Goal: Task Accomplishment & Management: Manage account settings

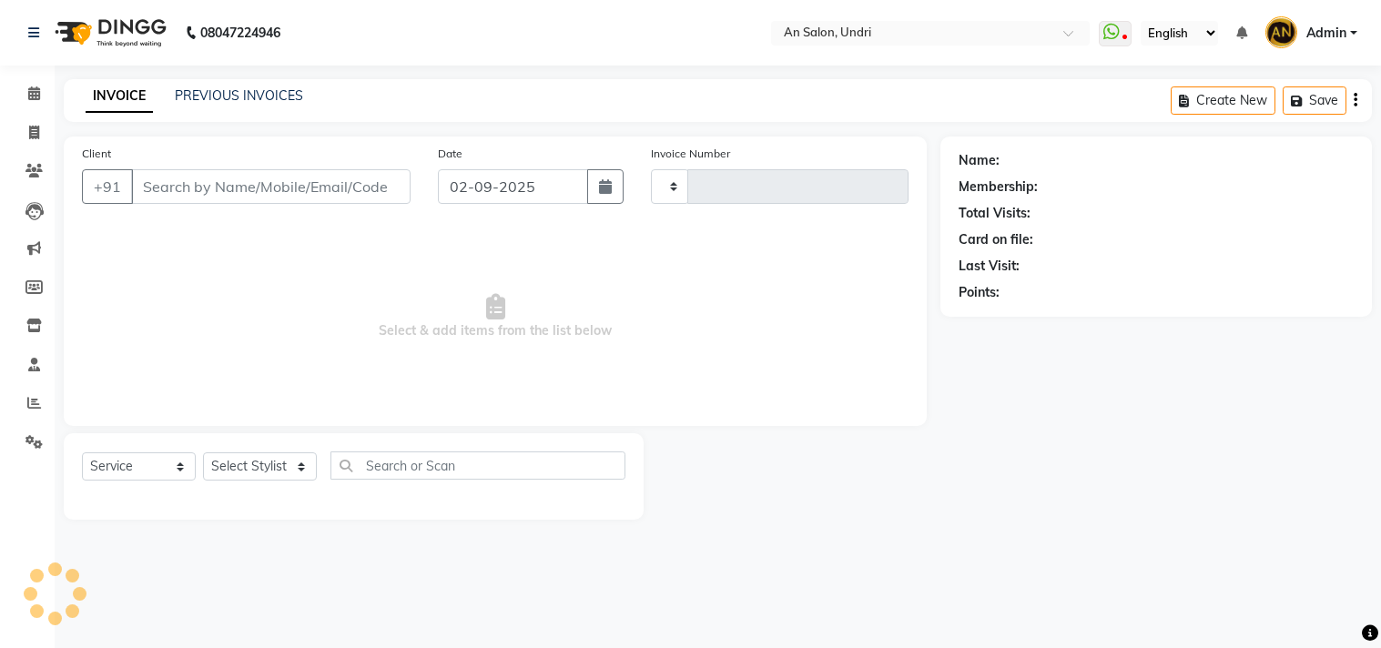
select select "service"
type input "2632"
select select "3639"
type input "9175297978"
select select "18327"
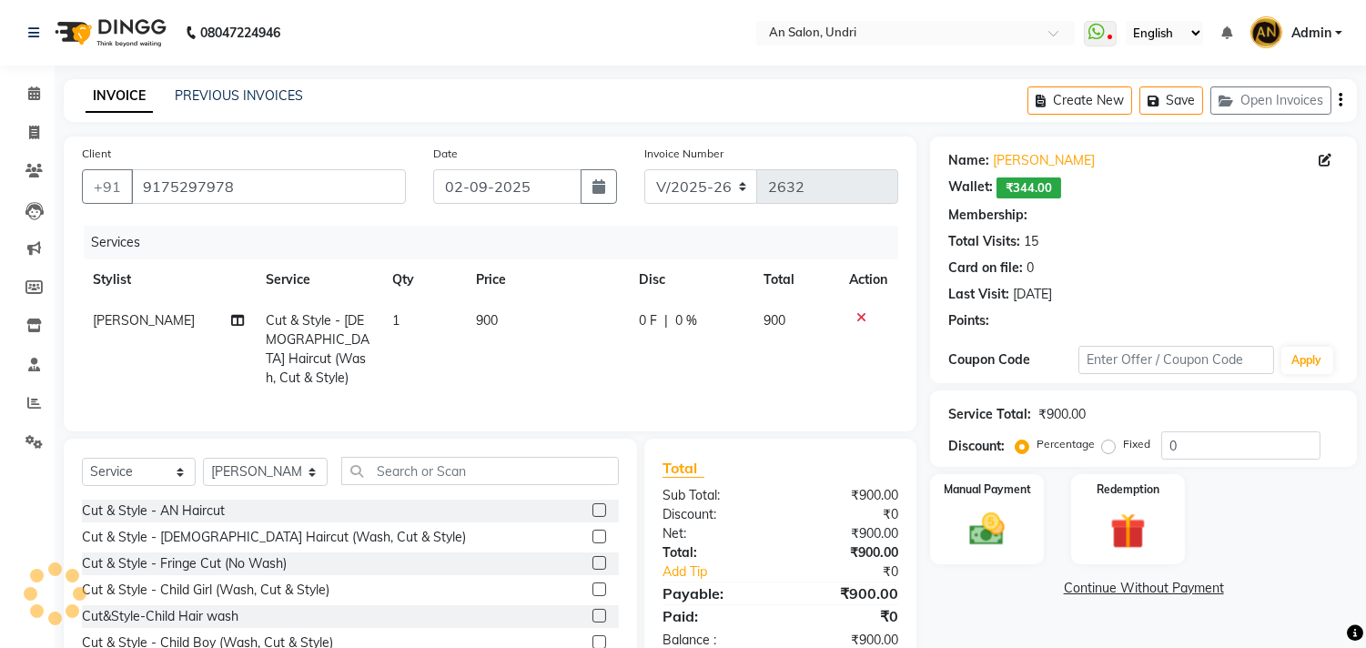
select select "2: Object"
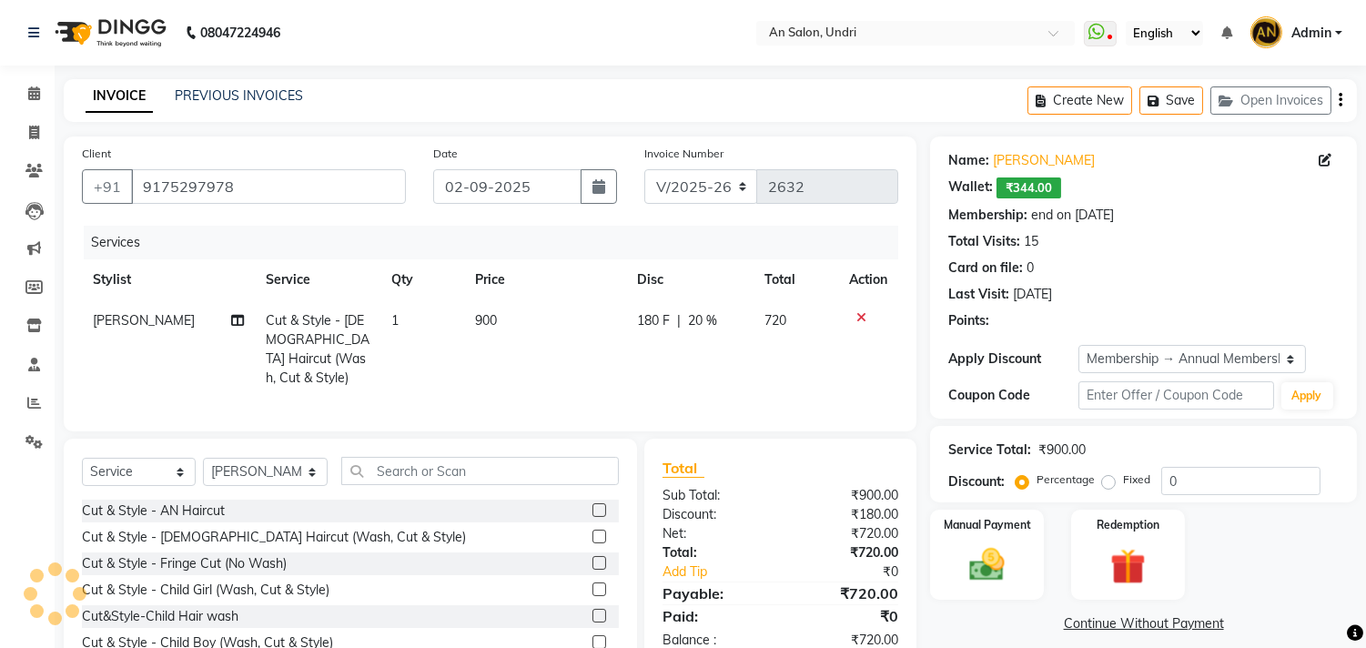
type input "20"
click at [264, 468] on select "Select Stylist AN [PERSON_NAME] [PERSON_NAME] [PERSON_NAME] [PERSON_NAME] [PERS…" at bounding box center [265, 472] width 125 height 28
select select "21387"
click at [203, 458] on select "Select Stylist AN [PERSON_NAME] [PERSON_NAME] [PERSON_NAME] [PERSON_NAME] [PERS…" at bounding box center [265, 472] width 125 height 28
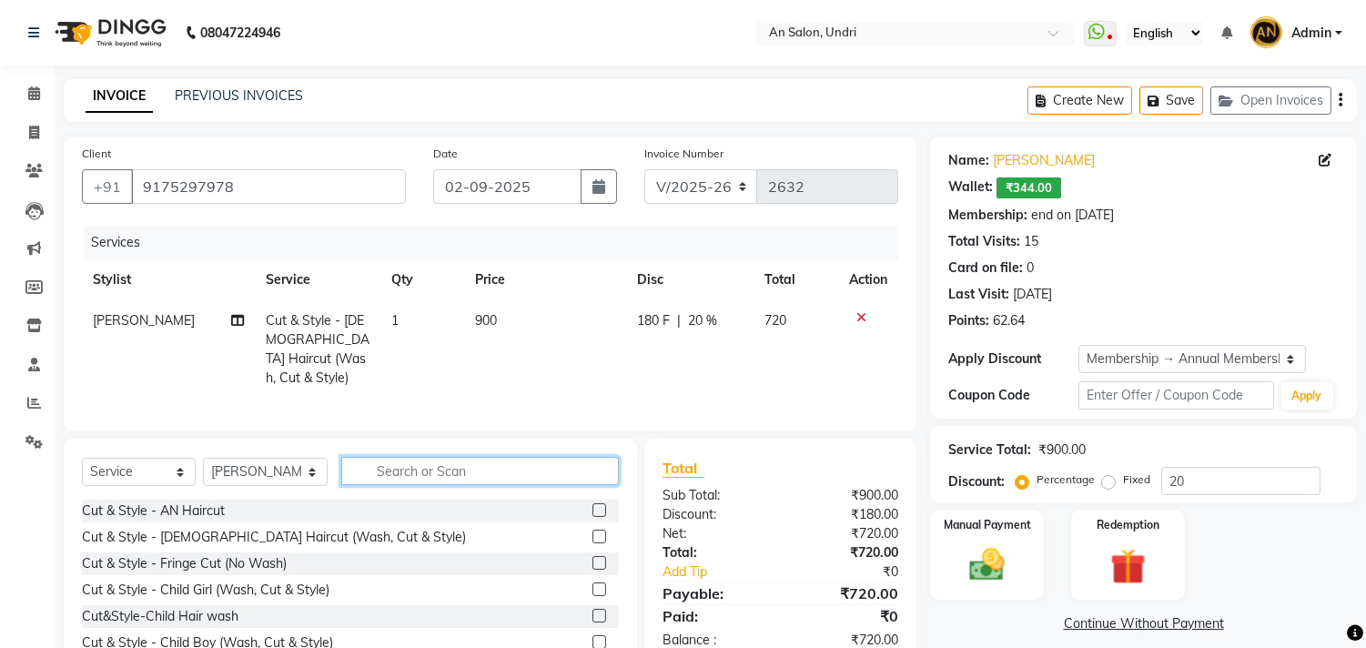
click at [422, 465] on input "text" at bounding box center [480, 471] width 278 height 28
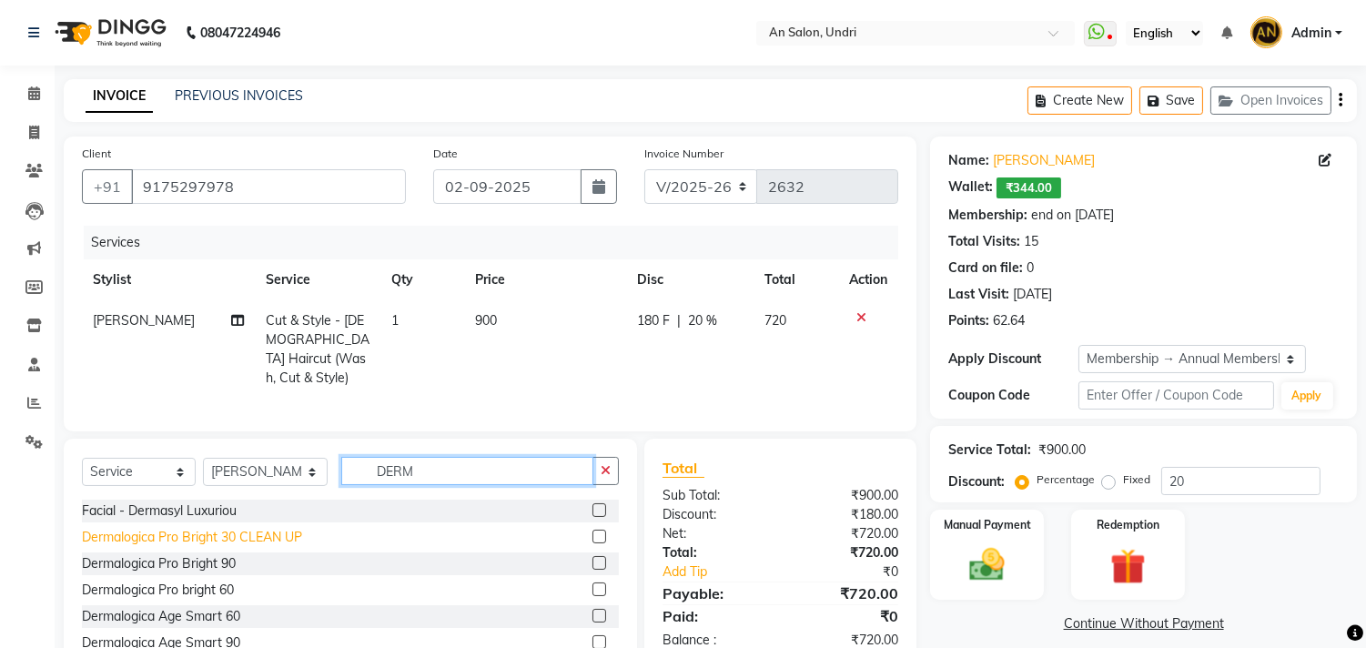
type input "DERM"
click at [283, 534] on div "Dermalogica Pro Bright 30 CLEAN UP" at bounding box center [192, 537] width 220 height 19
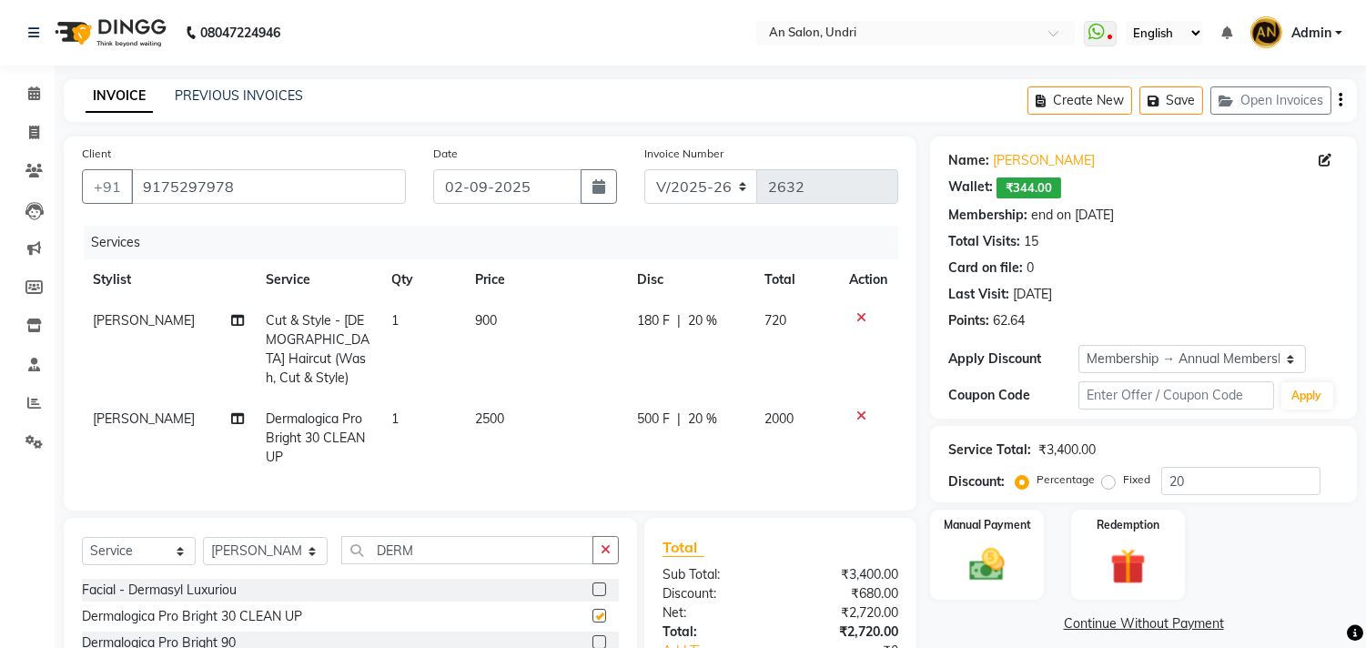
checkbox input "false"
click at [612, 543] on button "button" at bounding box center [606, 550] width 26 height 28
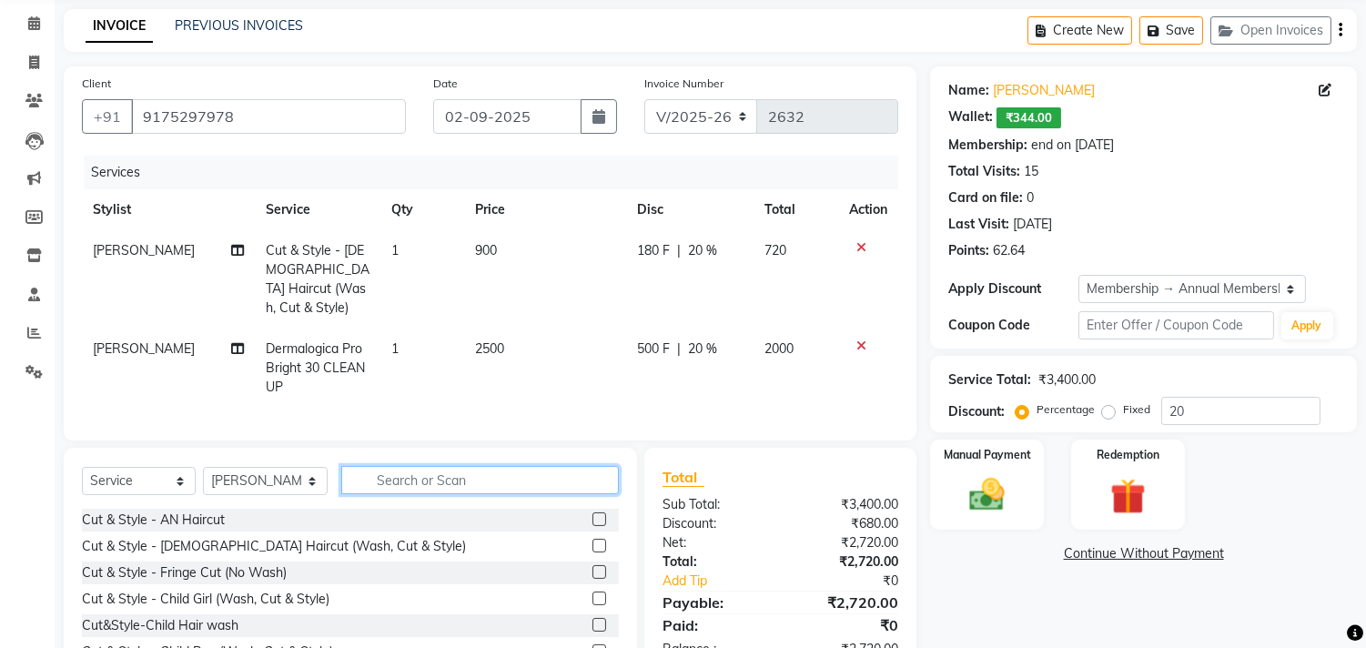
scroll to position [161, 0]
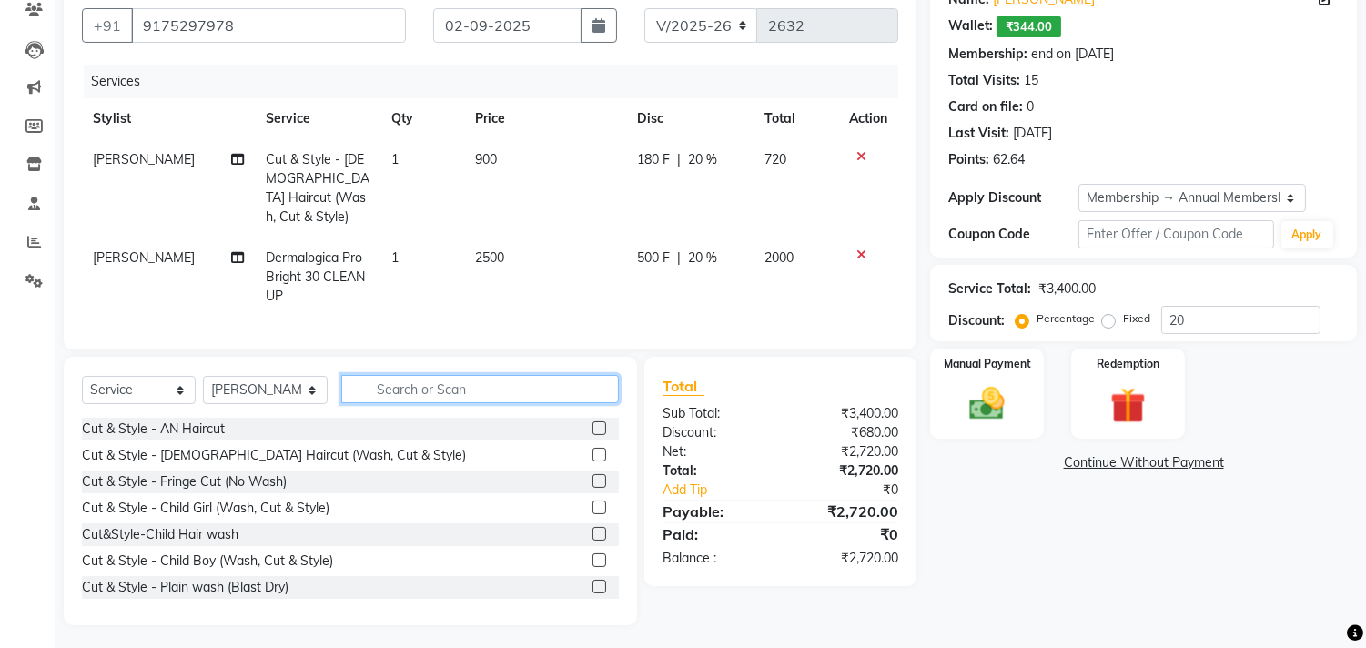
click at [413, 389] on input "text" at bounding box center [480, 389] width 278 height 28
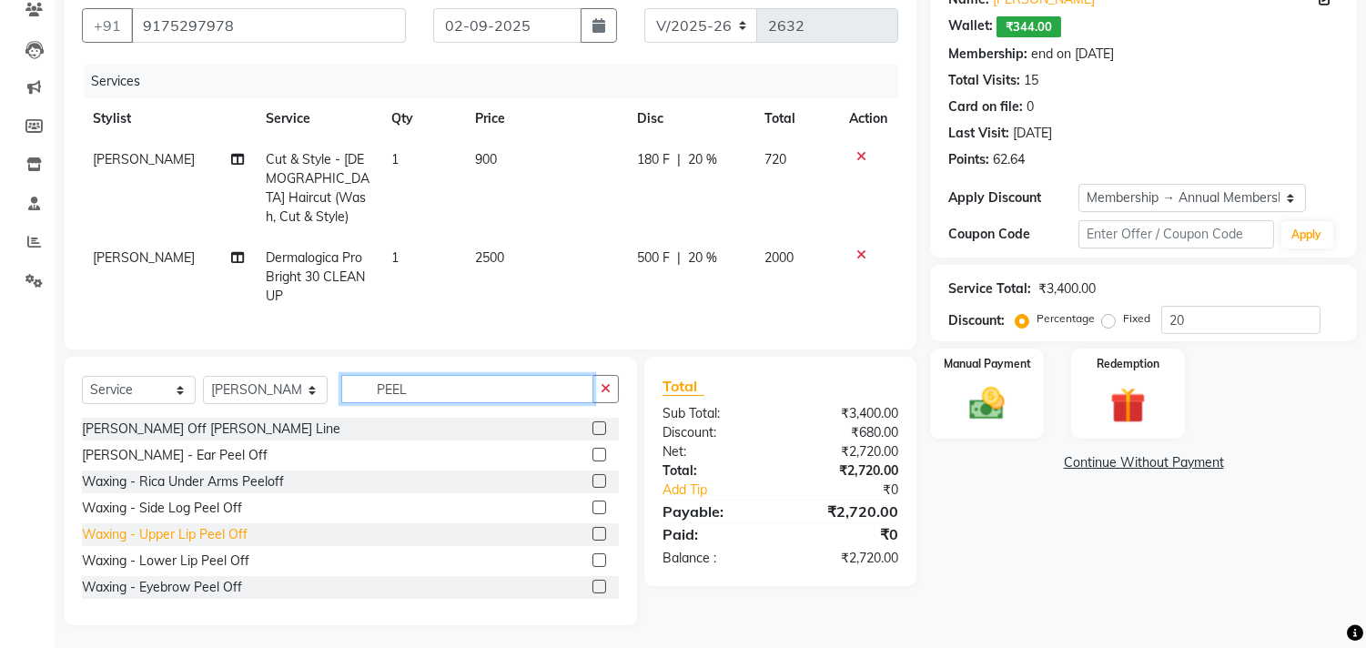
type input "PEEL"
click at [198, 538] on div "Waxing - Upper Lip Peel Off" at bounding box center [165, 534] width 166 height 19
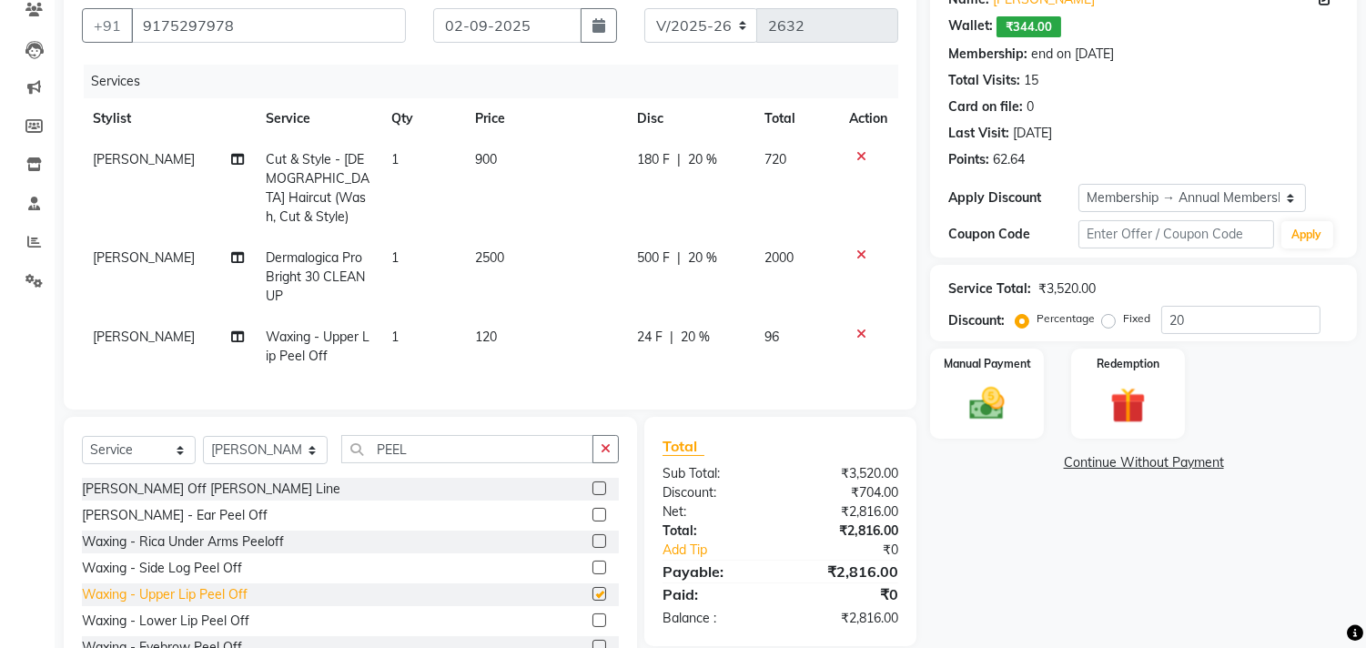
checkbox input "false"
click at [222, 638] on div "Waxing - Eyebrow Peel Off" at bounding box center [162, 647] width 160 height 19
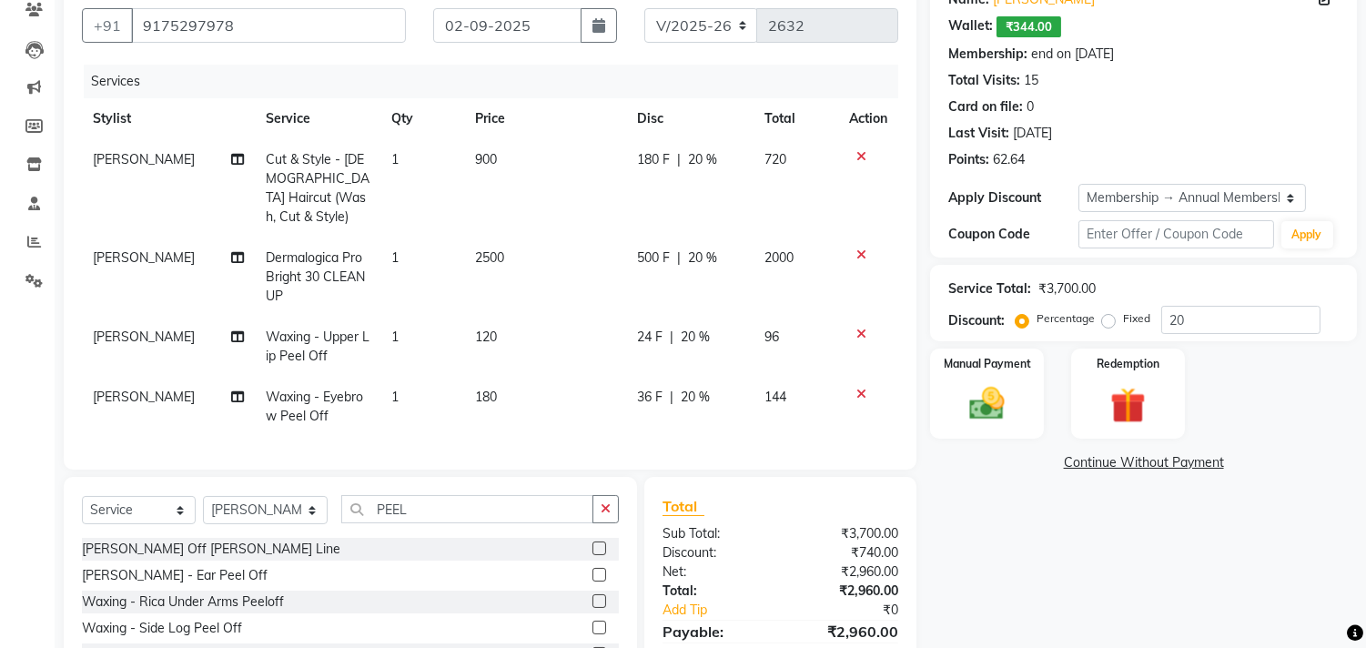
checkbox input "false"
click at [608, 502] on icon "button" at bounding box center [606, 508] width 10 height 13
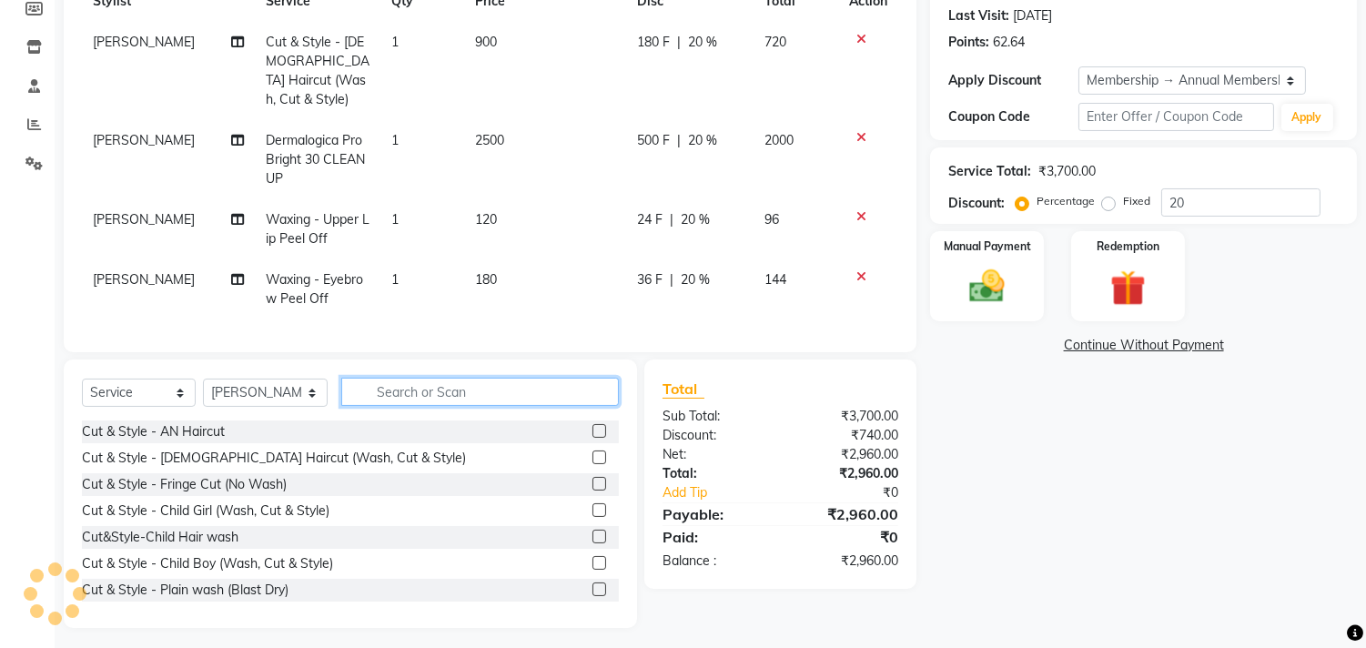
scroll to position [282, 0]
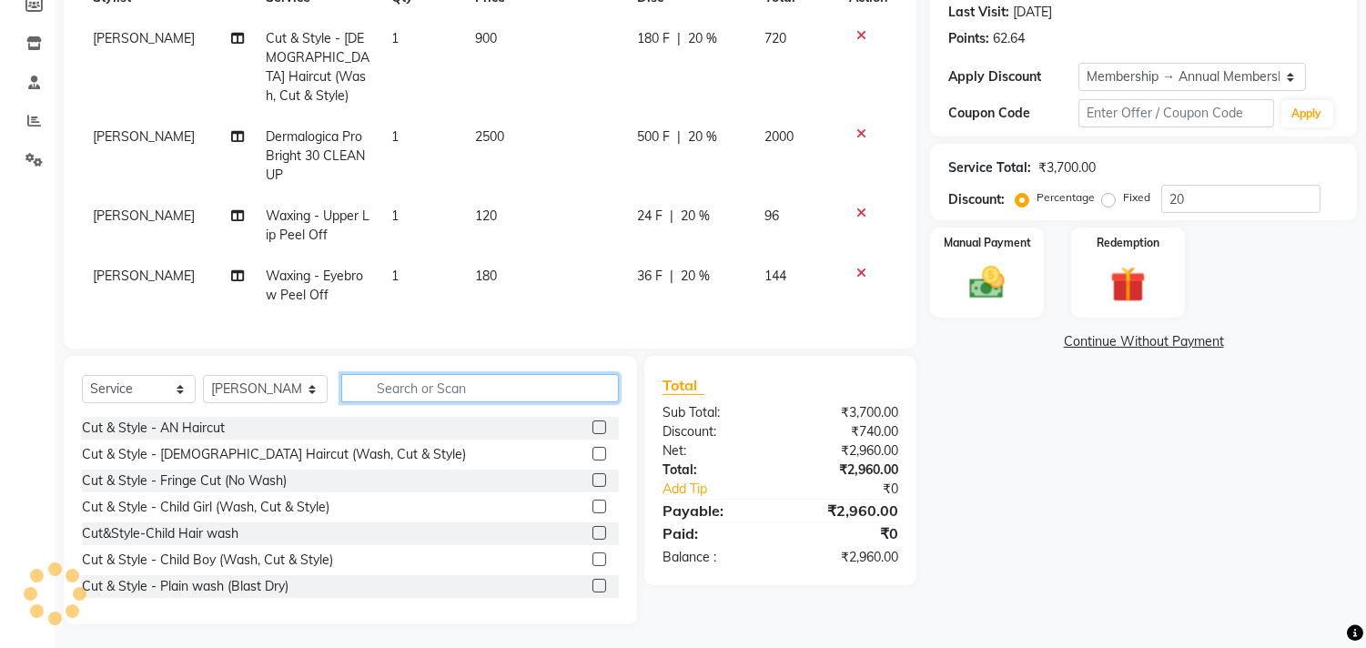
click at [464, 377] on input "text" at bounding box center [480, 388] width 278 height 28
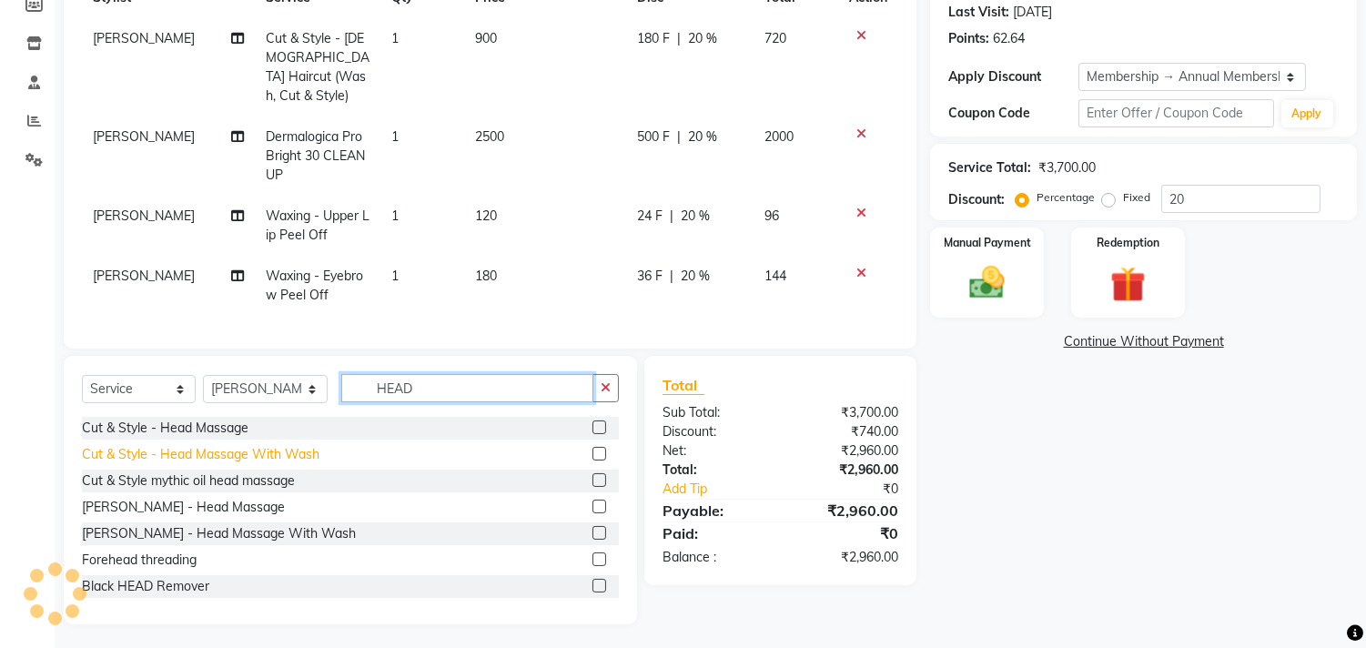
type input "HEAD"
click at [284, 452] on div "Cut & Style - Head Massage With Wash" at bounding box center [201, 454] width 238 height 19
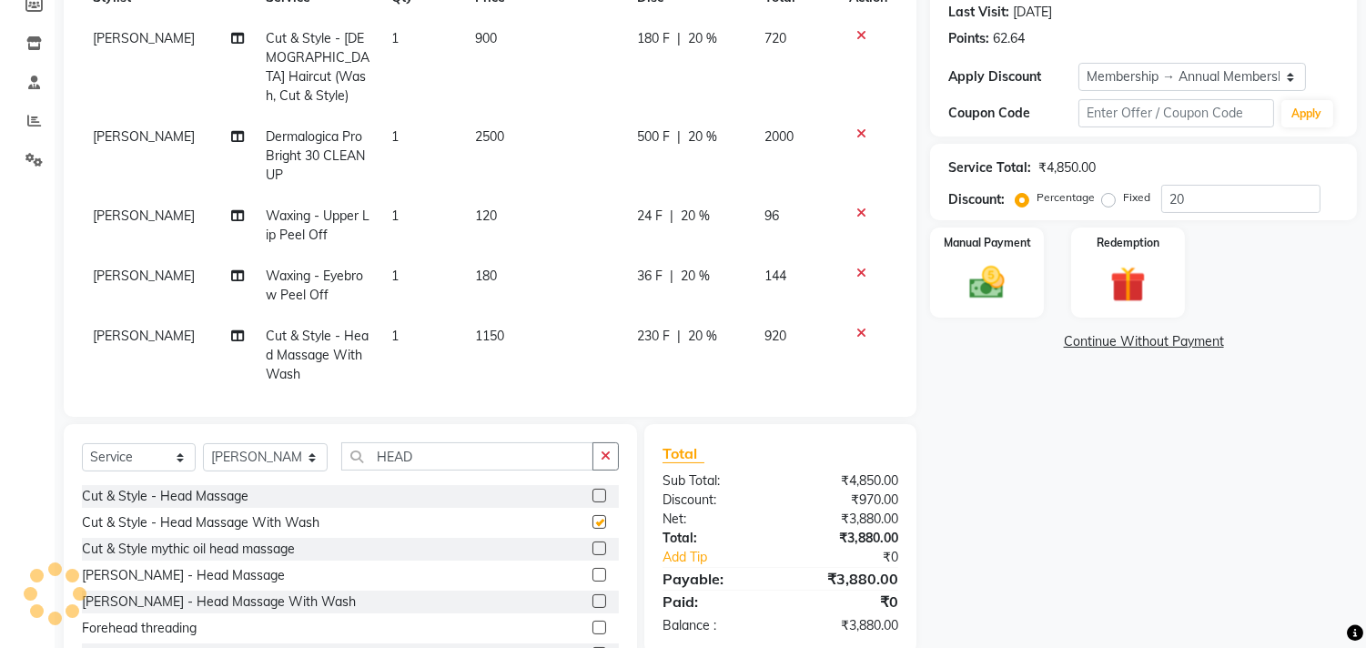
checkbox input "false"
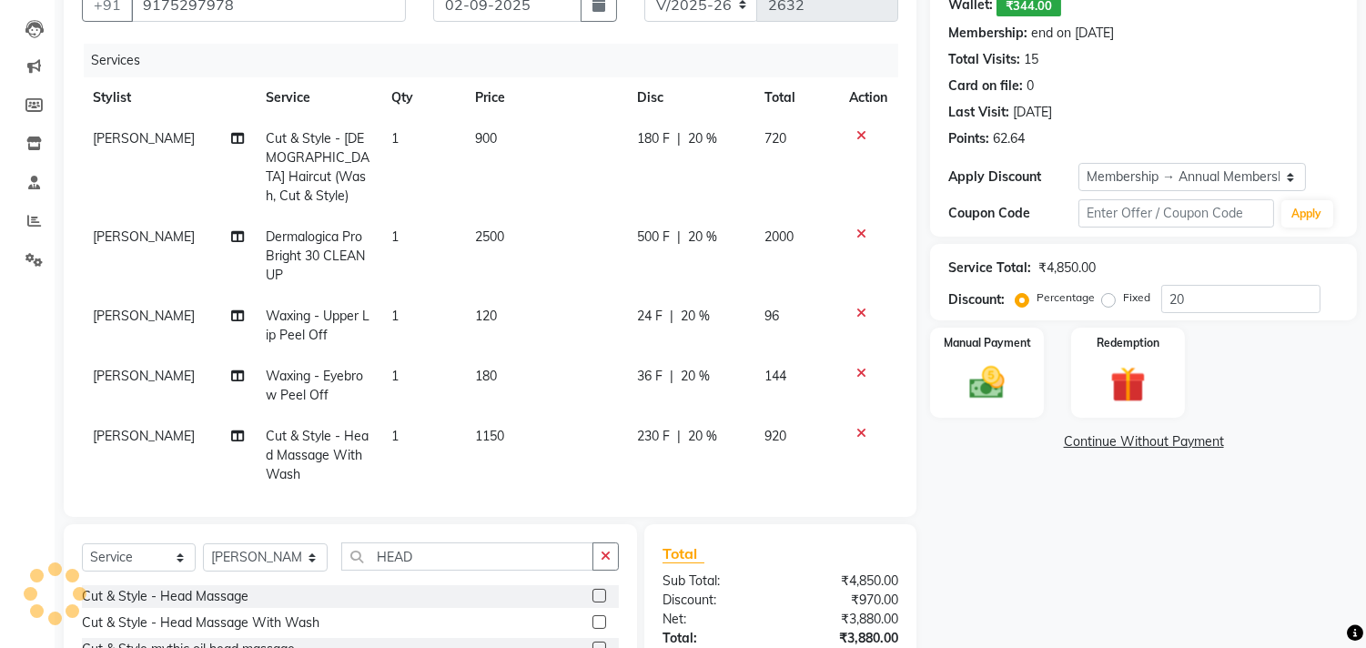
scroll to position [180, 0]
click at [343, 148] on td "Cut & Style - [DEMOGRAPHIC_DATA] Haircut (Wash, Cut & Style)" at bounding box center [318, 169] width 126 height 98
select select "18327"
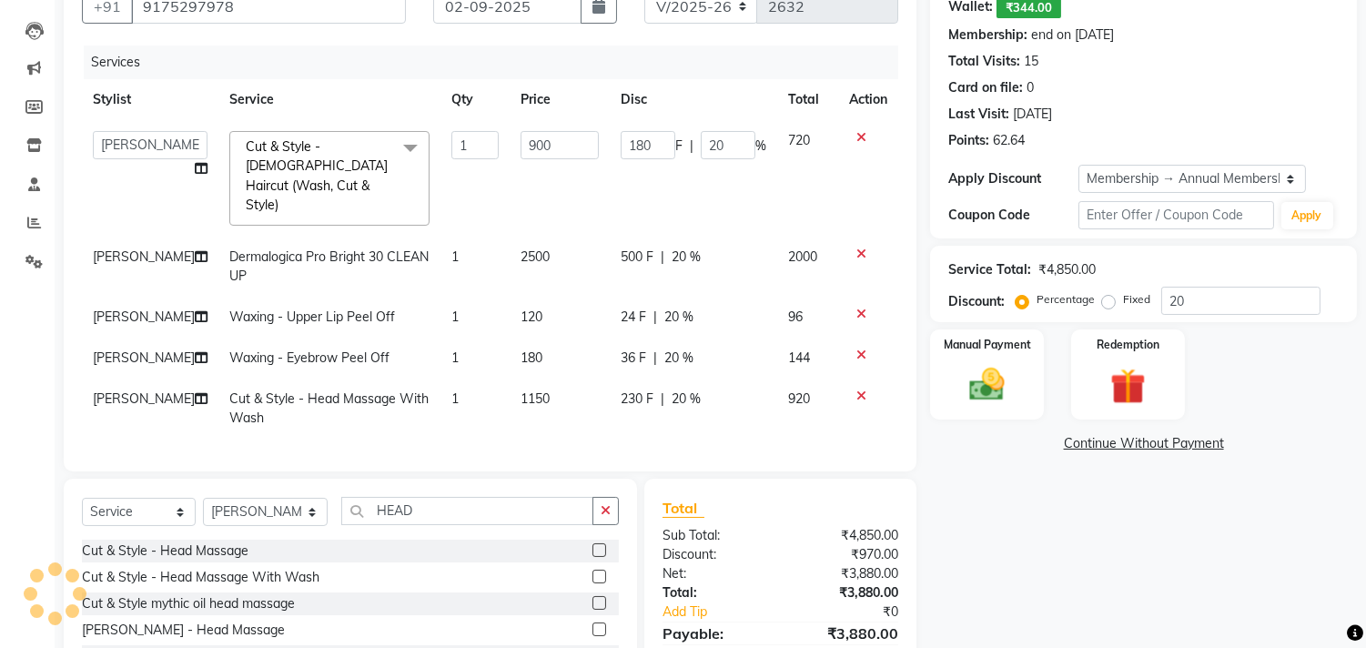
click at [343, 148] on span "Cut & Style - [DEMOGRAPHIC_DATA] Haircut (Wash, Cut & Style) x" at bounding box center [321, 176] width 160 height 78
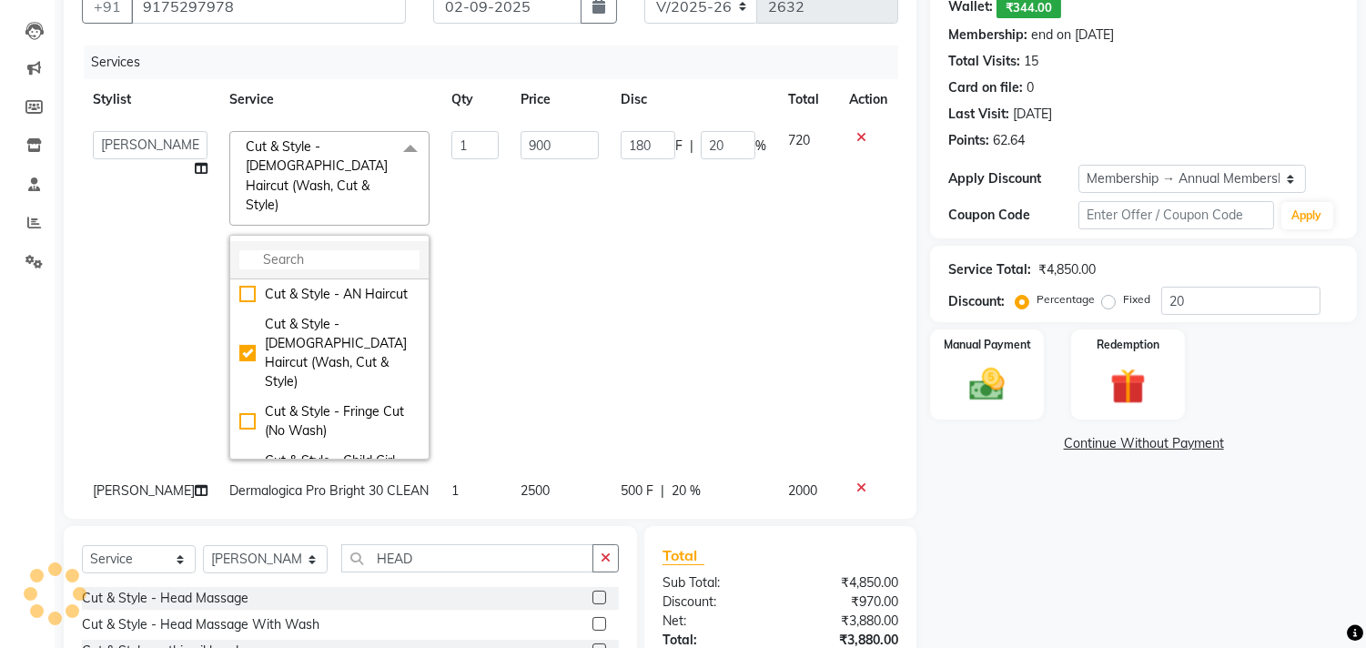
click at [341, 250] on input "multiselect-search" at bounding box center [329, 259] width 180 height 19
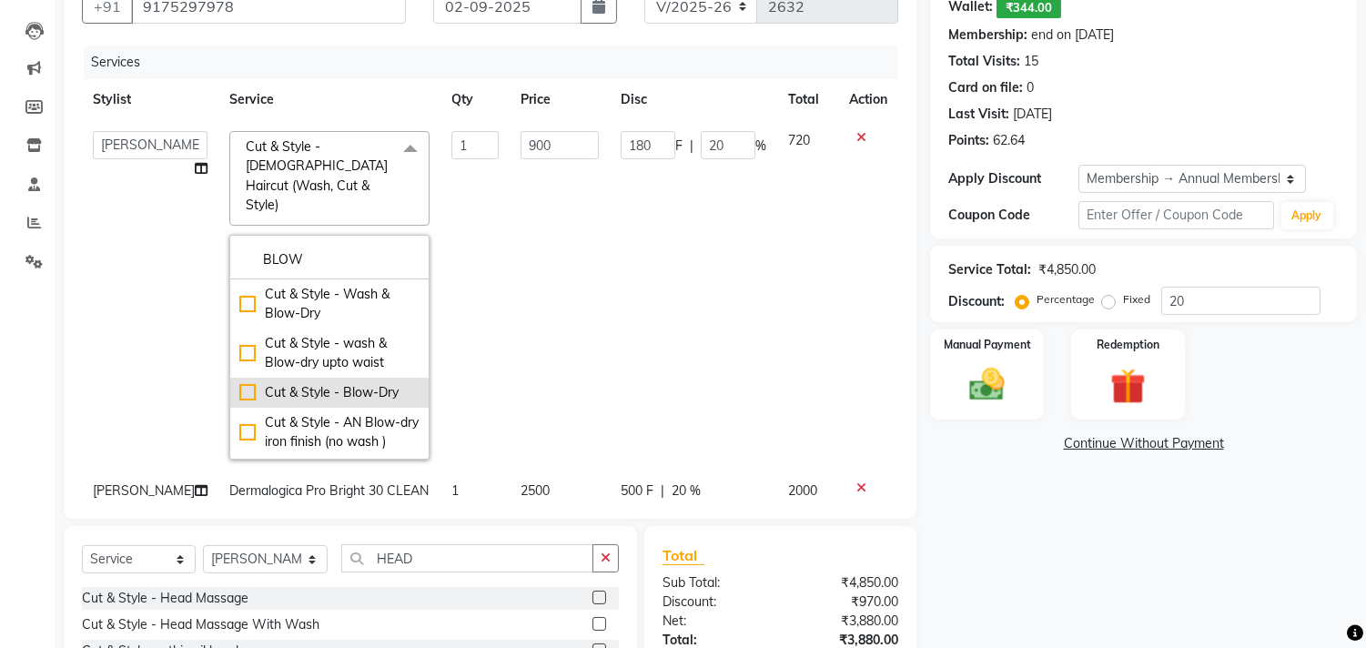
type input "BLOW"
click at [333, 383] on div "Cut & Style - Blow-Dry" at bounding box center [329, 392] width 180 height 19
checkbox input "true"
type input "500"
type input "100"
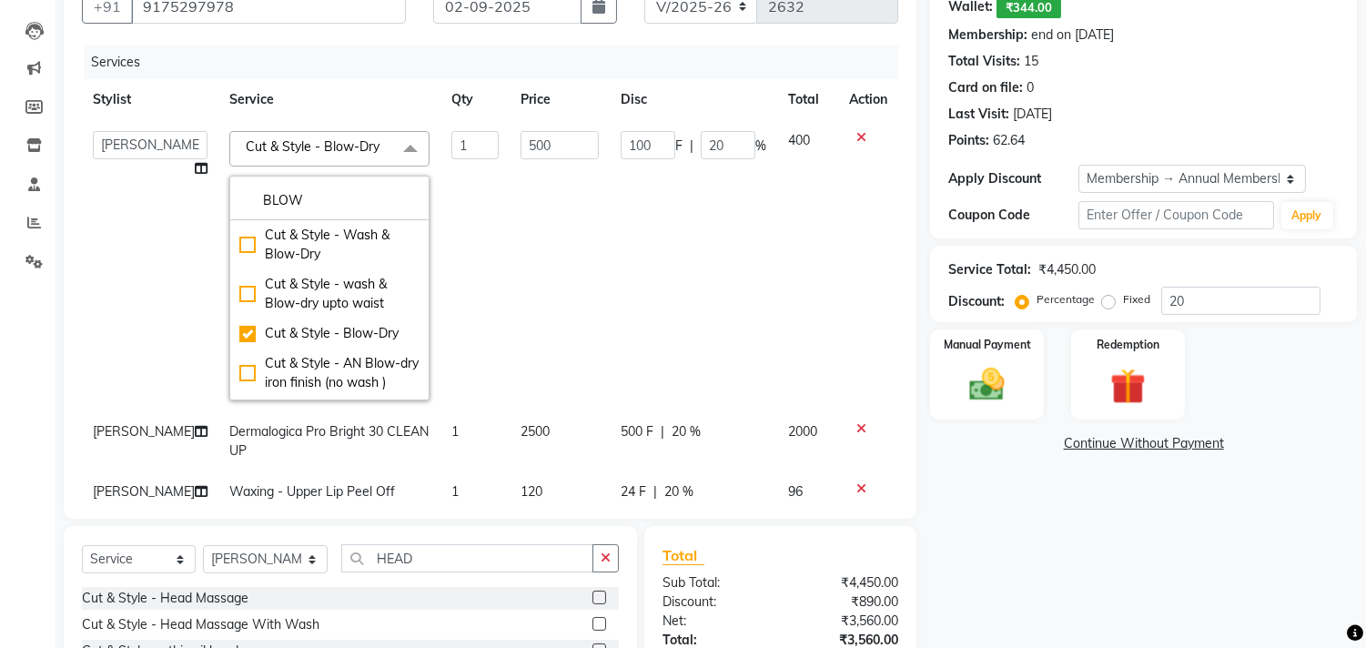
click at [715, 297] on td "100 F | 20 %" at bounding box center [693, 265] width 167 height 291
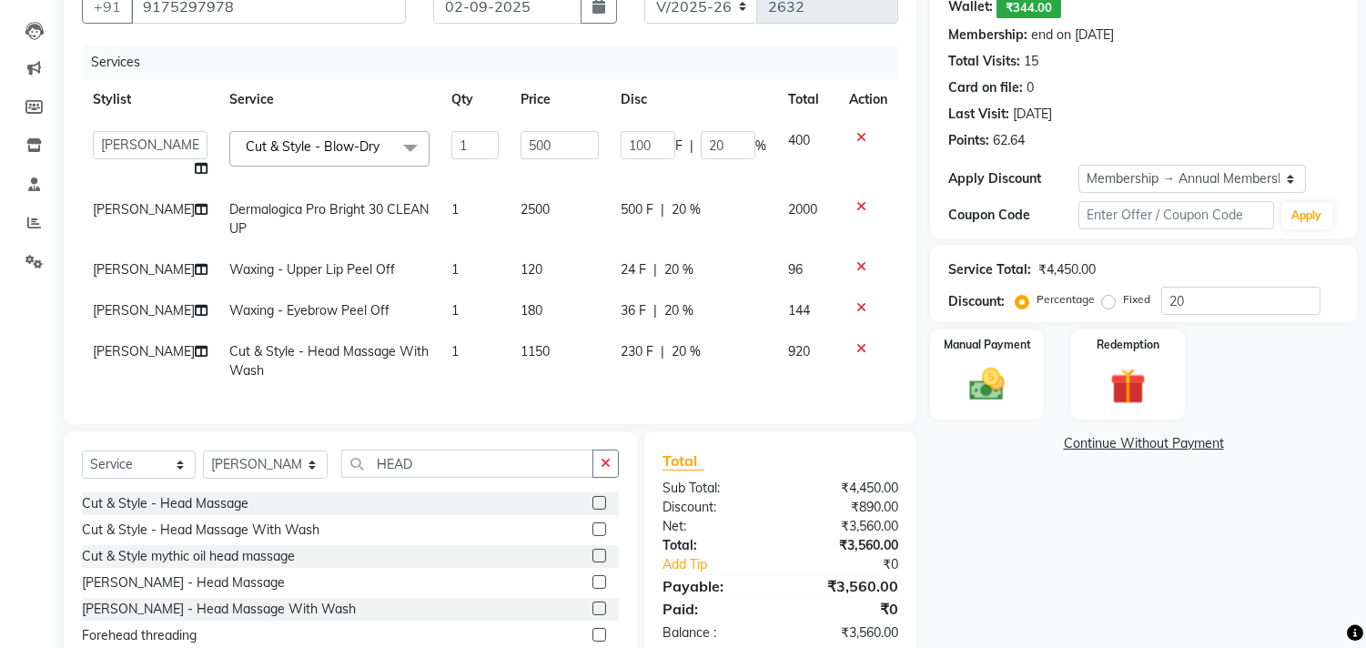
click at [859, 260] on icon at bounding box center [862, 266] width 10 height 13
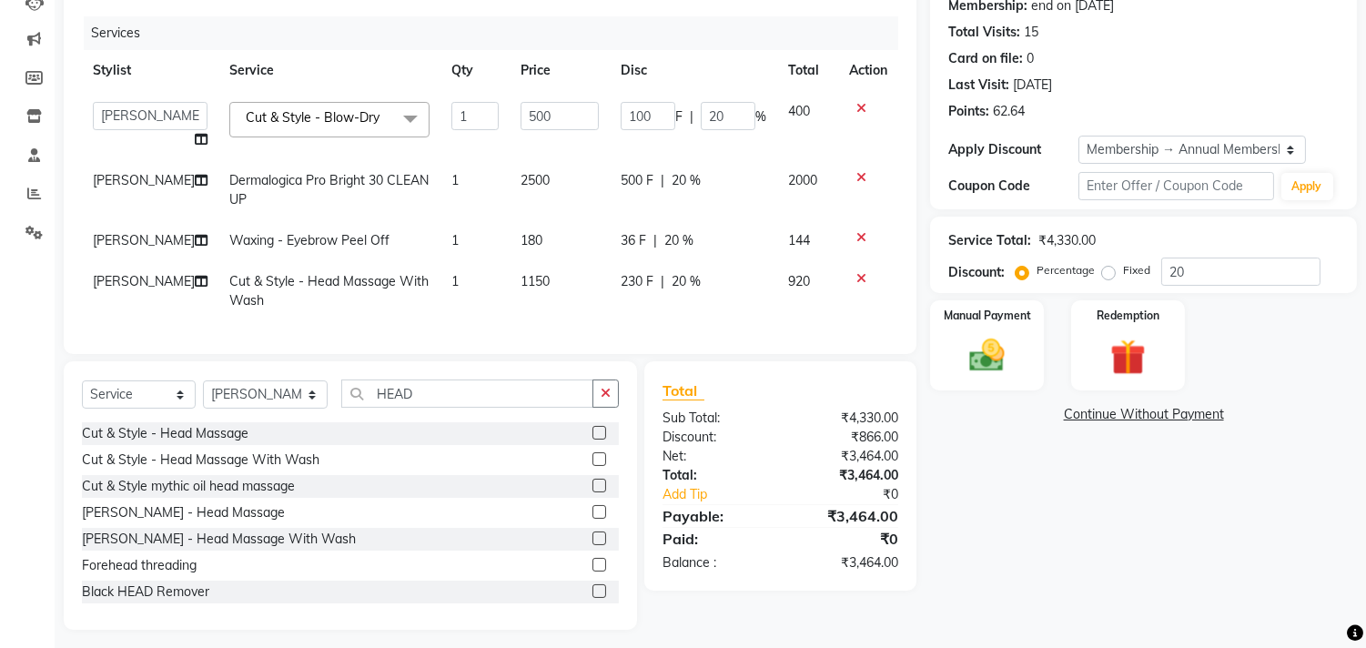
scroll to position [233, 0]
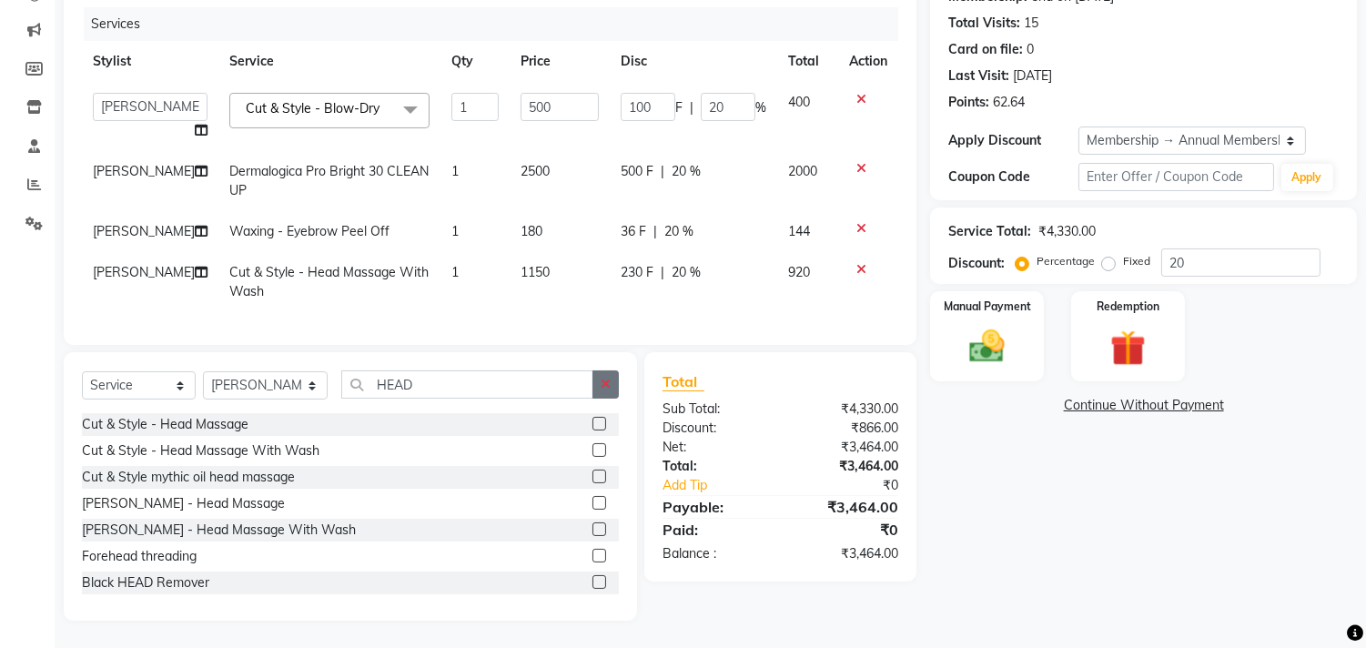
click at [612, 384] on button "button" at bounding box center [606, 384] width 26 height 28
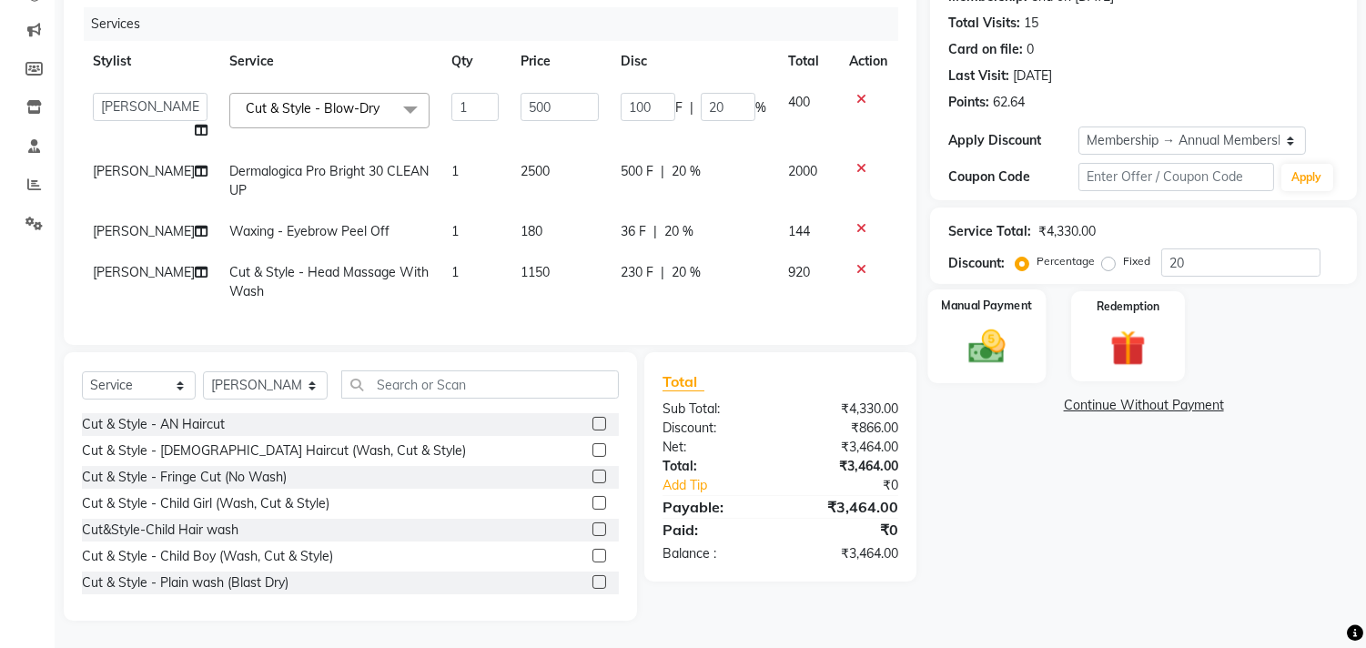
click at [1038, 330] on div "Manual Payment" at bounding box center [987, 335] width 118 height 93
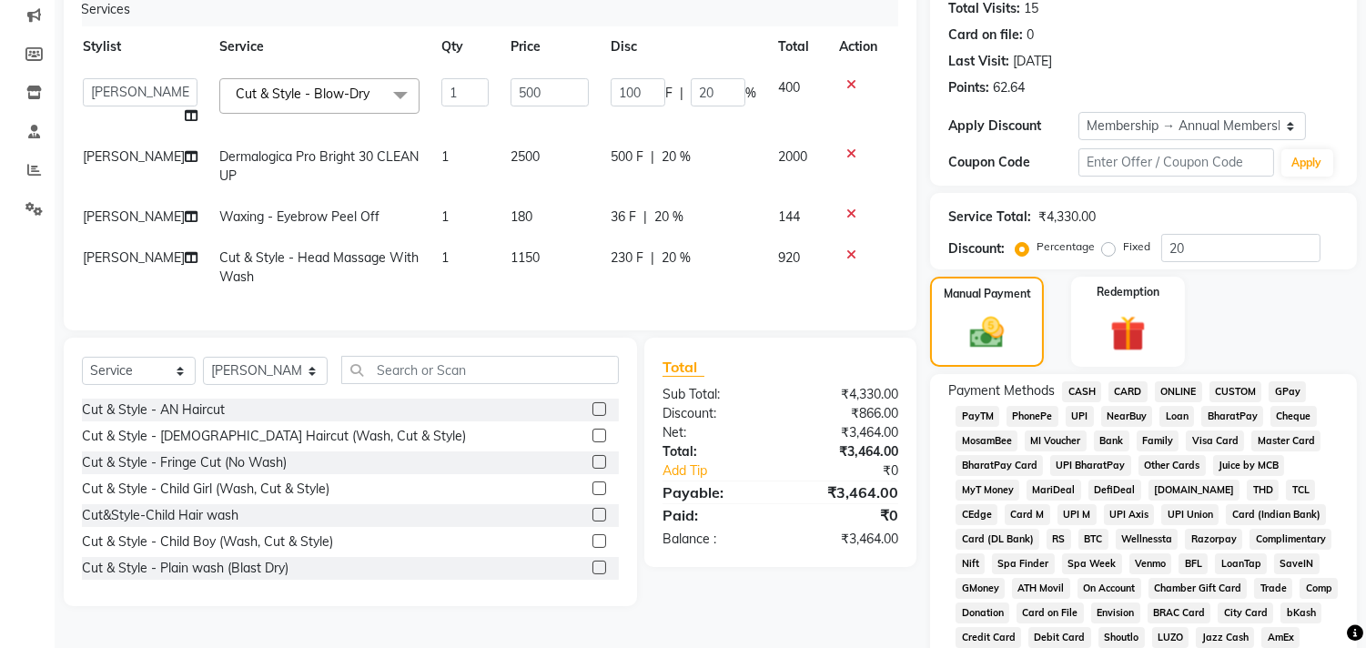
scroll to position [0, 13]
click at [1294, 378] on div "Payment Methods CASH CARD ONLINE CUSTOM GPay PayTM PhonePe UPI NearBuy Loan Bha…" at bounding box center [1143, 639] width 427 height 531
click at [1290, 384] on span "GPay" at bounding box center [1287, 391] width 37 height 21
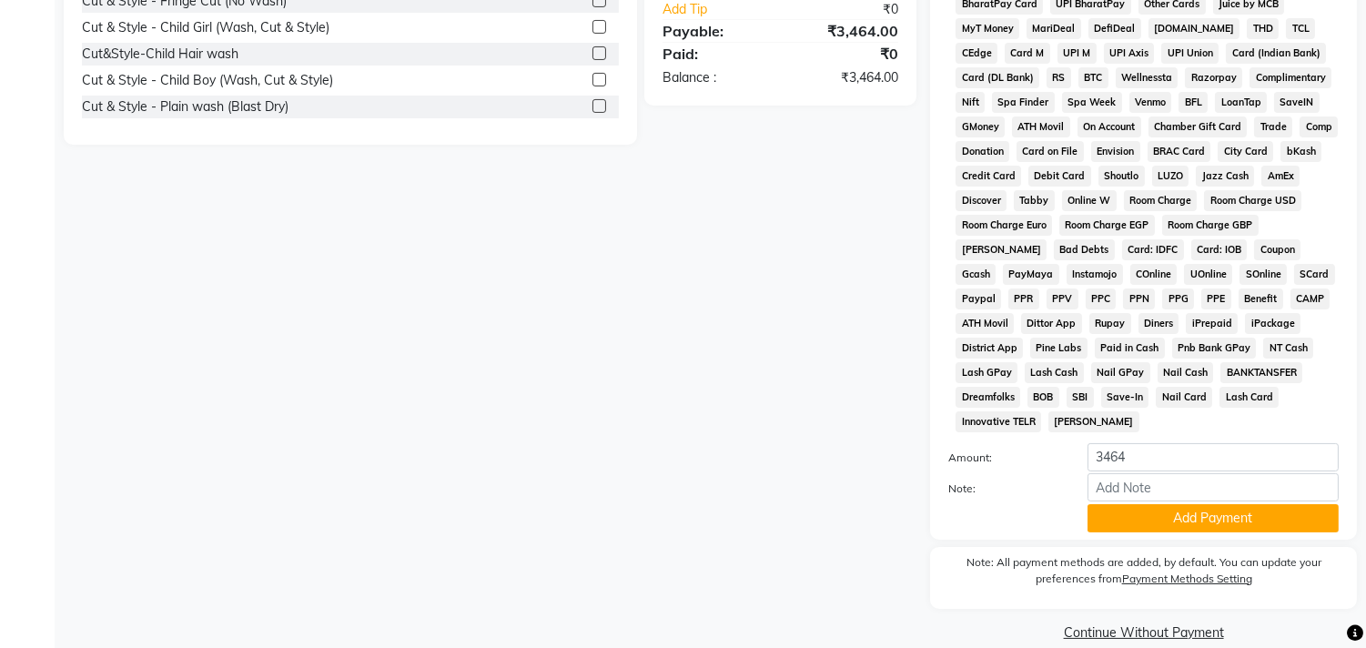
scroll to position [724, 0]
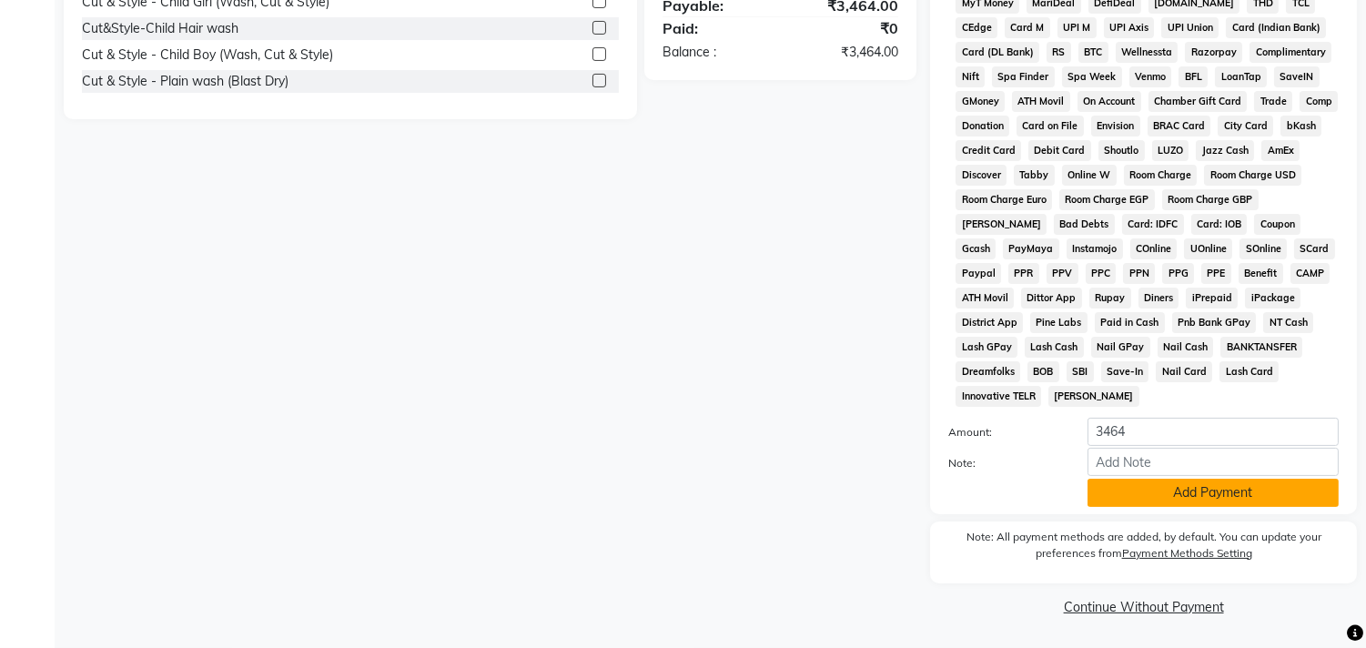
click at [1150, 481] on button "Add Payment" at bounding box center [1213, 493] width 251 height 28
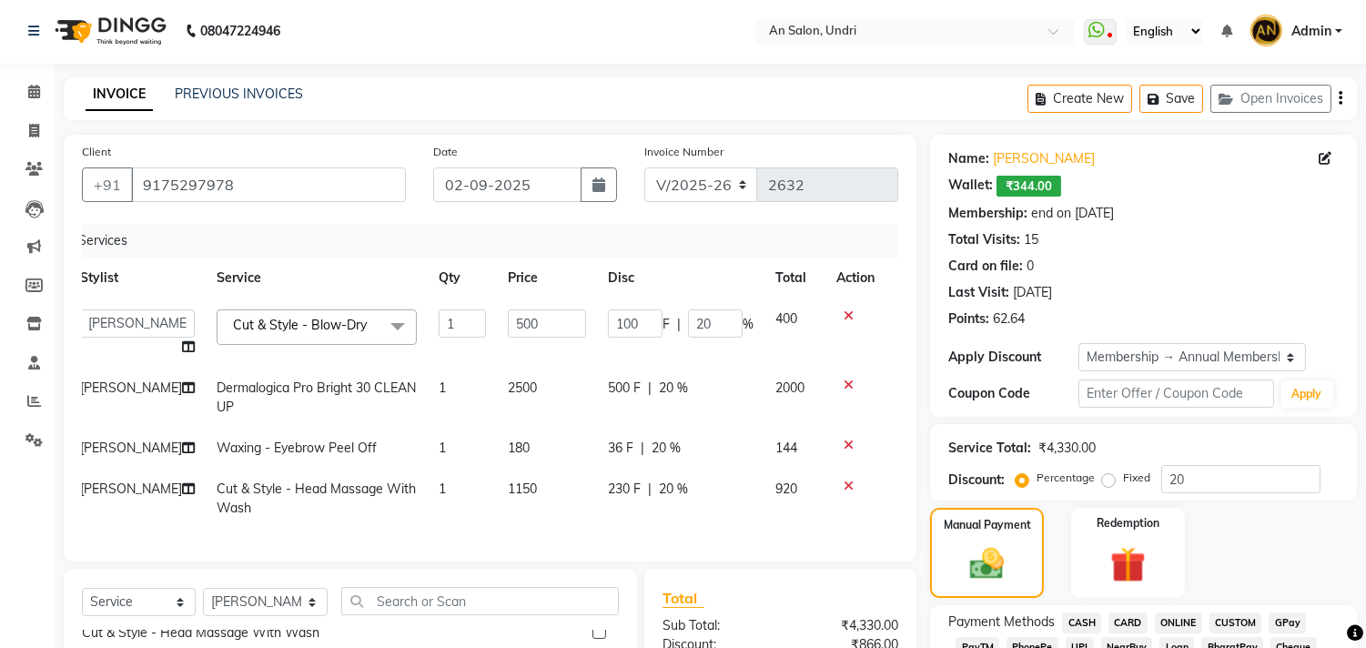
scroll to position [0, 0]
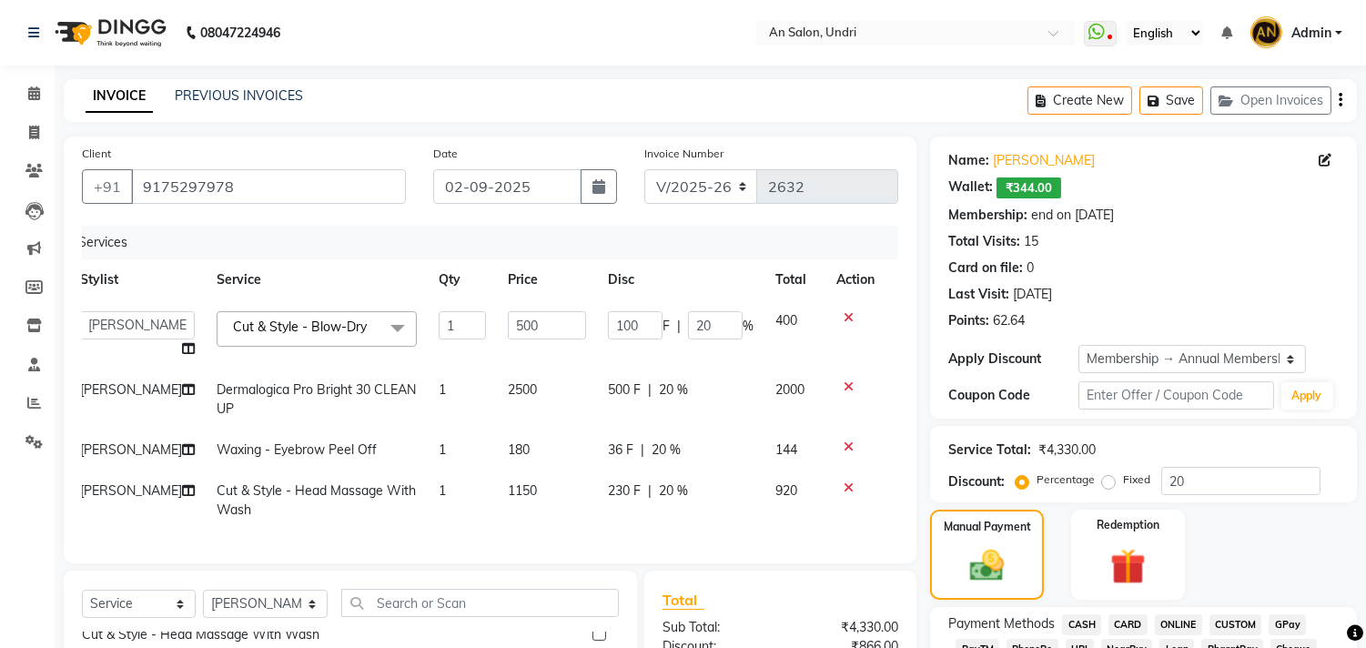
click at [130, 42] on img at bounding box center [108, 32] width 125 height 51
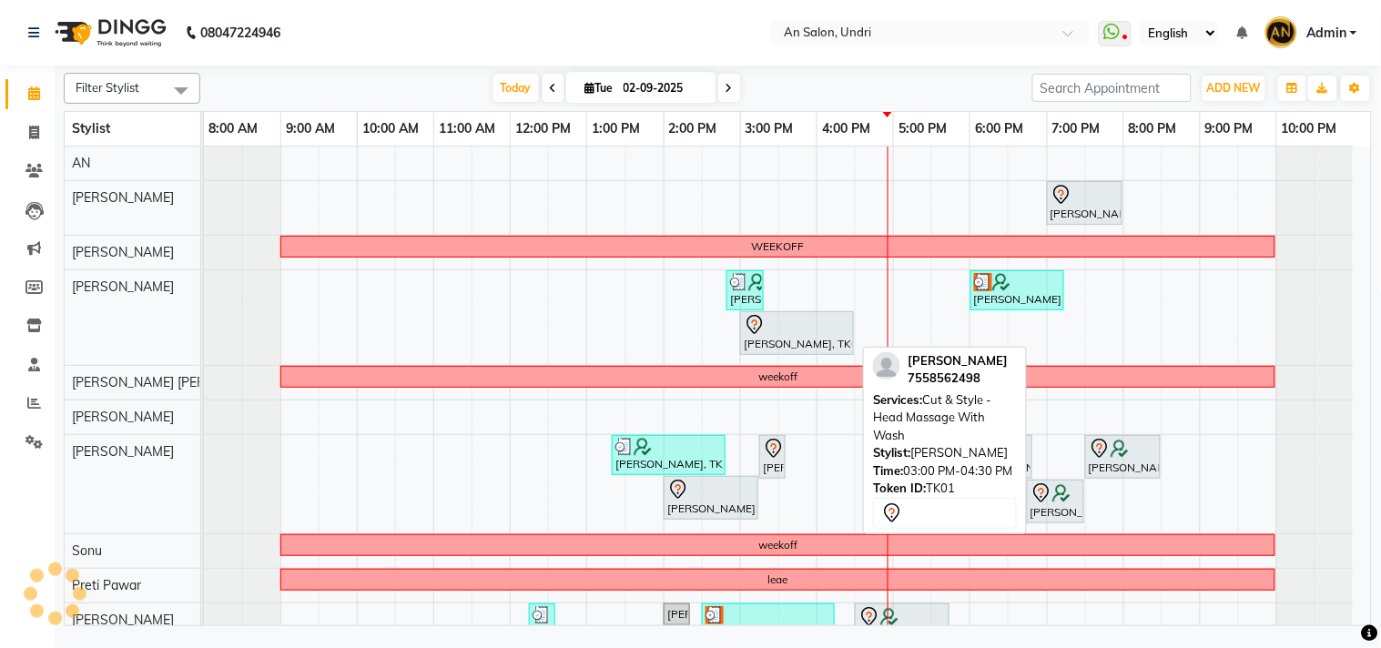
click at [834, 326] on div at bounding box center [797, 325] width 106 height 22
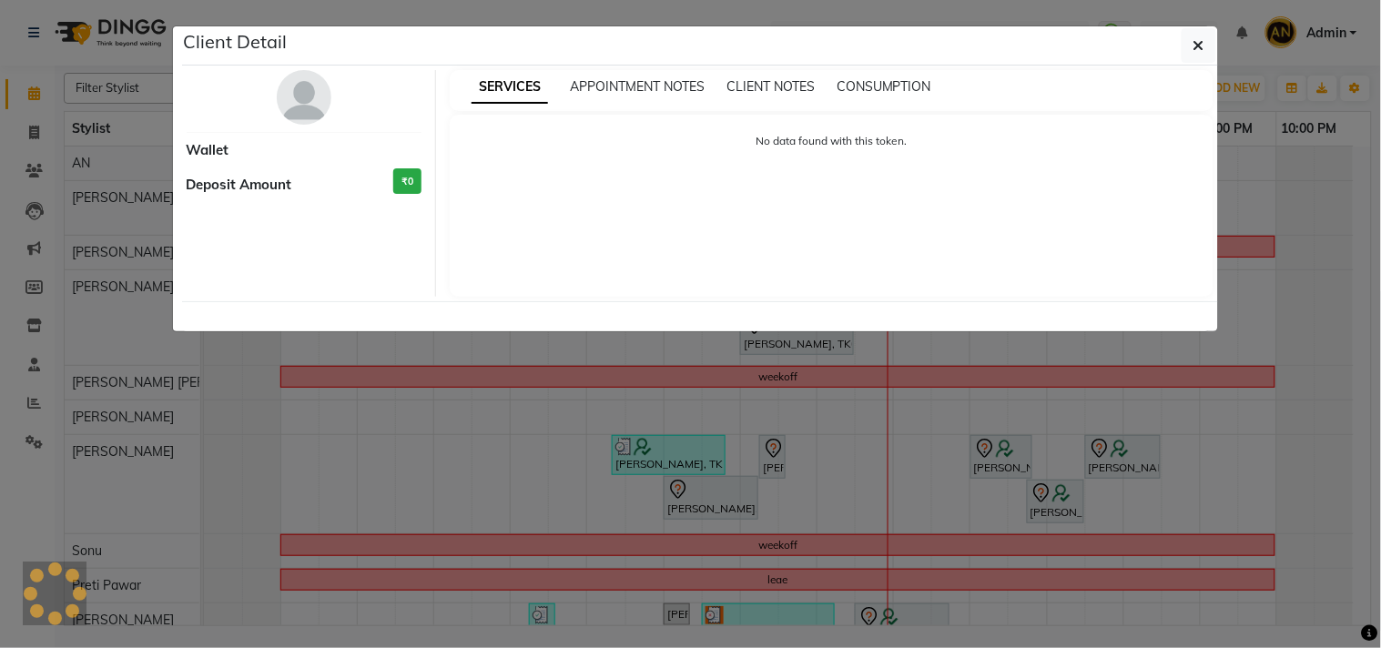
select select "7"
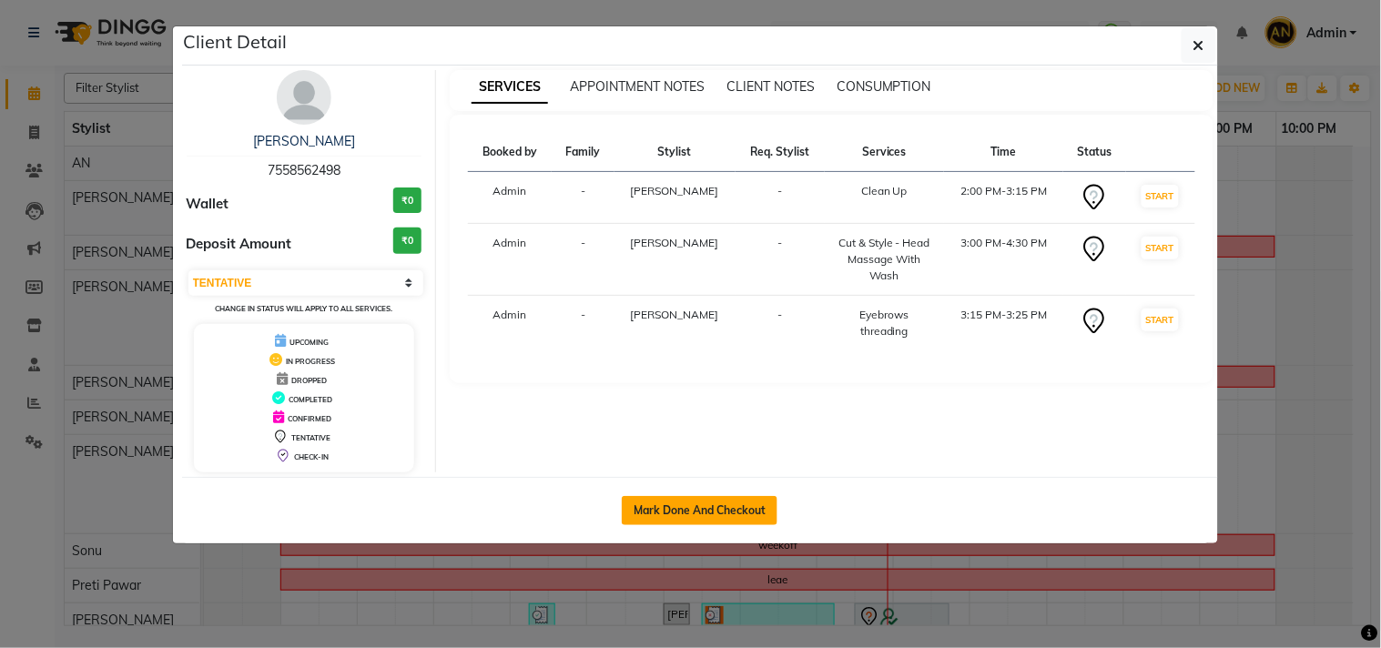
click at [715, 507] on button "Mark Done And Checkout" at bounding box center [700, 510] width 156 height 29
select select "service"
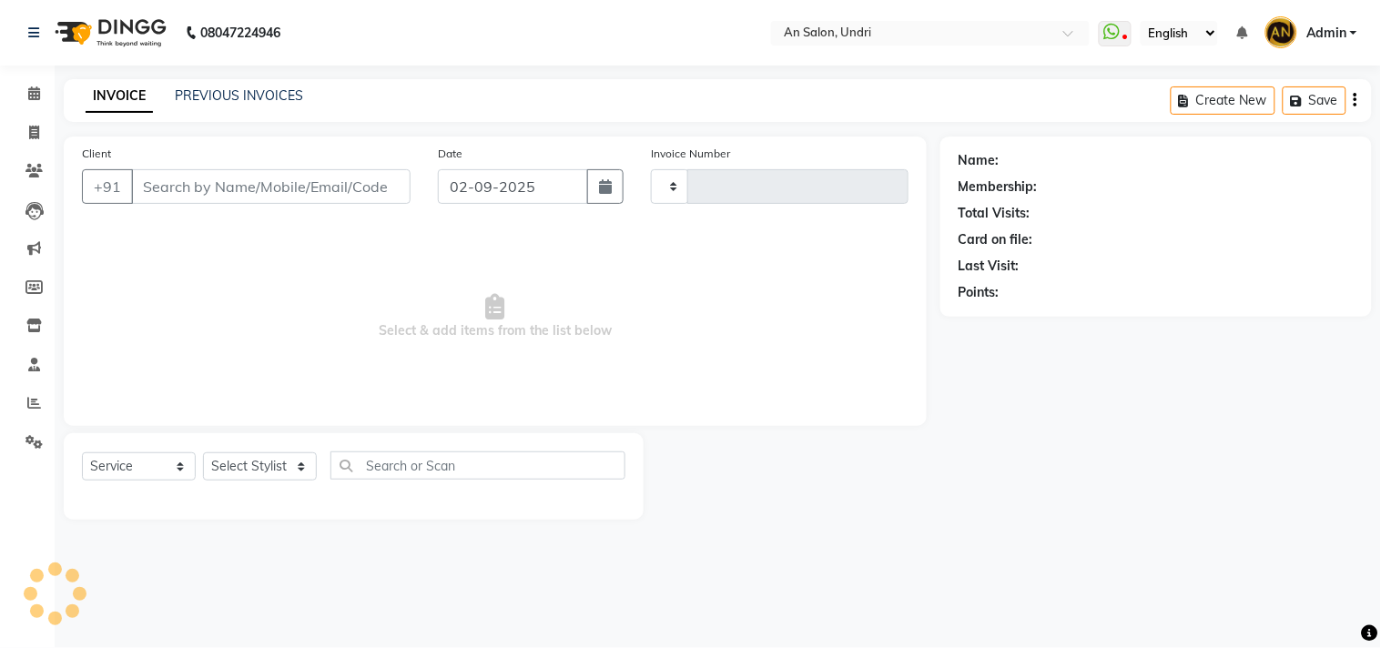
type input "2632"
select select "3639"
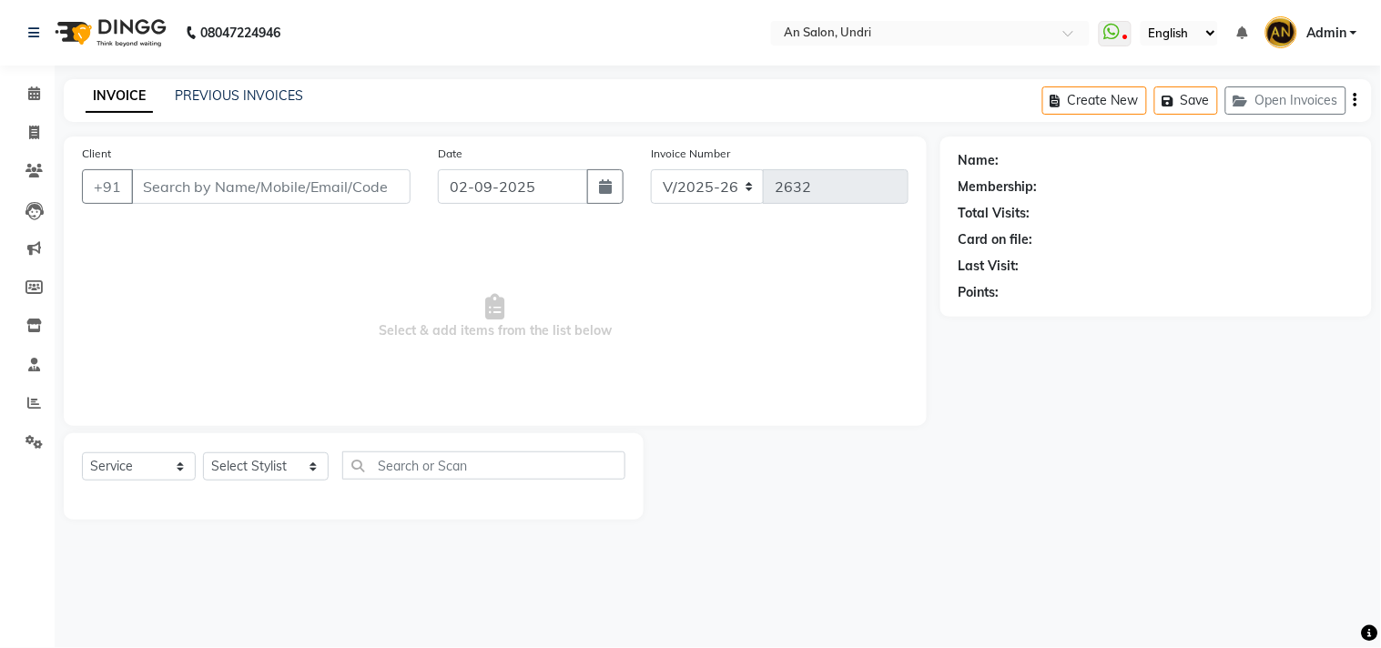
type input "7558562498"
select select "21387"
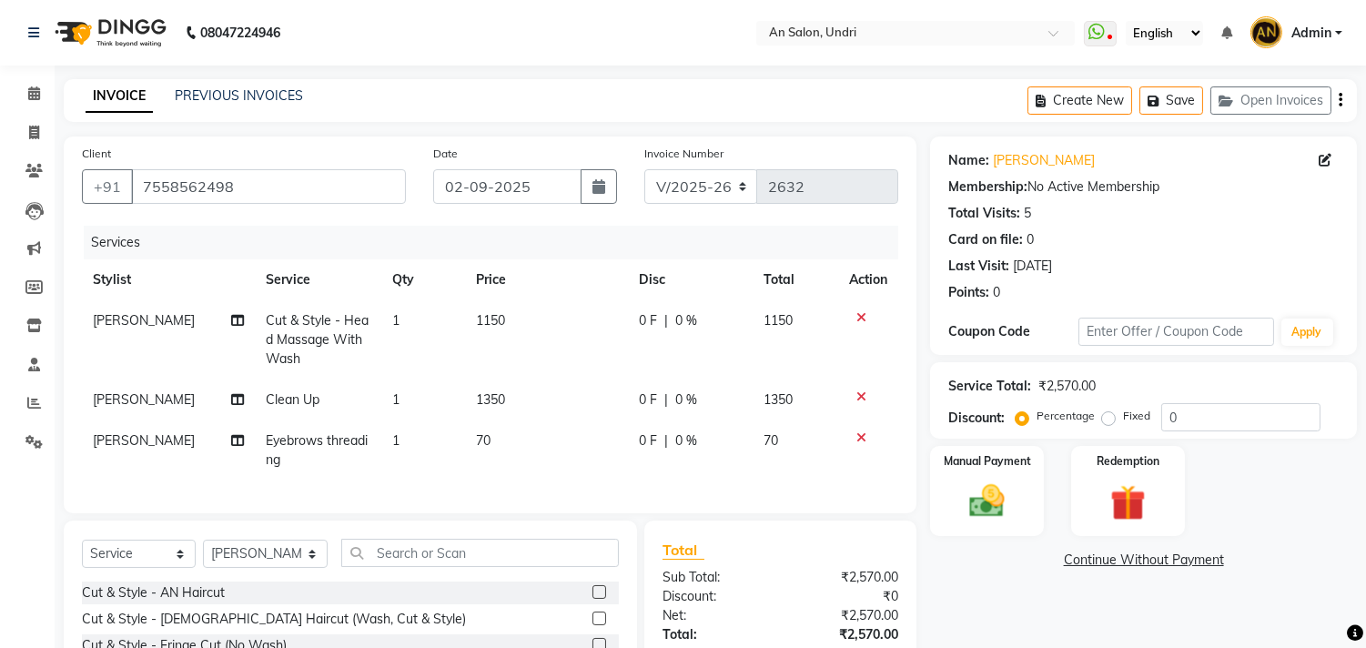
click at [293, 340] on span "Cut & Style - Head Massage With Wash" at bounding box center [318, 339] width 103 height 55
select select "18327"
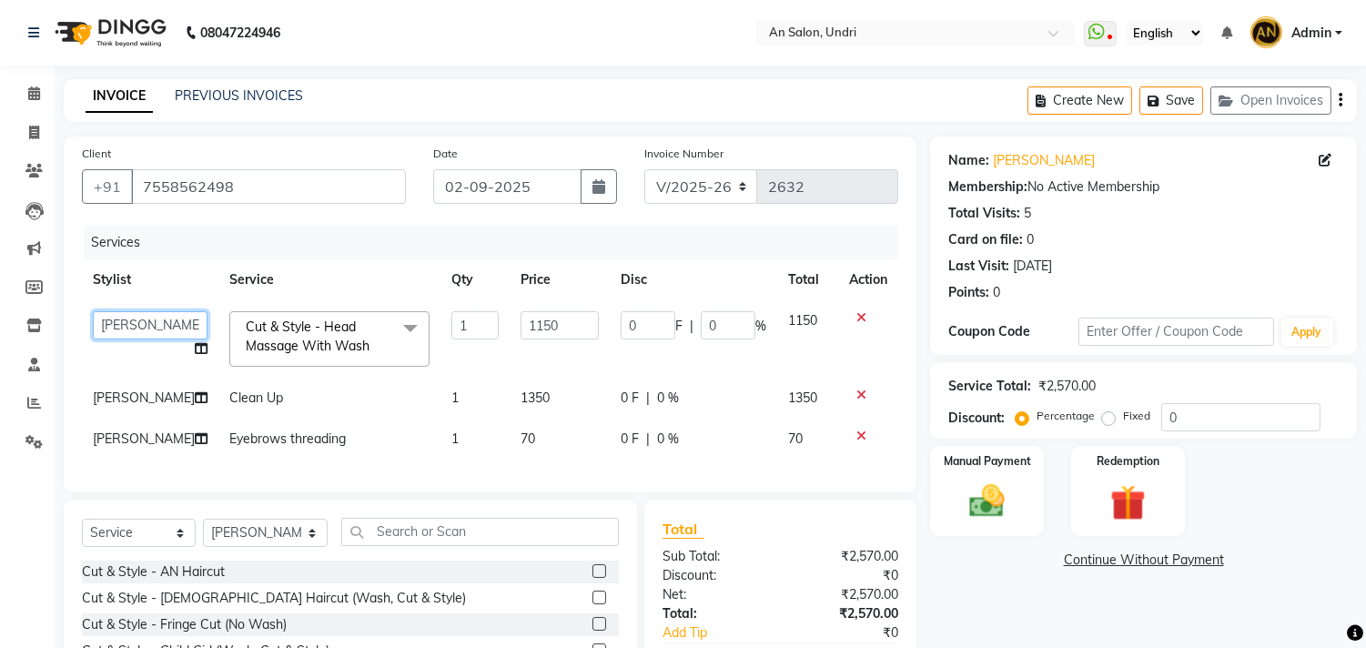
click at [158, 332] on select "AN [PERSON_NAME] [PERSON_NAME] [PERSON_NAME] [PERSON_NAME] [PERSON_NAME] [PERSO…" at bounding box center [150, 325] width 115 height 28
select select "21387"
click at [342, 395] on td "Clean Up" at bounding box center [329, 398] width 222 height 41
select select "21387"
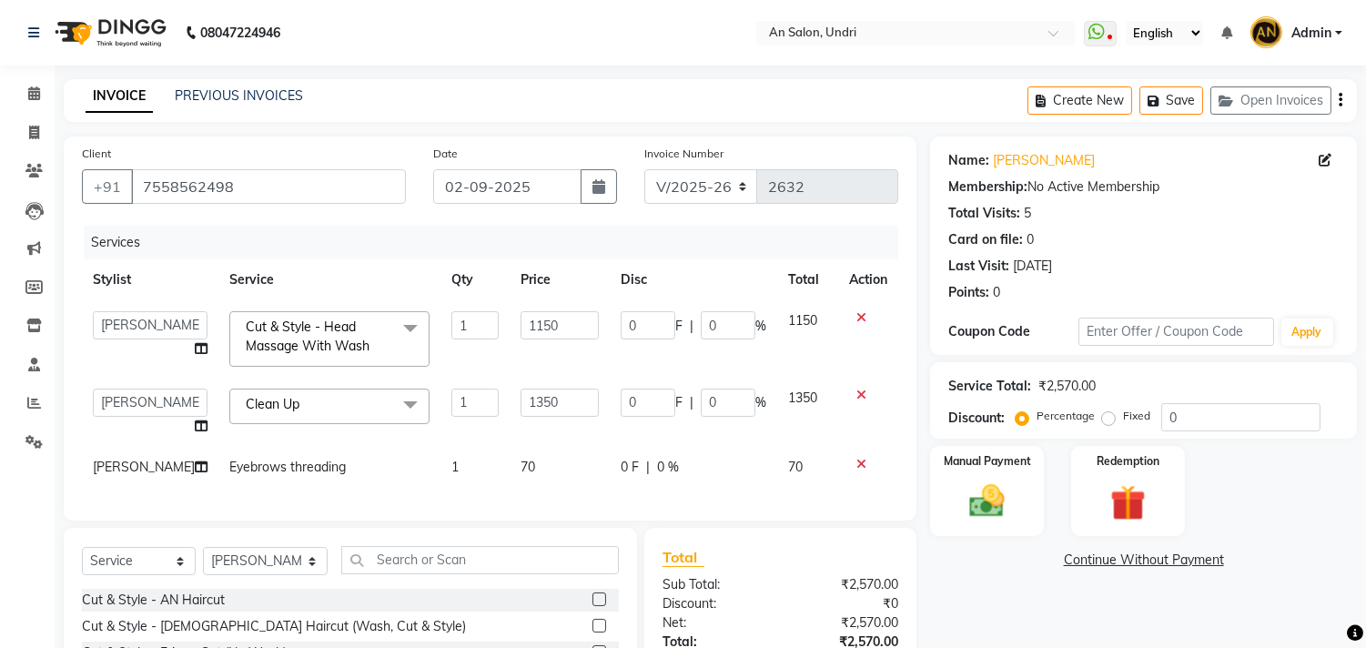
click at [343, 401] on span "Clean Up x" at bounding box center [329, 406] width 200 height 35
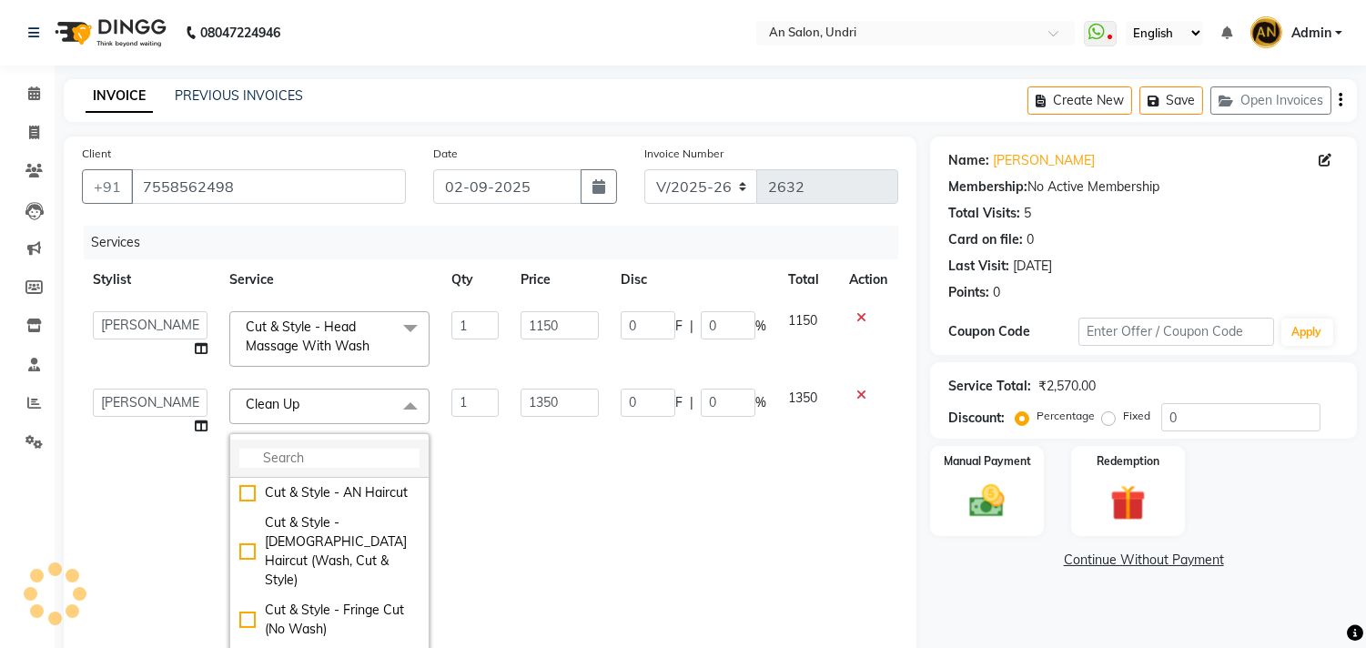
click at [340, 461] on input "multiselect-search" at bounding box center [329, 458] width 180 height 19
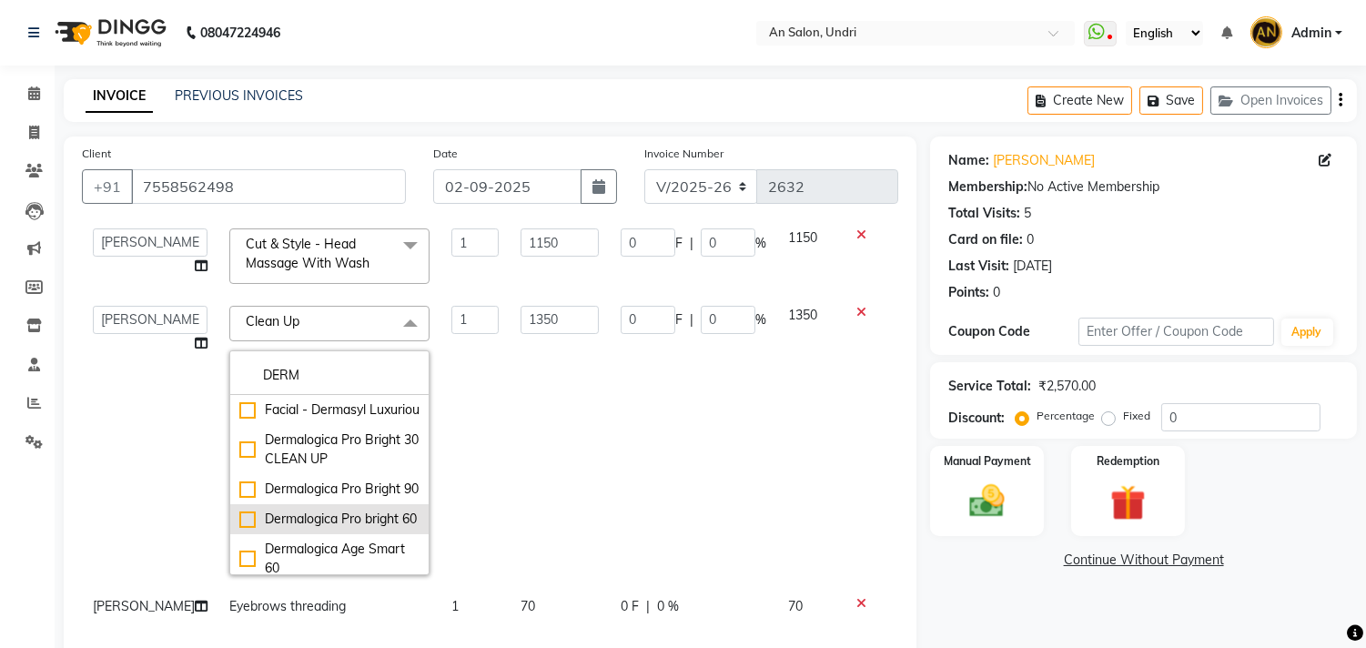
scroll to position [202, 0]
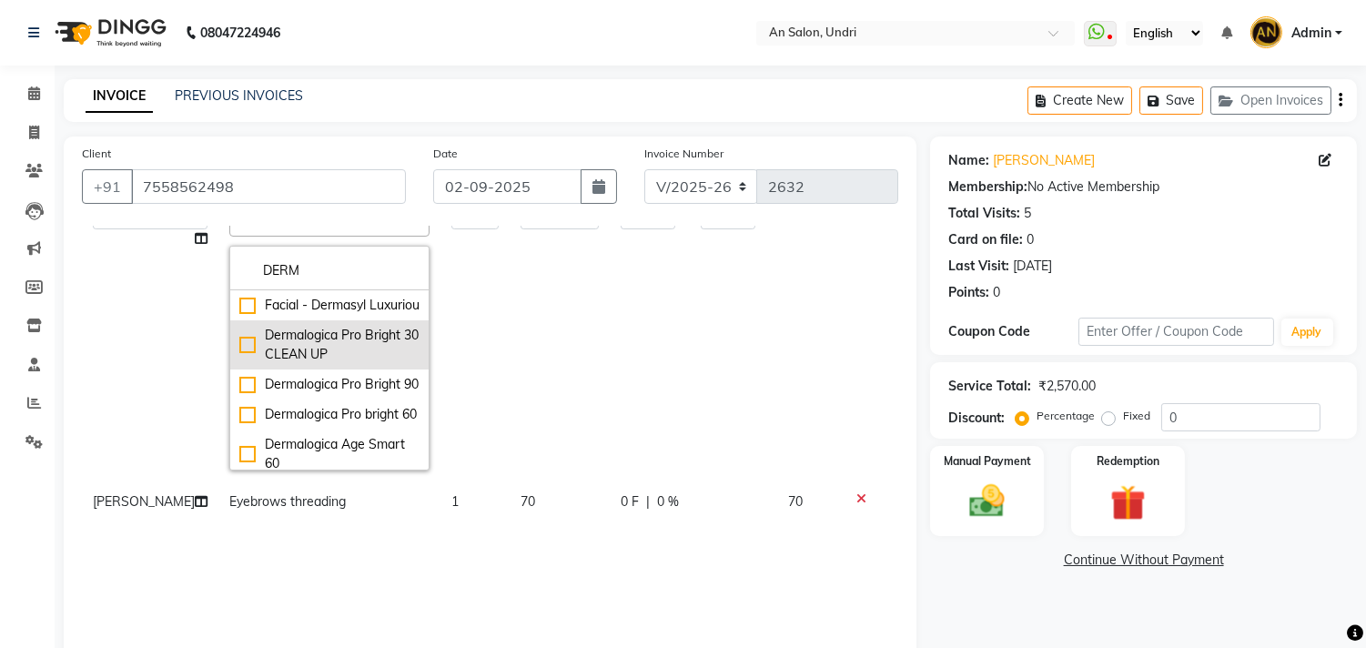
type input "DERM"
click at [326, 370] on li "Dermalogica Pro Bright 30 CLEAN UP" at bounding box center [329, 344] width 198 height 49
checkbox input "true"
type input "2500"
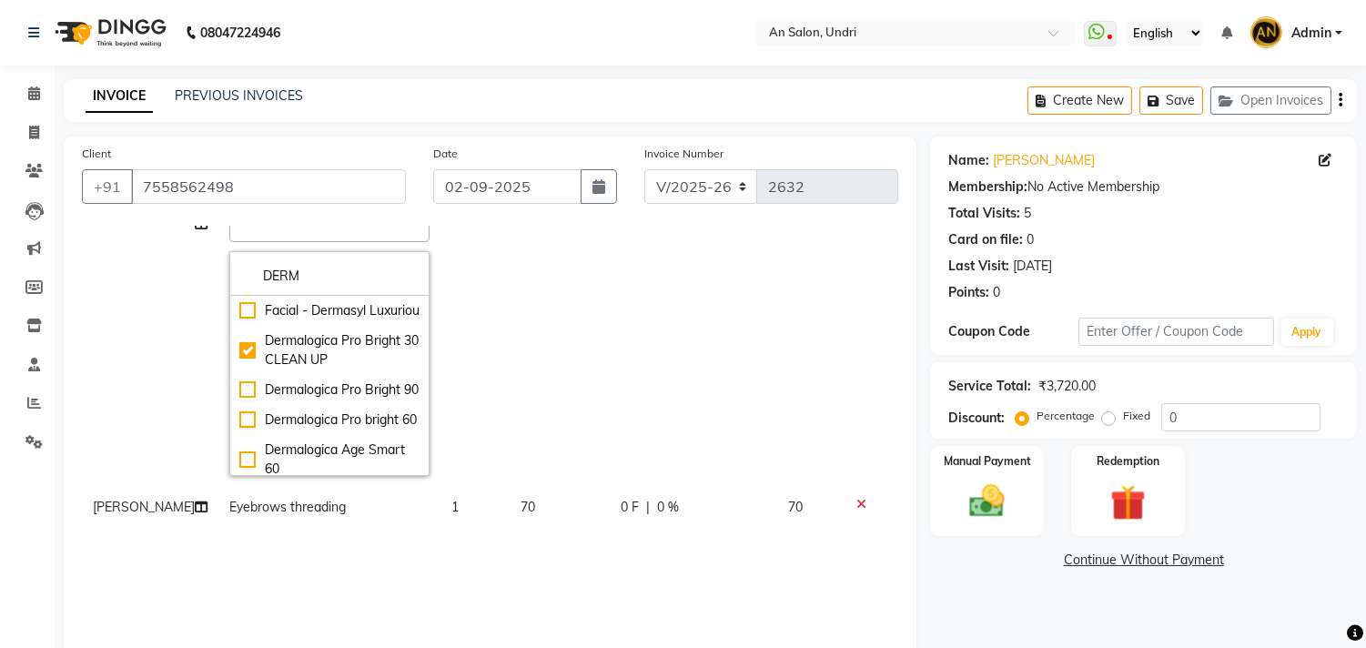
click at [635, 316] on td "0 F | 0 %" at bounding box center [693, 331] width 167 height 311
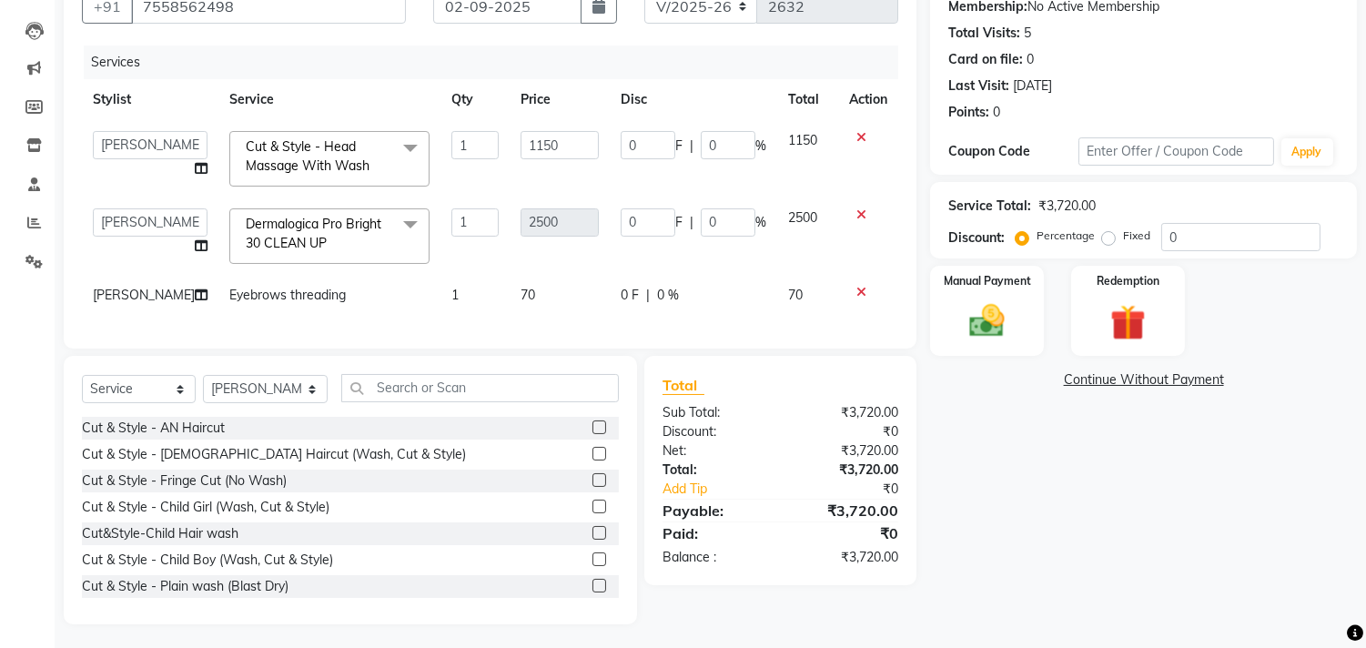
scroll to position [198, 0]
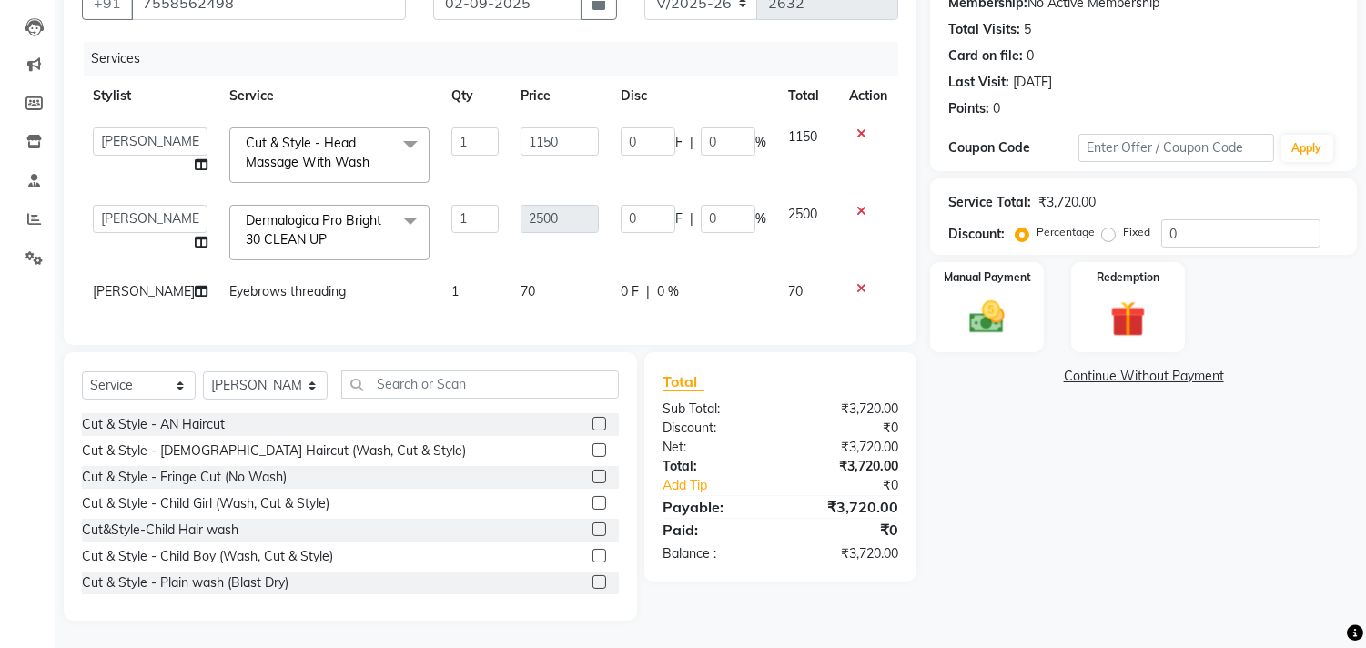
click at [277, 283] on span "Eyebrows threading" at bounding box center [287, 291] width 117 height 16
select select "21387"
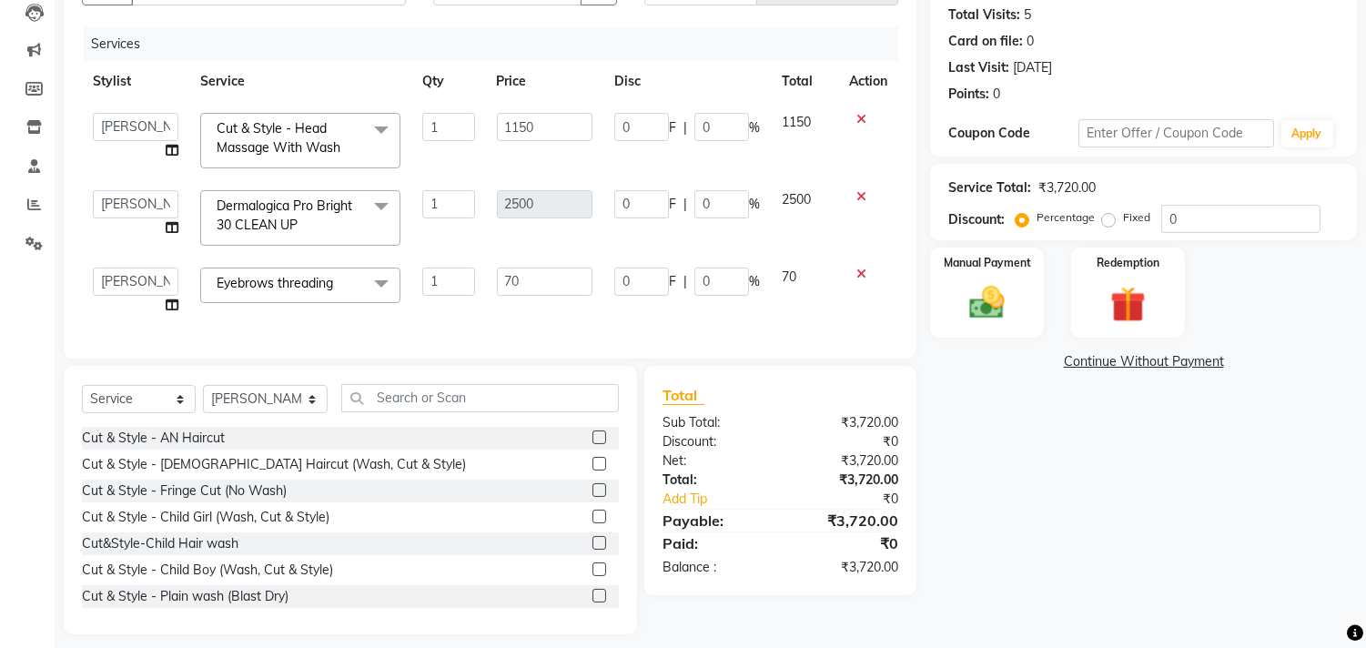
click at [328, 280] on span "Eyebrows threading" at bounding box center [275, 283] width 117 height 16
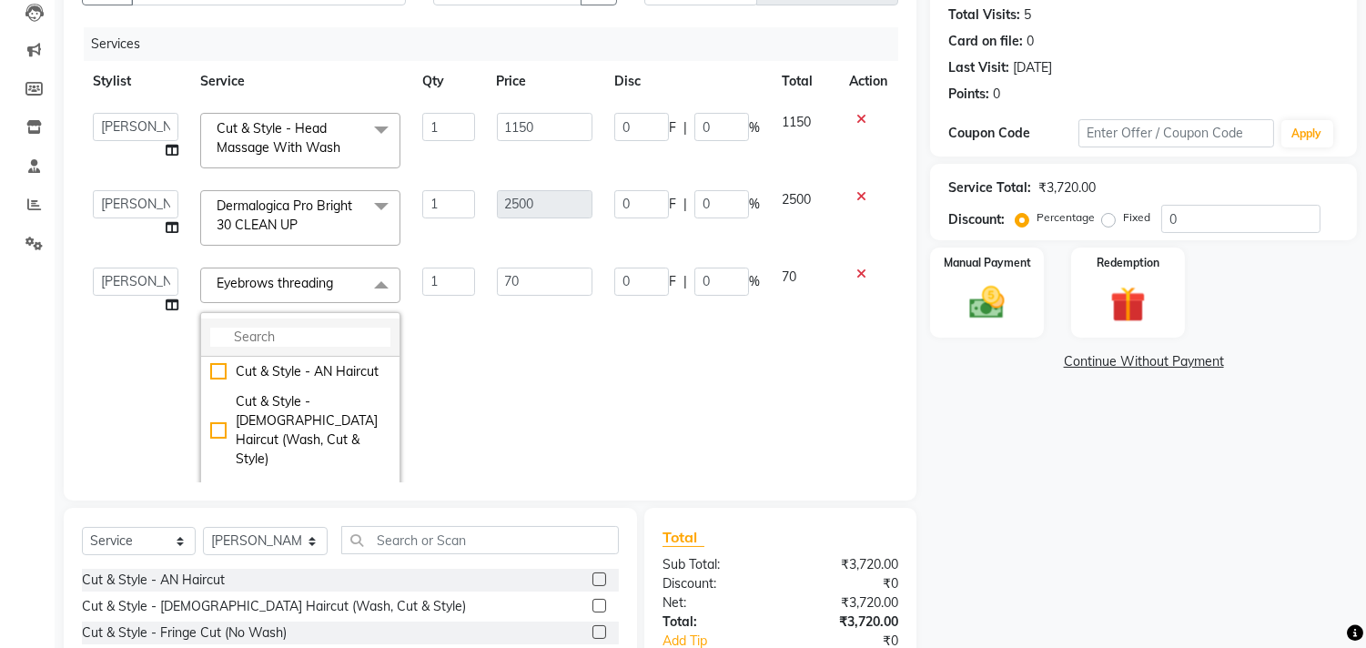
click at [296, 330] on input "multiselect-search" at bounding box center [300, 337] width 180 height 19
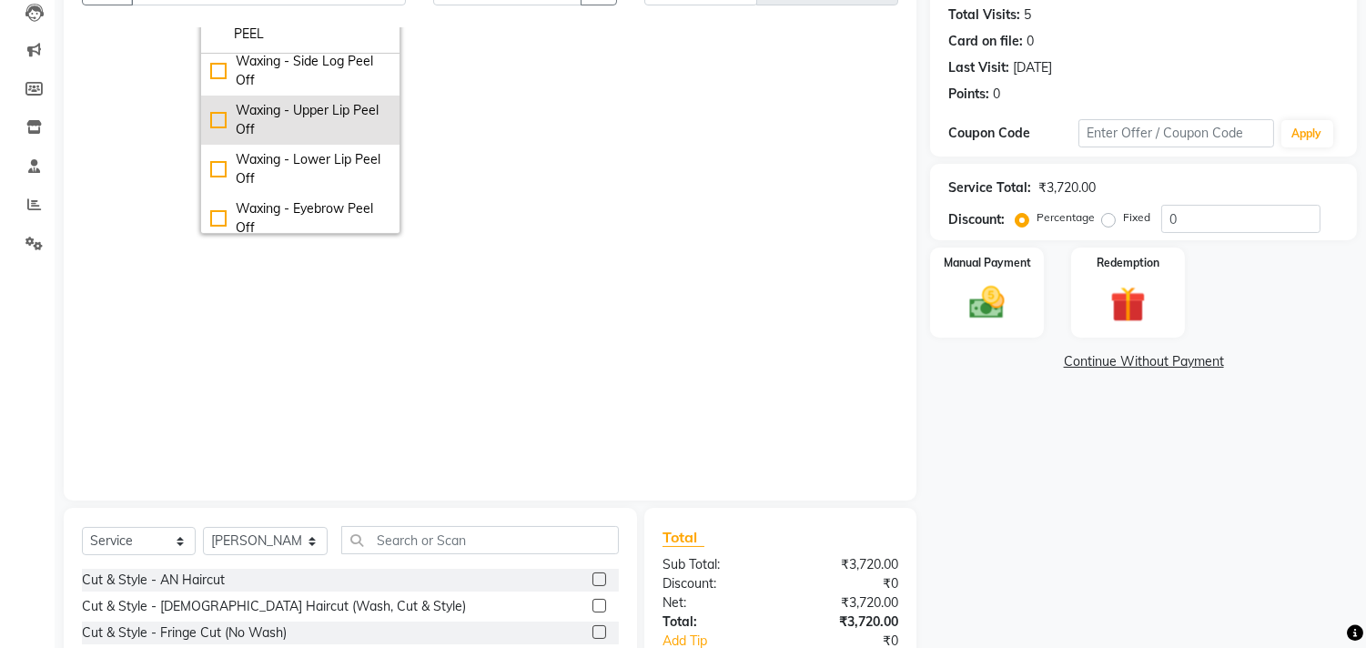
scroll to position [202, 0]
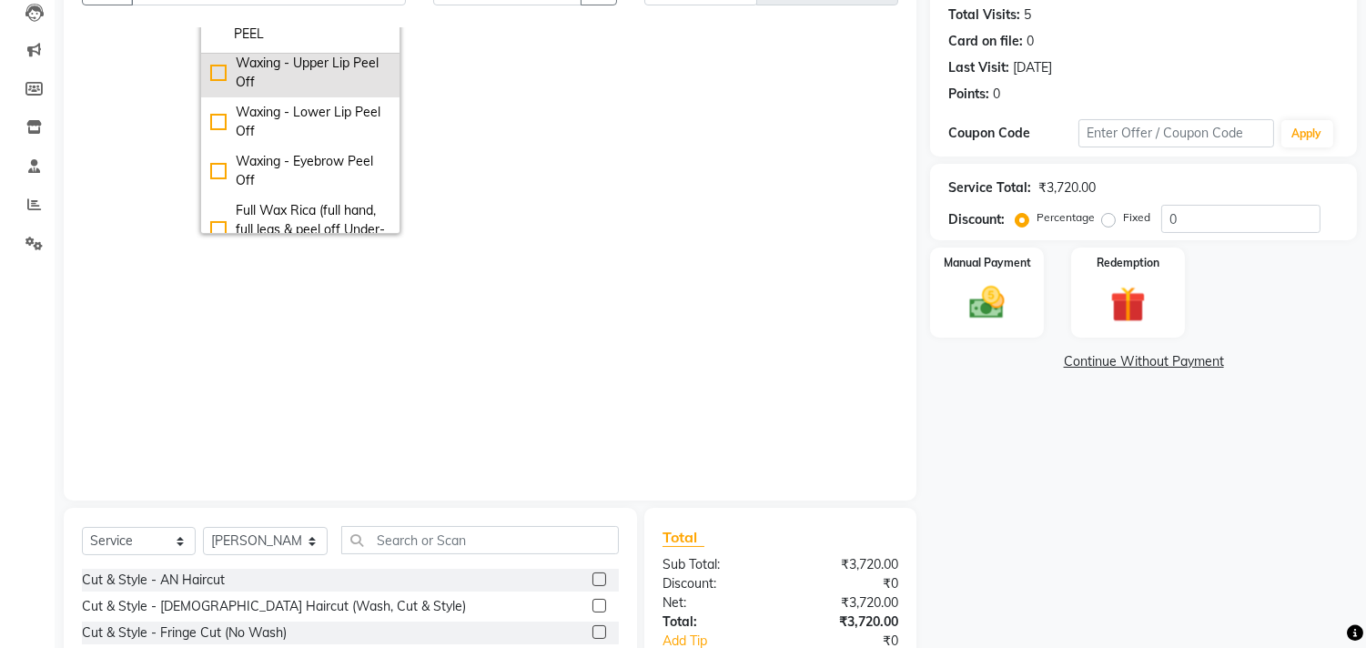
type input "PEEL"
click at [338, 166] on div "Waxing - Eyebrow Peel Off" at bounding box center [300, 171] width 180 height 38
checkbox input "true"
type input "180"
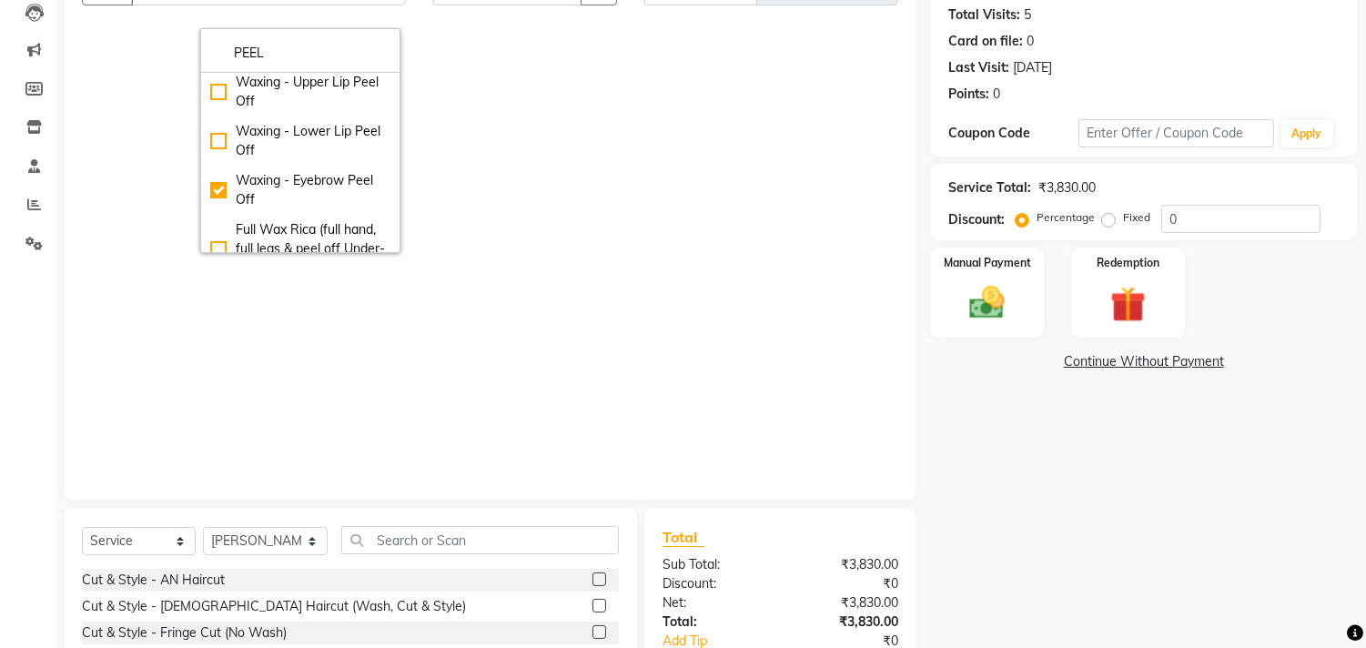
click at [668, 208] on td "0 F | 0 %" at bounding box center [686, 109] width 167 height 311
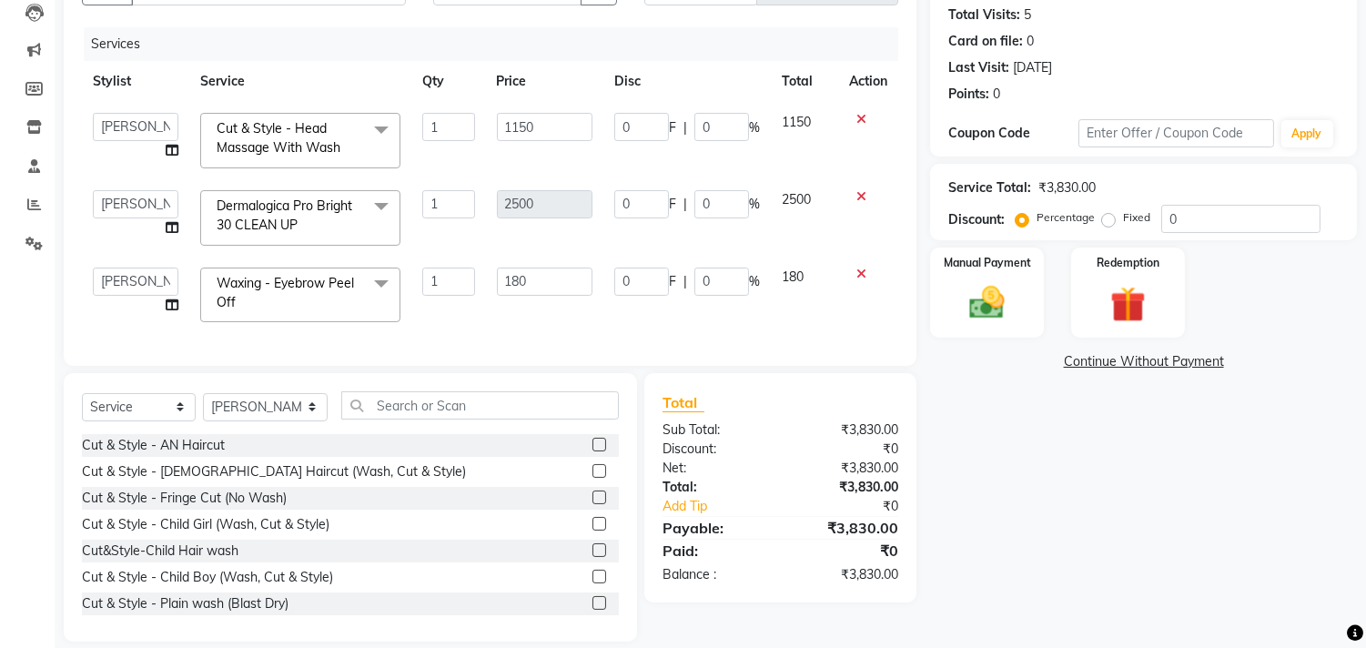
scroll to position [0, 13]
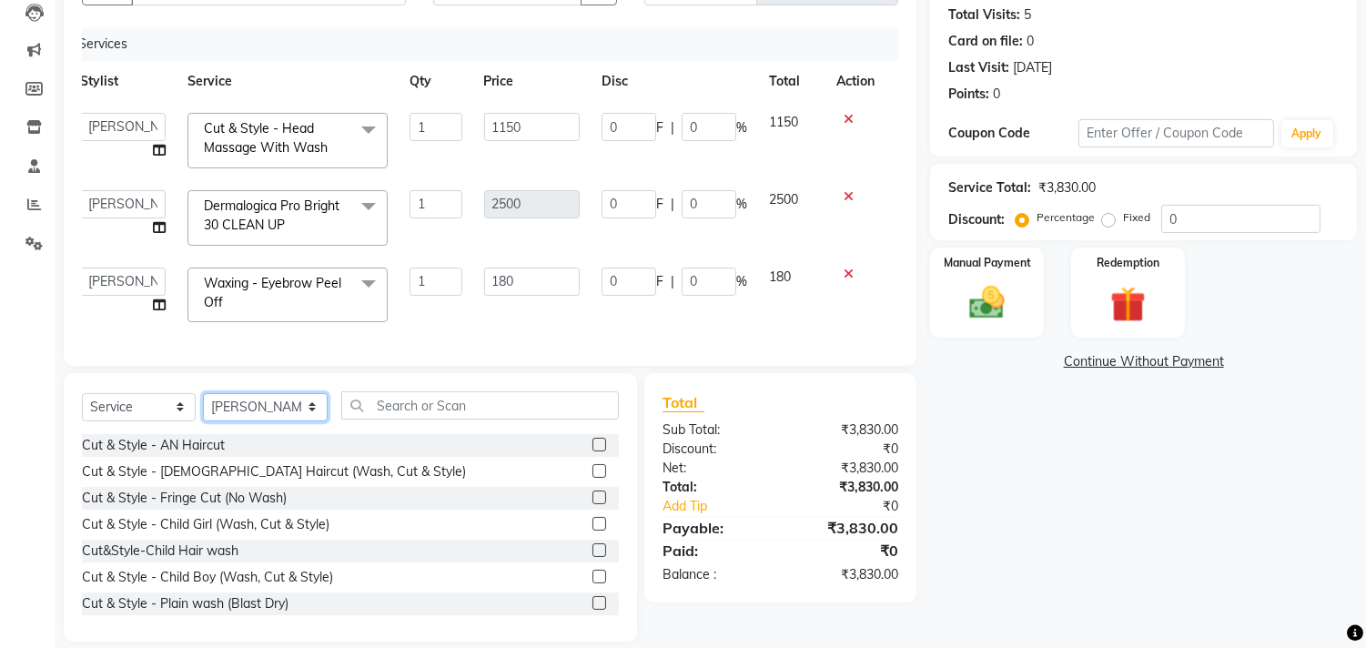
drag, startPoint x: 291, startPoint y: 425, endPoint x: 291, endPoint y: 411, distance: 14.6
click at [291, 421] on select "Select Stylist AN [PERSON_NAME] [PERSON_NAME] [PERSON_NAME] [PERSON_NAME] [PERS…" at bounding box center [265, 407] width 125 height 28
select select "18327"
click at [203, 408] on select "Select Stylist AN [PERSON_NAME] [PERSON_NAME] [PERSON_NAME] [PERSON_NAME] [PERS…" at bounding box center [265, 407] width 125 height 28
click at [421, 420] on input "text" at bounding box center [480, 405] width 278 height 28
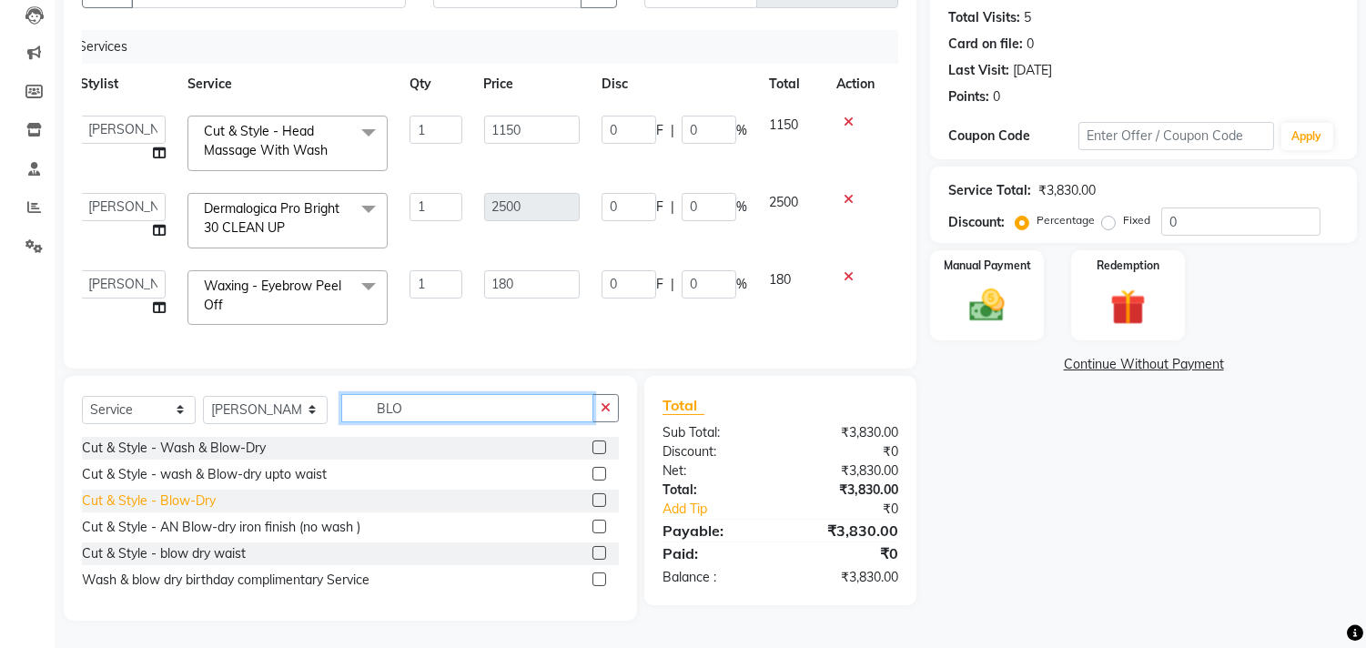
type input "BLO"
click at [188, 510] on div "Cut & Style - Blow-Dry" at bounding box center [149, 501] width 134 height 19
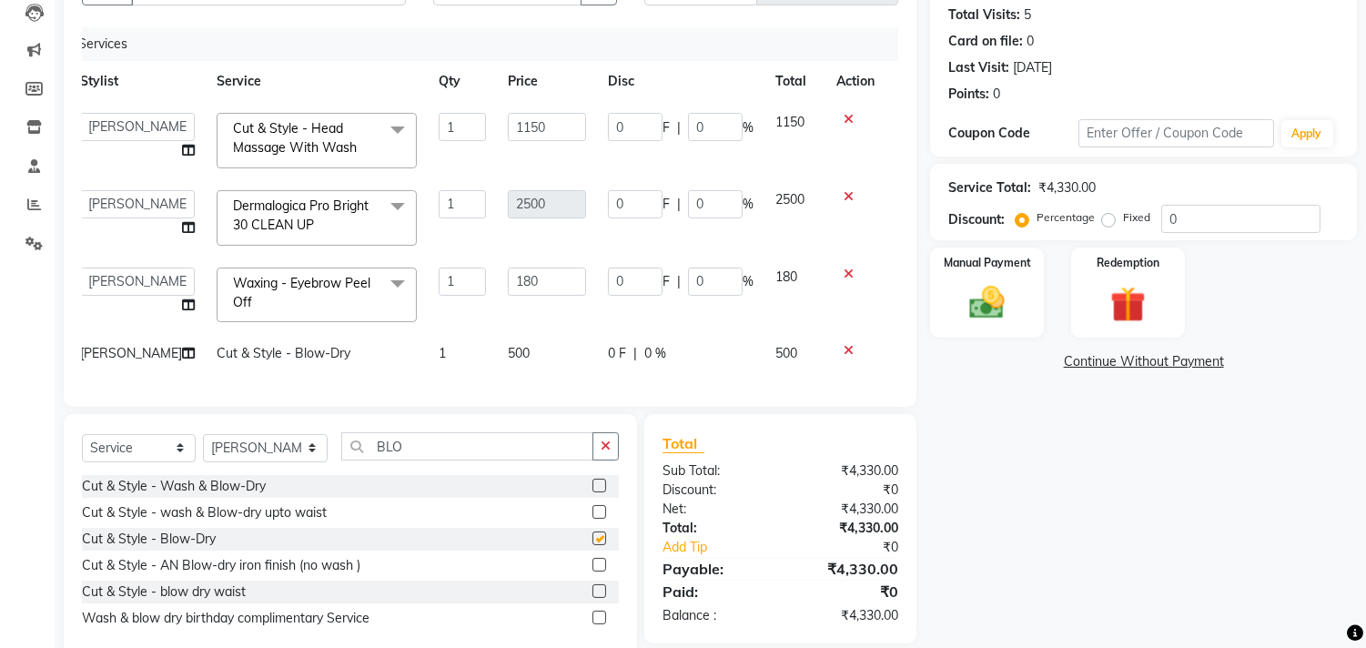
checkbox input "false"
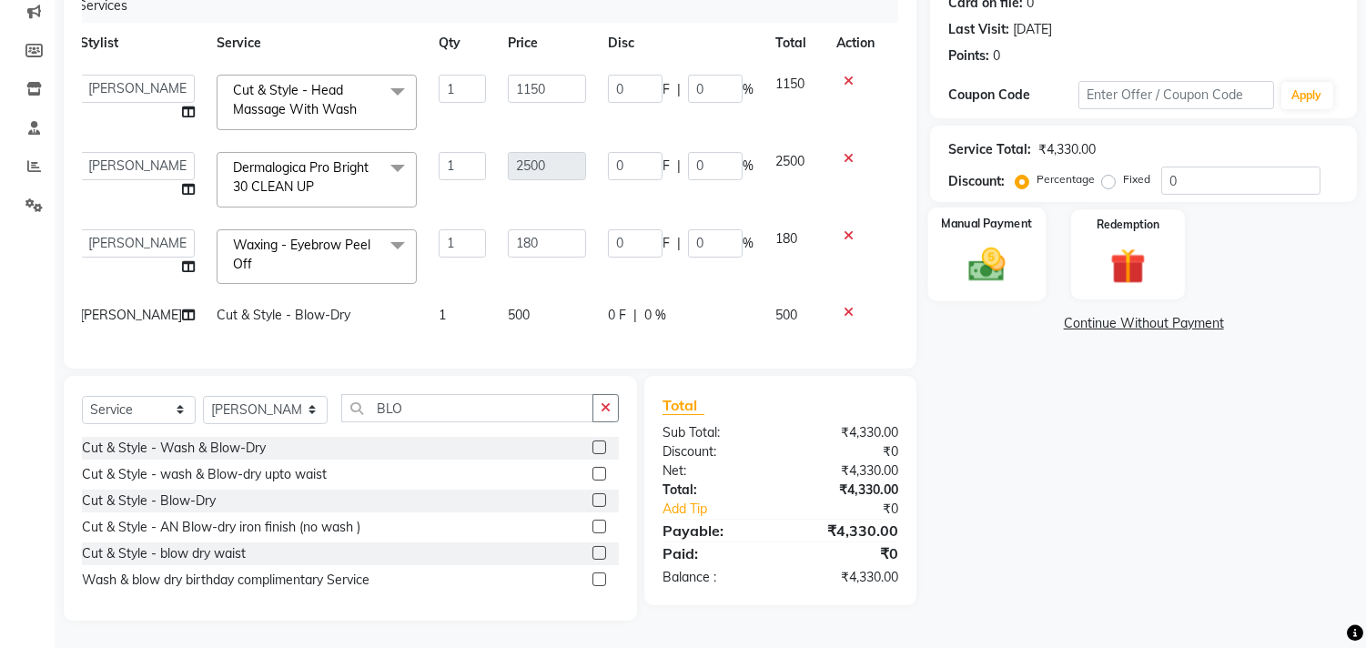
click at [1001, 244] on img at bounding box center [988, 265] width 60 height 43
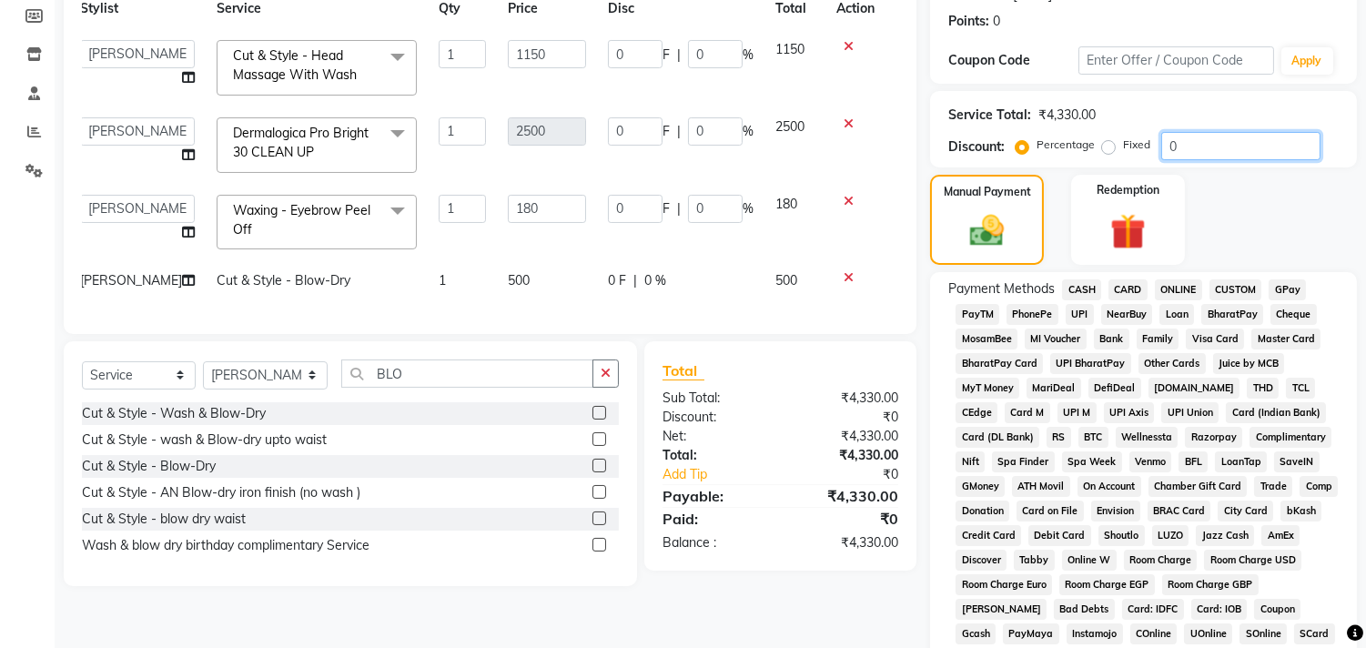
click at [1163, 147] on input "0" at bounding box center [1240, 146] width 159 height 28
click at [728, 280] on div "0 F | 0 %" at bounding box center [681, 280] width 146 height 19
select select "18327"
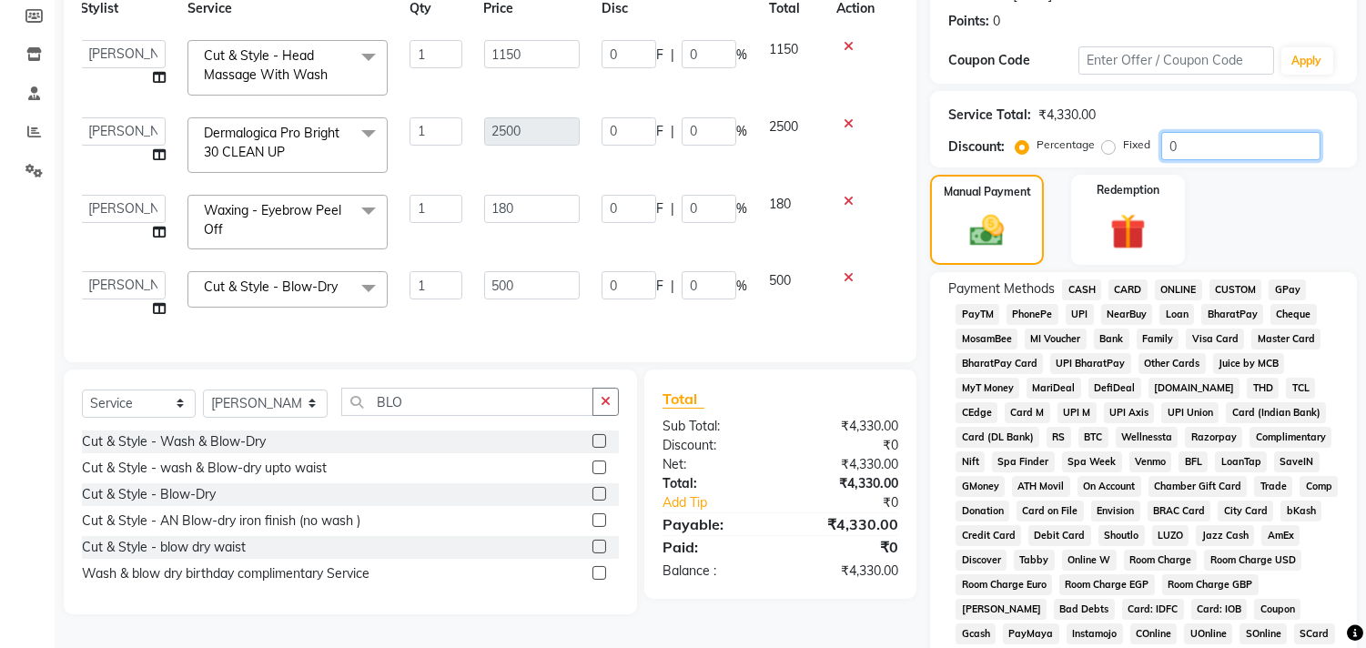
click at [1166, 134] on input "0" at bounding box center [1240, 146] width 159 height 28
type input "20"
type input "230"
type input "20"
type input "500"
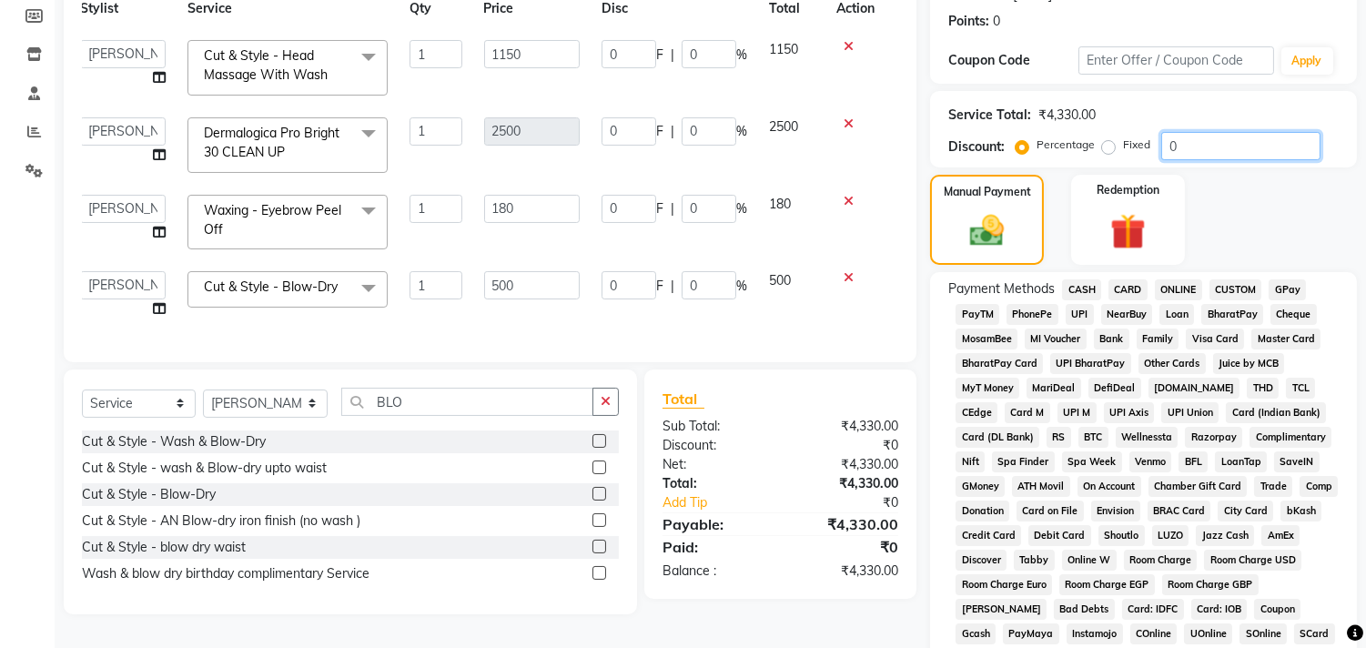
type input "20"
type input "36"
type input "20"
type input "100"
type input "20"
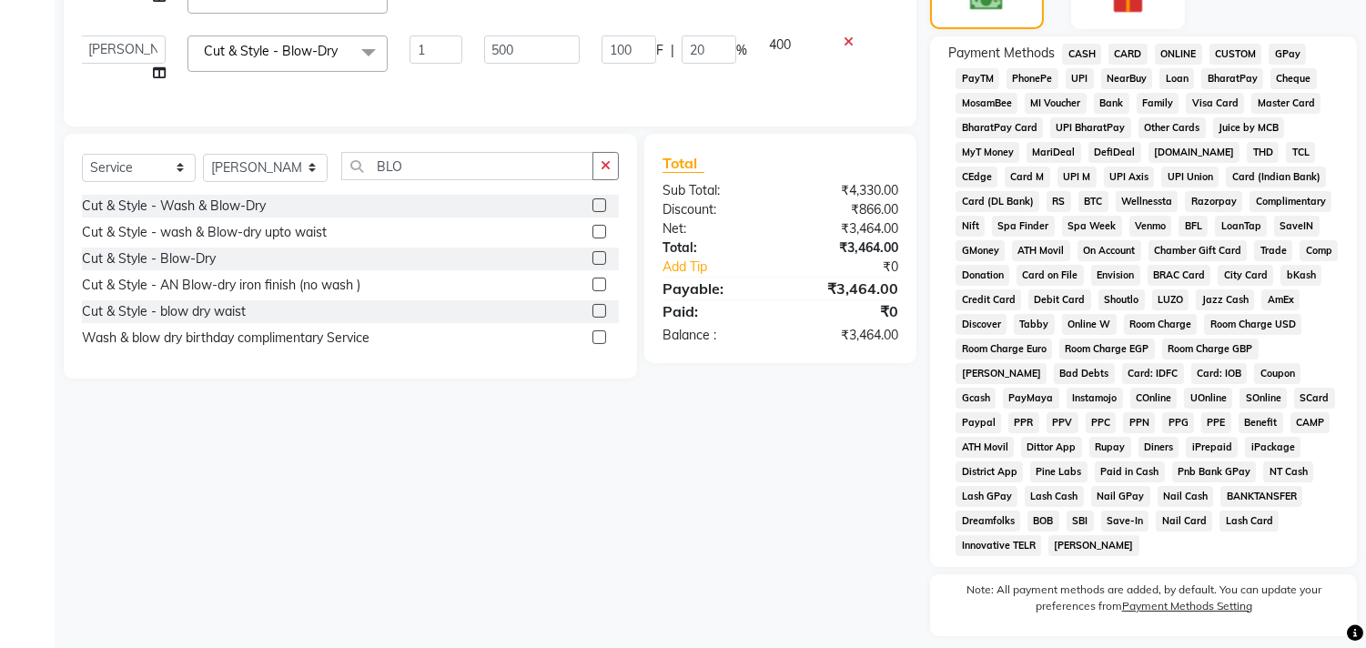
scroll to position [360, 0]
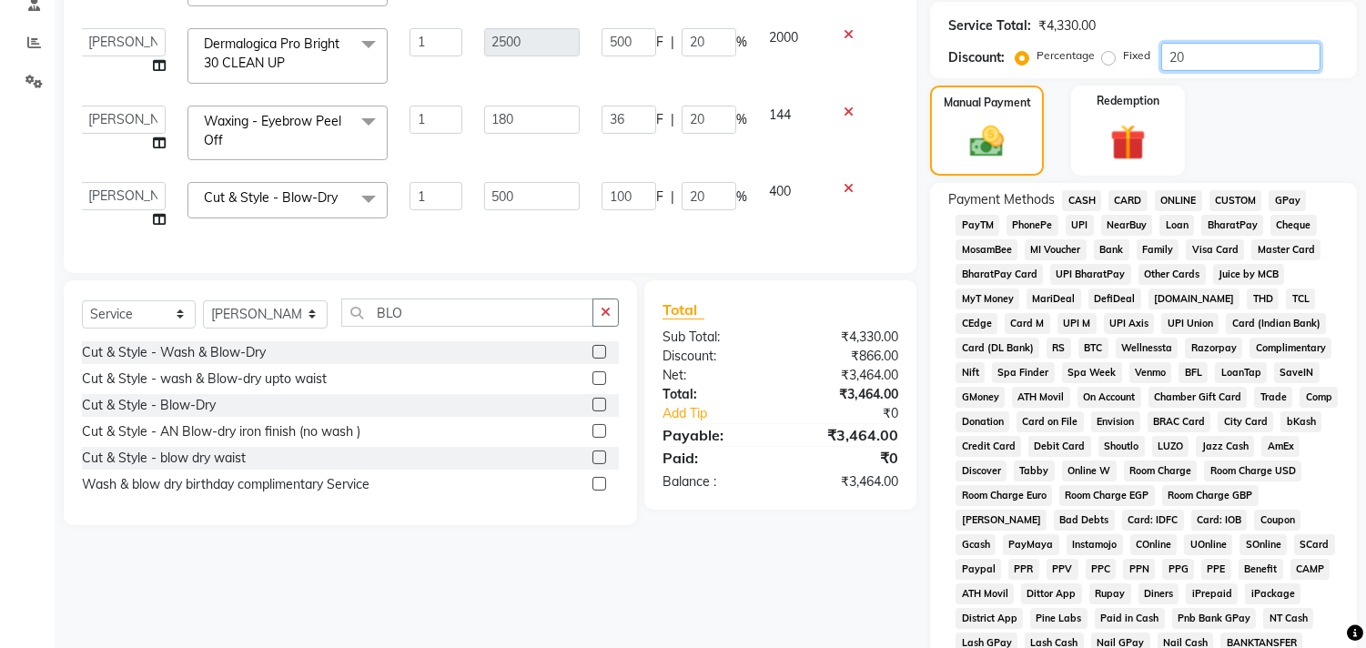
type input "20"
click at [1279, 198] on span "GPay" at bounding box center [1287, 200] width 37 height 21
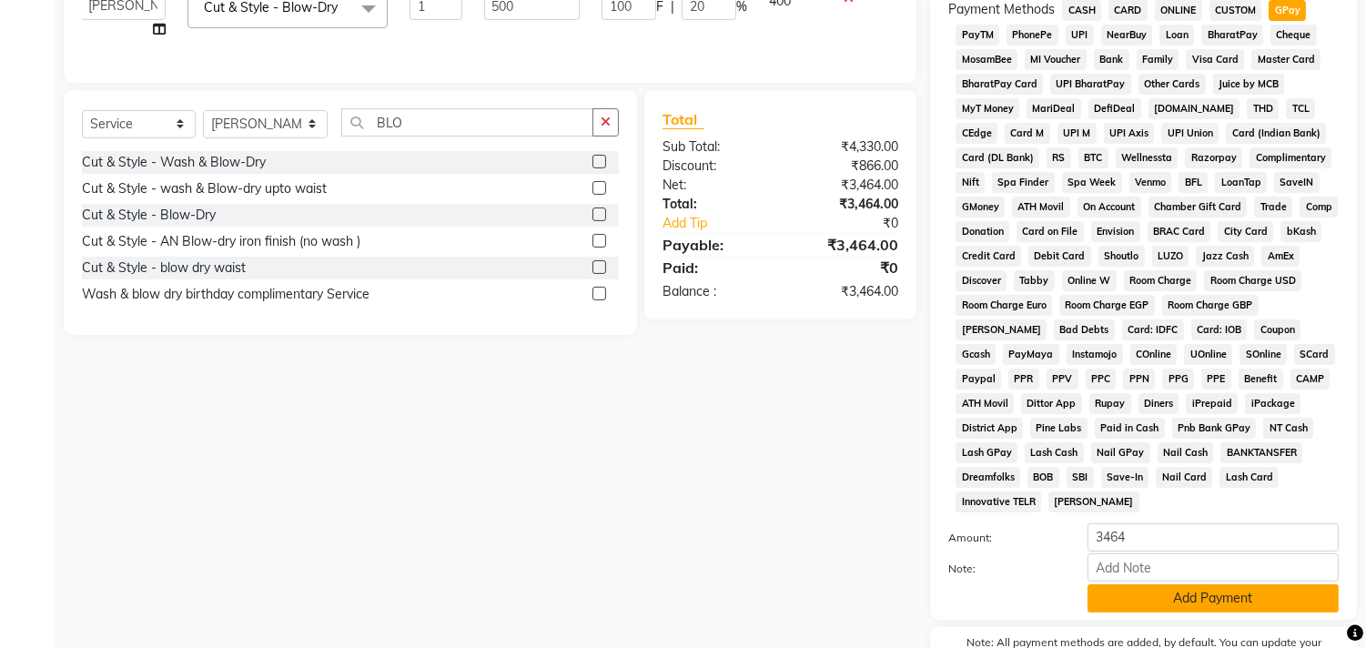
scroll to position [660, 0]
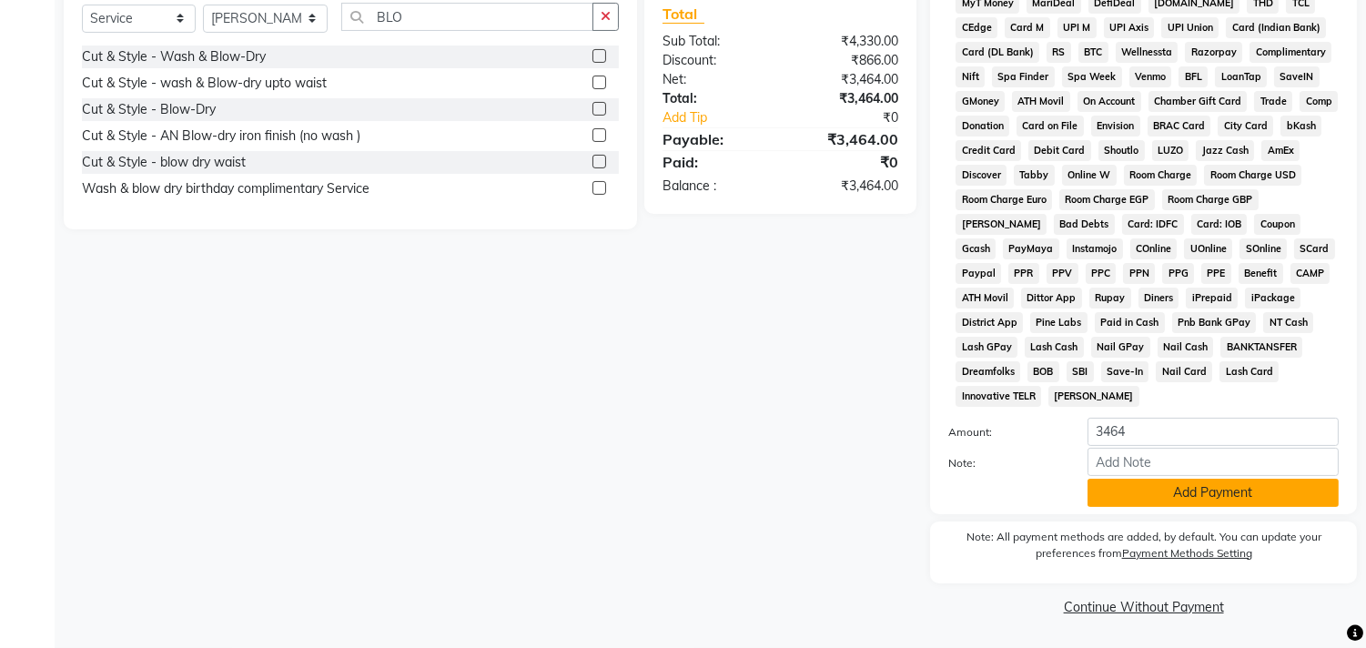
click at [1187, 504] on button "Add Payment" at bounding box center [1213, 493] width 251 height 28
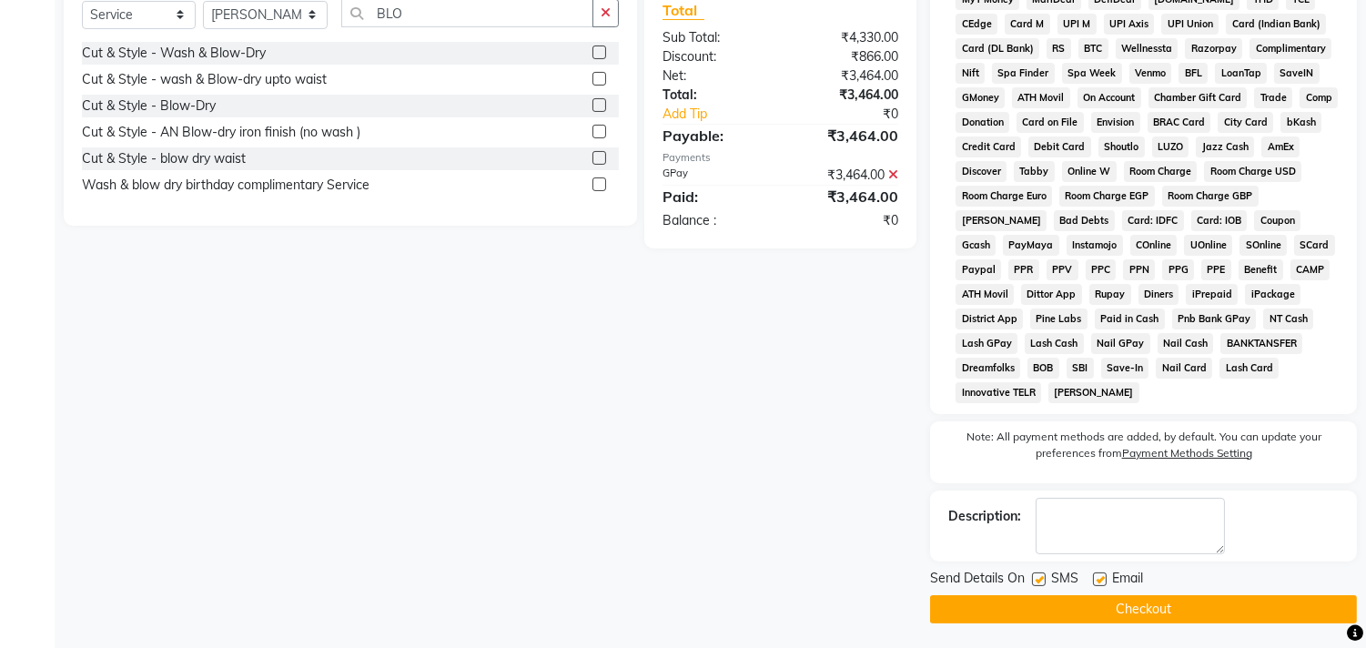
click at [1157, 620] on button "Checkout" at bounding box center [1143, 609] width 427 height 28
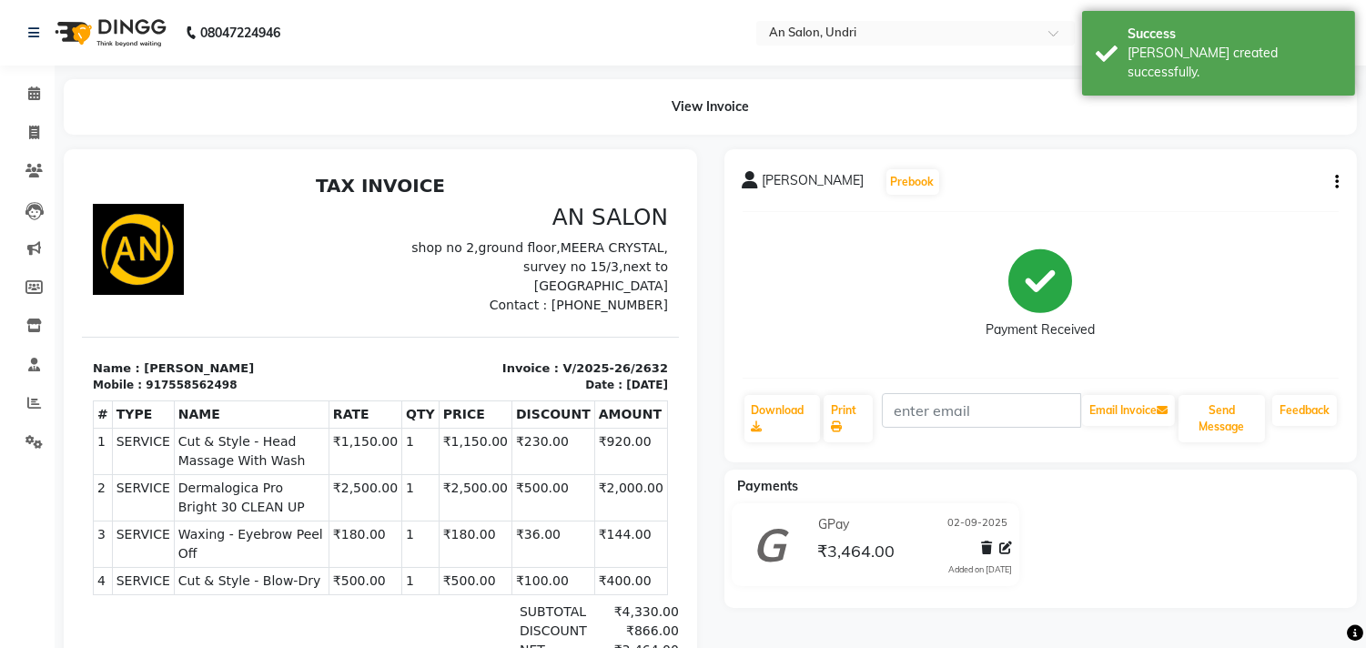
click at [111, 29] on img at bounding box center [108, 32] width 125 height 51
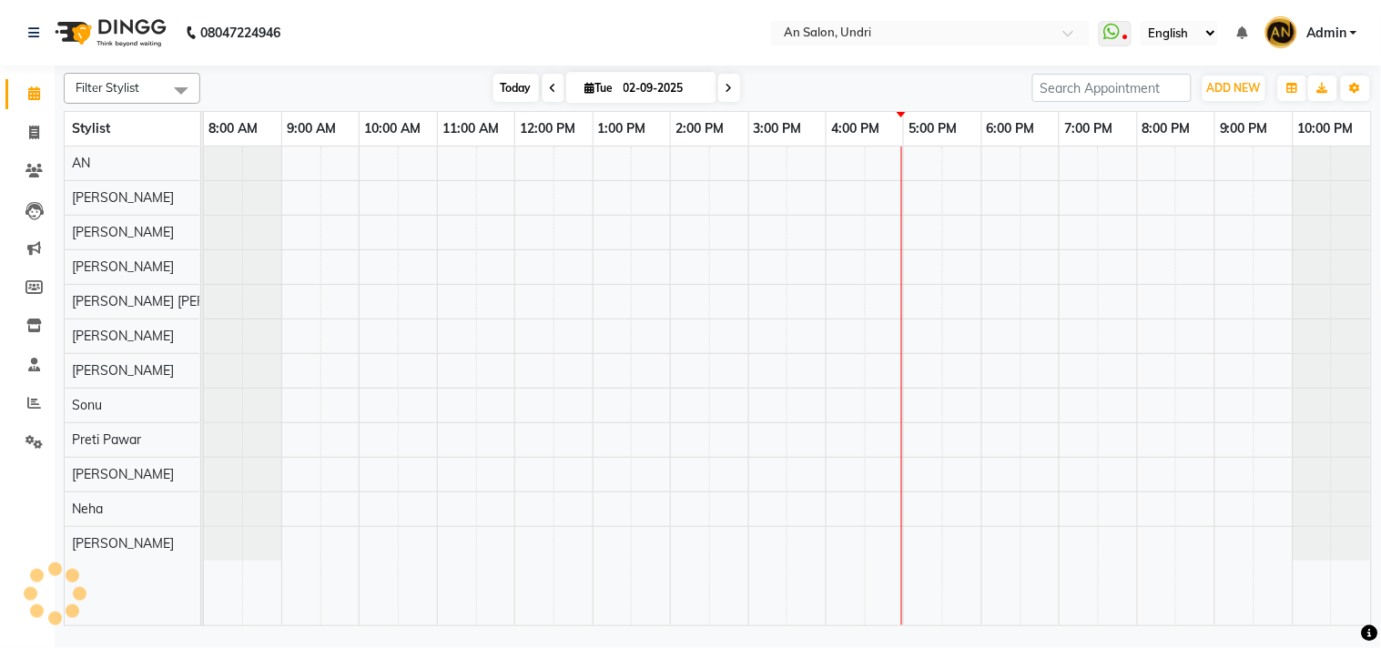
click at [523, 76] on span "Today" at bounding box center [516, 88] width 46 height 28
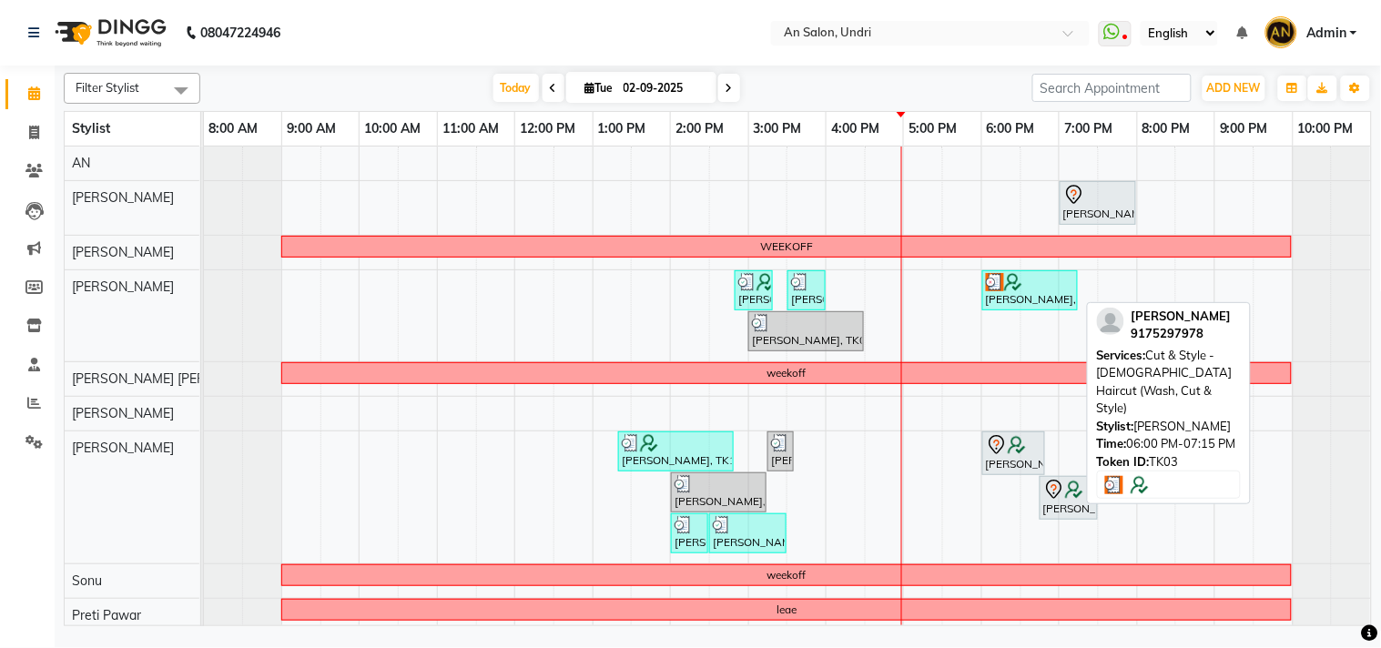
click at [996, 289] on img at bounding box center [995, 282] width 18 height 18
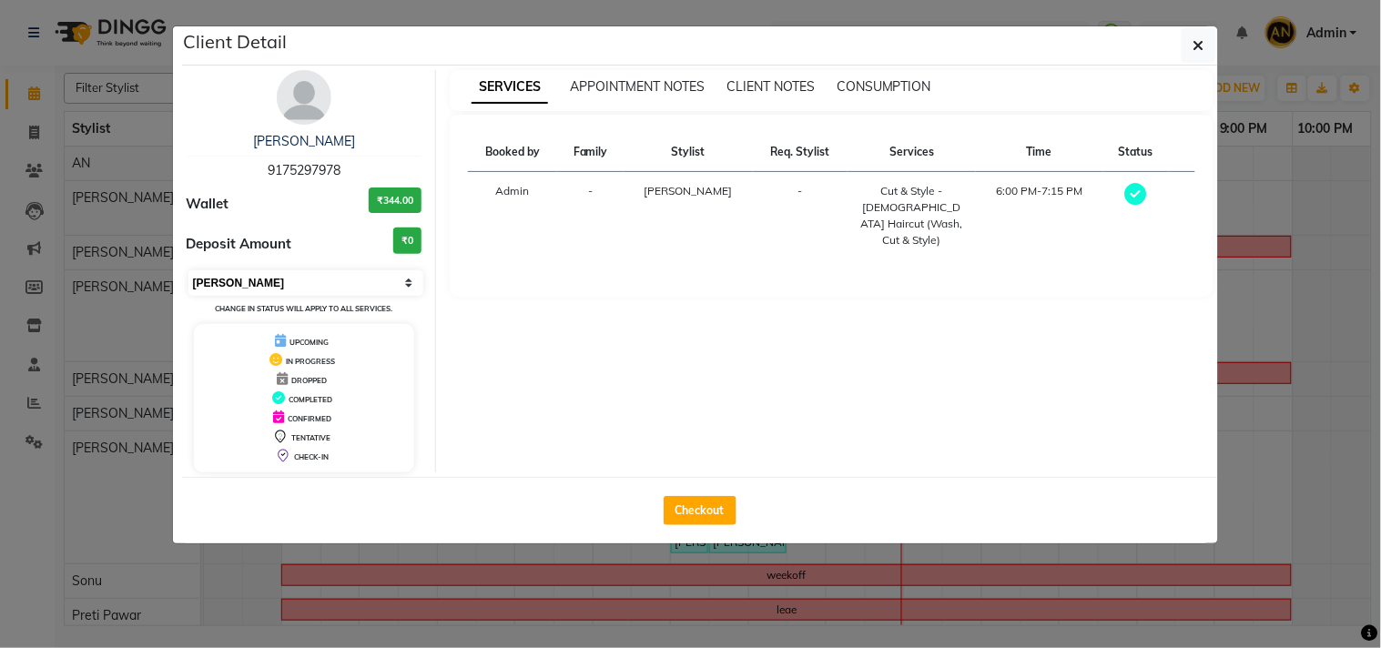
click at [314, 270] on select "Select MARK DONE UPCOMING" at bounding box center [306, 282] width 236 height 25
select select "5"
click at [188, 270] on select "Select MARK DONE UPCOMING" at bounding box center [306, 282] width 236 height 25
click at [1020, 395] on div "SERVICES APPOINTMENT NOTES CLIENT NOTES CONSUMPTION Booked by Family Stylist Re…" at bounding box center [831, 271] width 791 height 402
click at [1190, 41] on button "button" at bounding box center [1198, 45] width 35 height 35
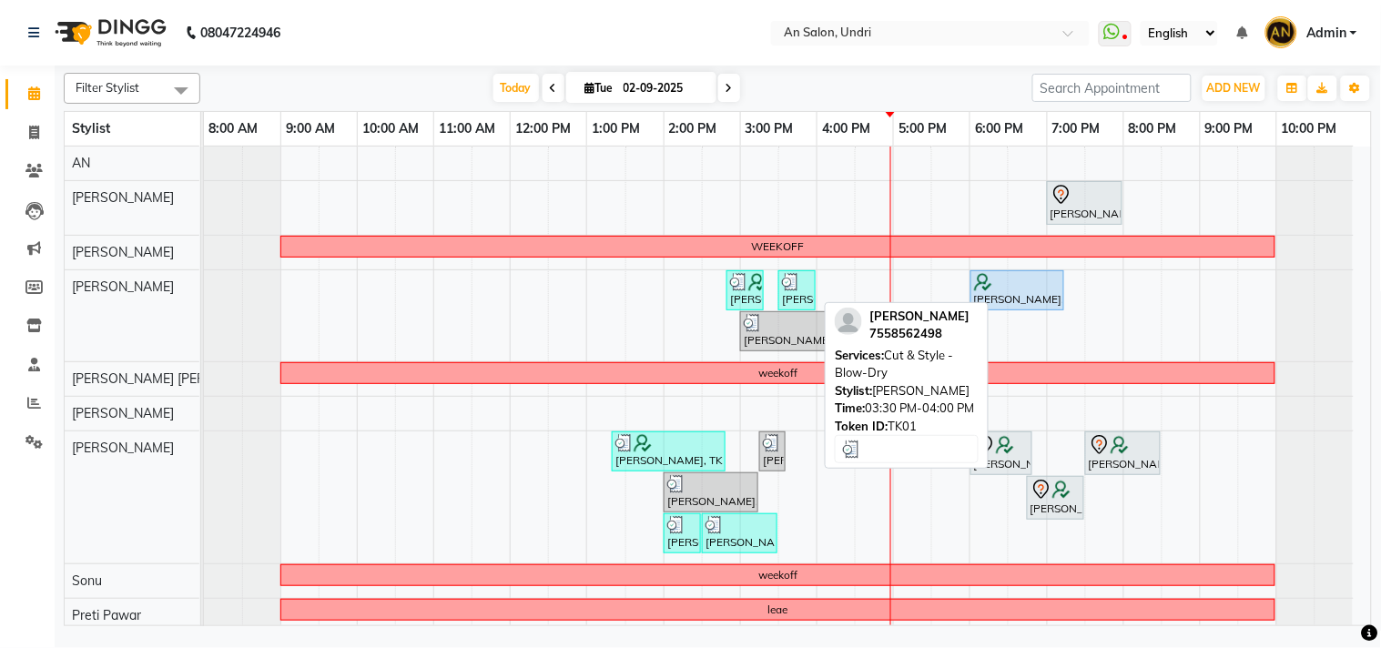
click at [787, 294] on div "[PERSON_NAME], TK01, 03:30 PM-04:00 PM, Cut & Style - Blow-Dry" at bounding box center [797, 290] width 34 height 35
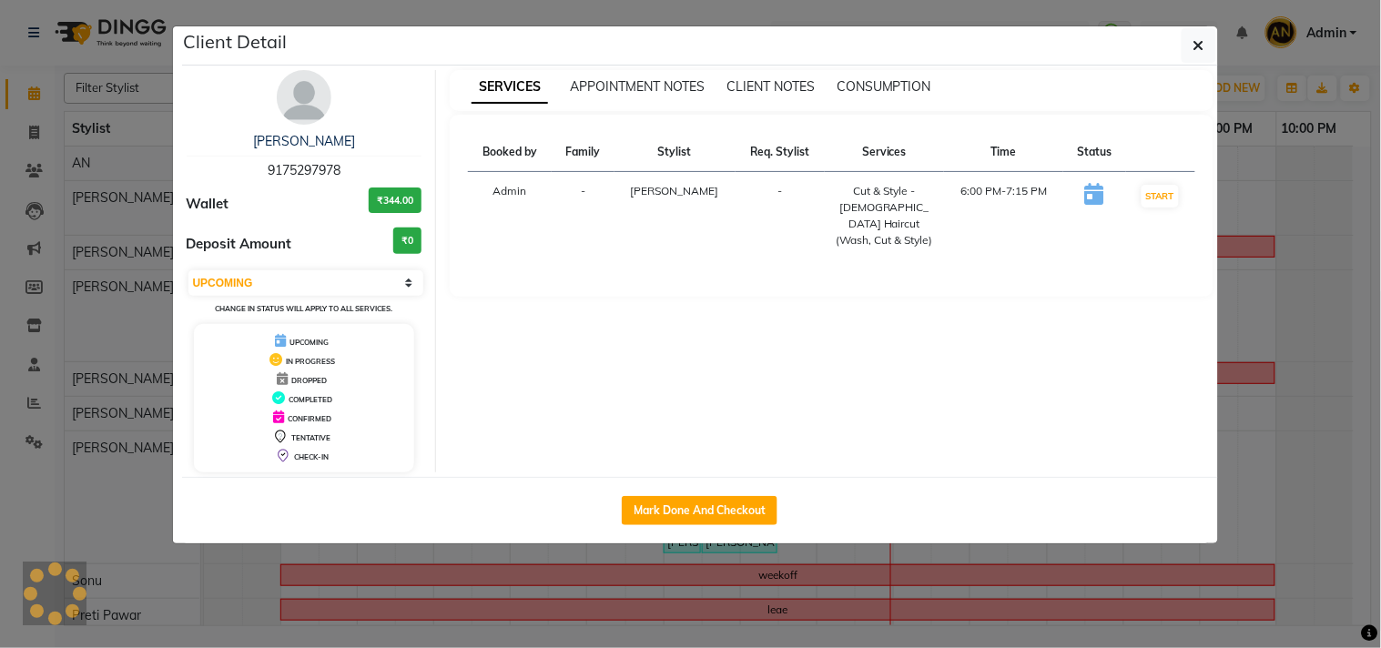
select select "3"
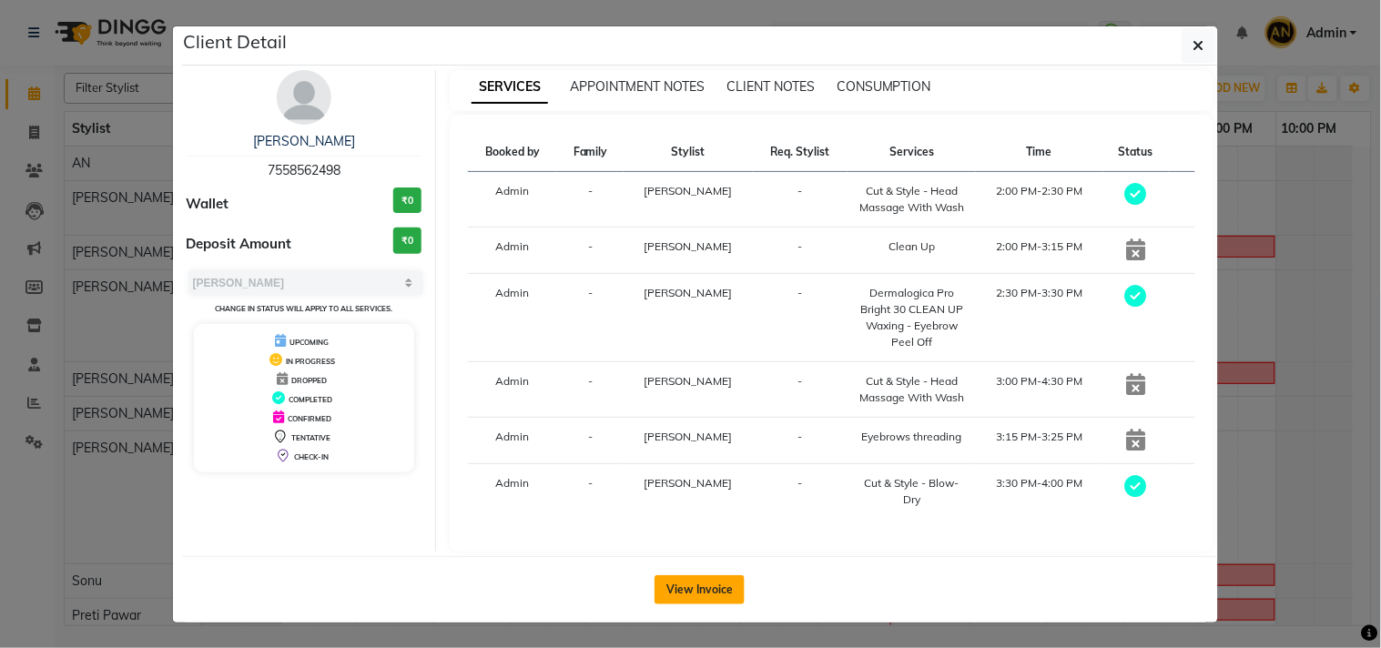
click at [696, 604] on button "View Invoice" at bounding box center [699, 589] width 90 height 29
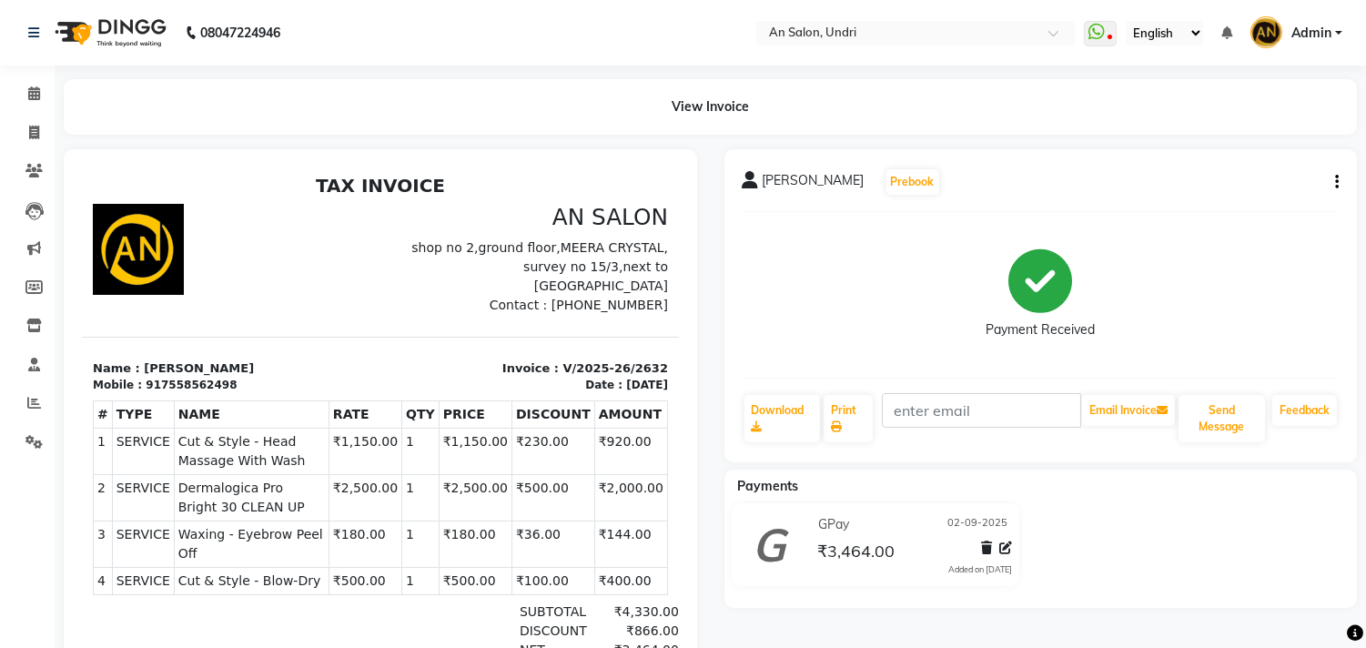
click at [127, 35] on img at bounding box center [108, 32] width 125 height 51
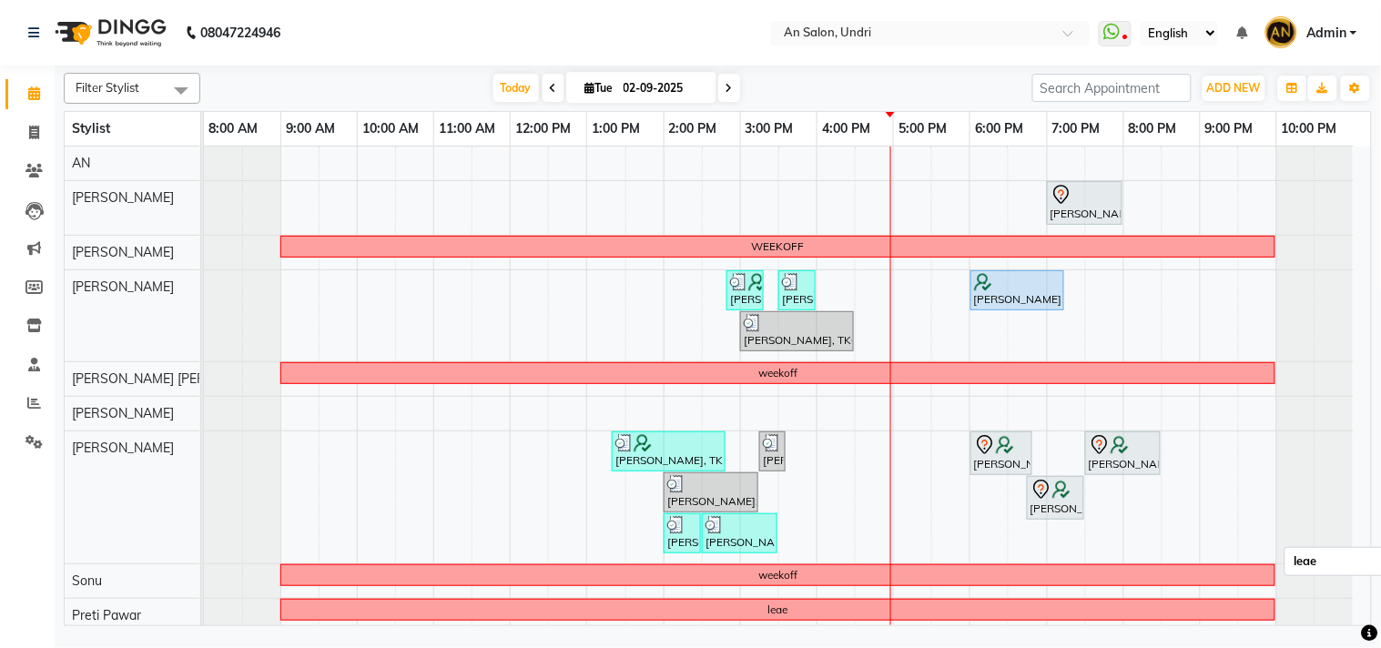
scroll to position [188, 0]
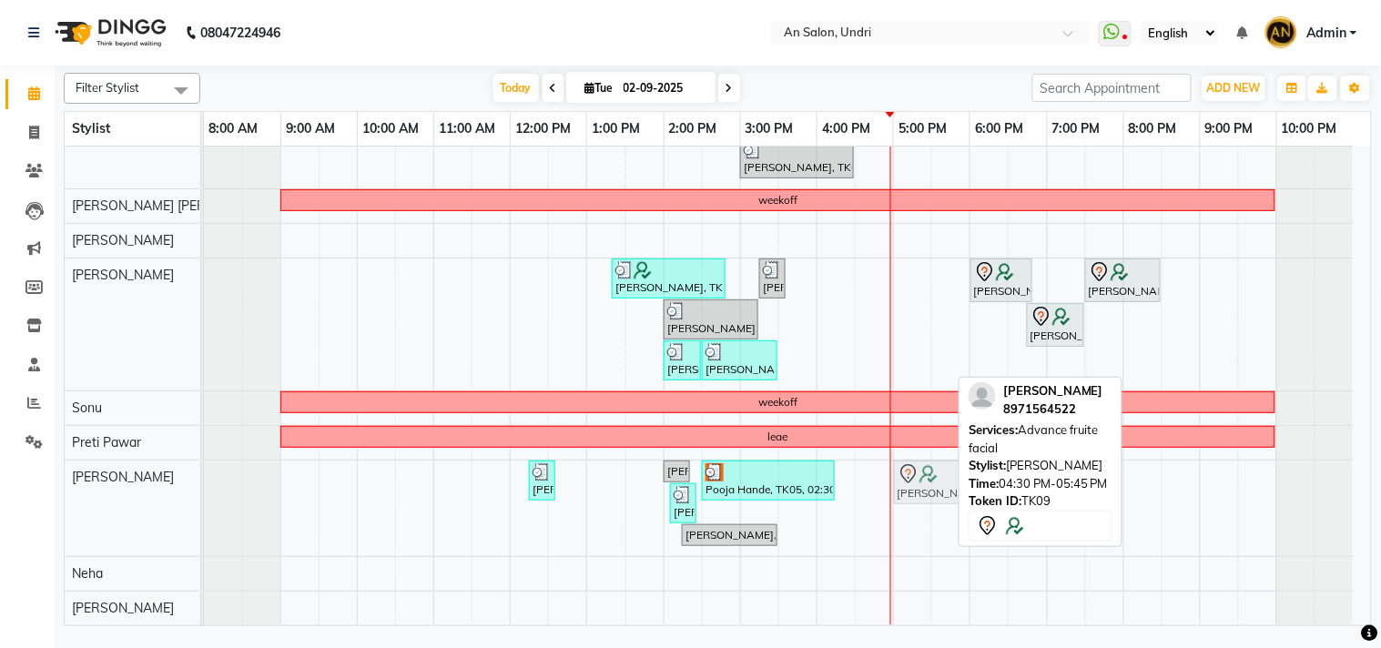
drag, startPoint x: 907, startPoint y: 455, endPoint x: 943, endPoint y: 469, distance: 38.0
click at [204, 469] on div "[PERSON_NAME], TK07, 12:15 PM-12:35 PM, Eyebrows threading ,Upper lip threading…" at bounding box center [204, 509] width 0 height 96
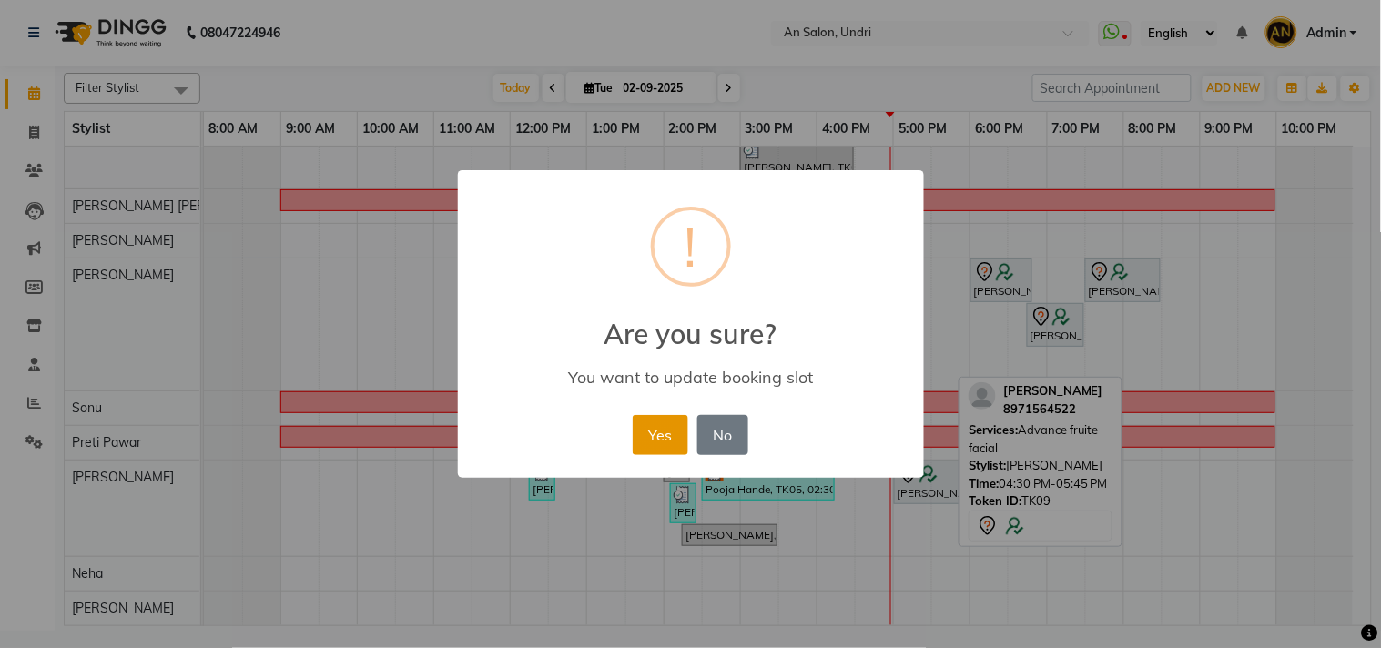
click at [662, 438] on button "Yes" at bounding box center [661, 435] width 56 height 40
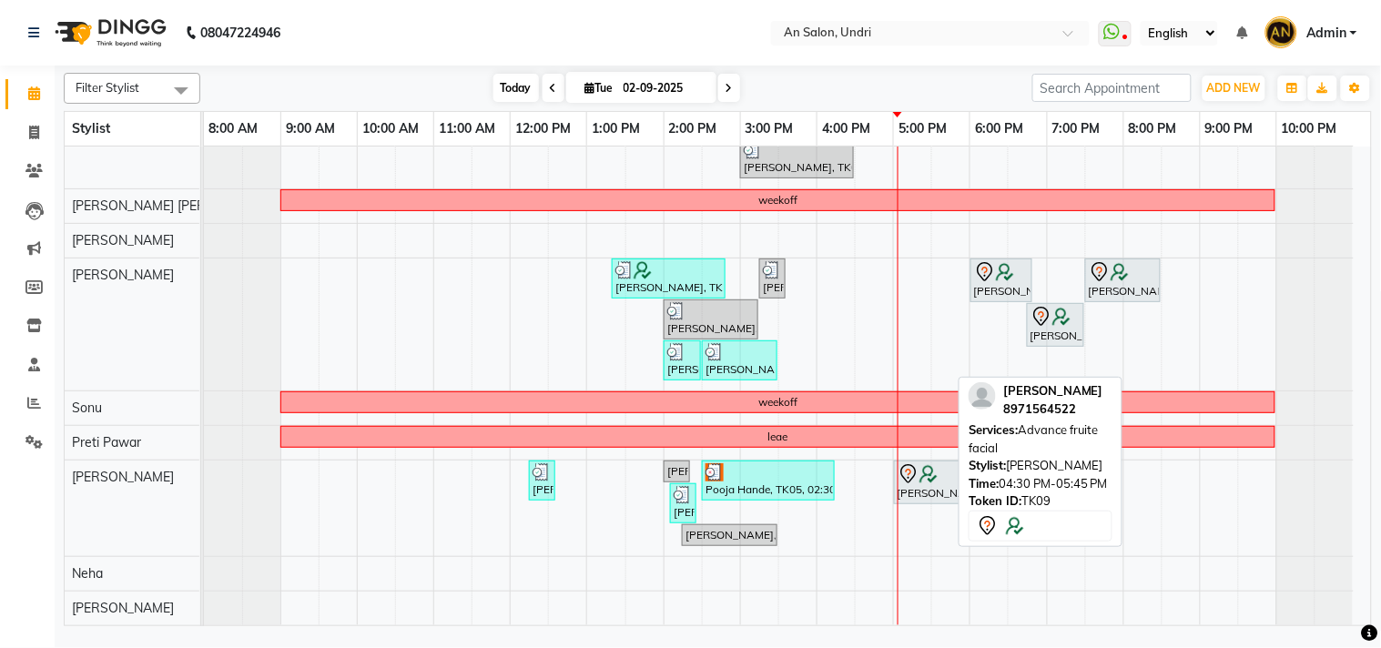
click at [511, 85] on span "Today" at bounding box center [516, 88] width 46 height 28
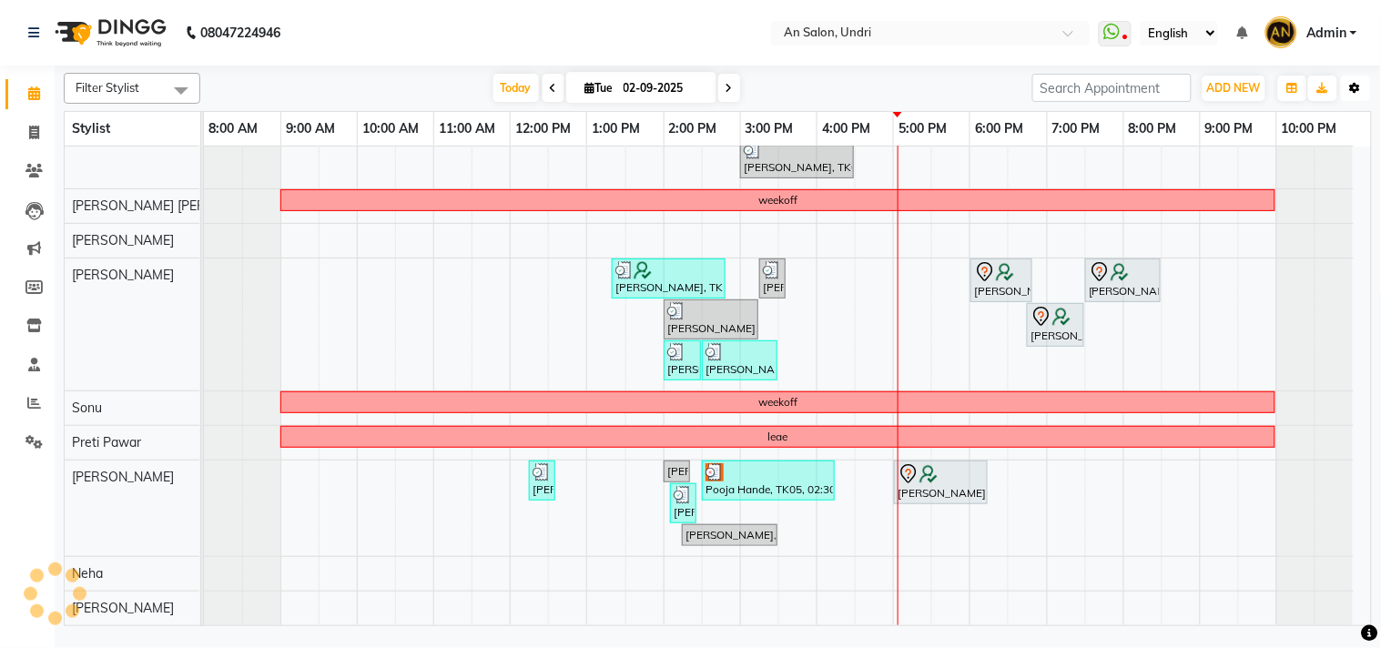
click at [1362, 89] on button "Toggle Dropdown" at bounding box center [1355, 88] width 29 height 25
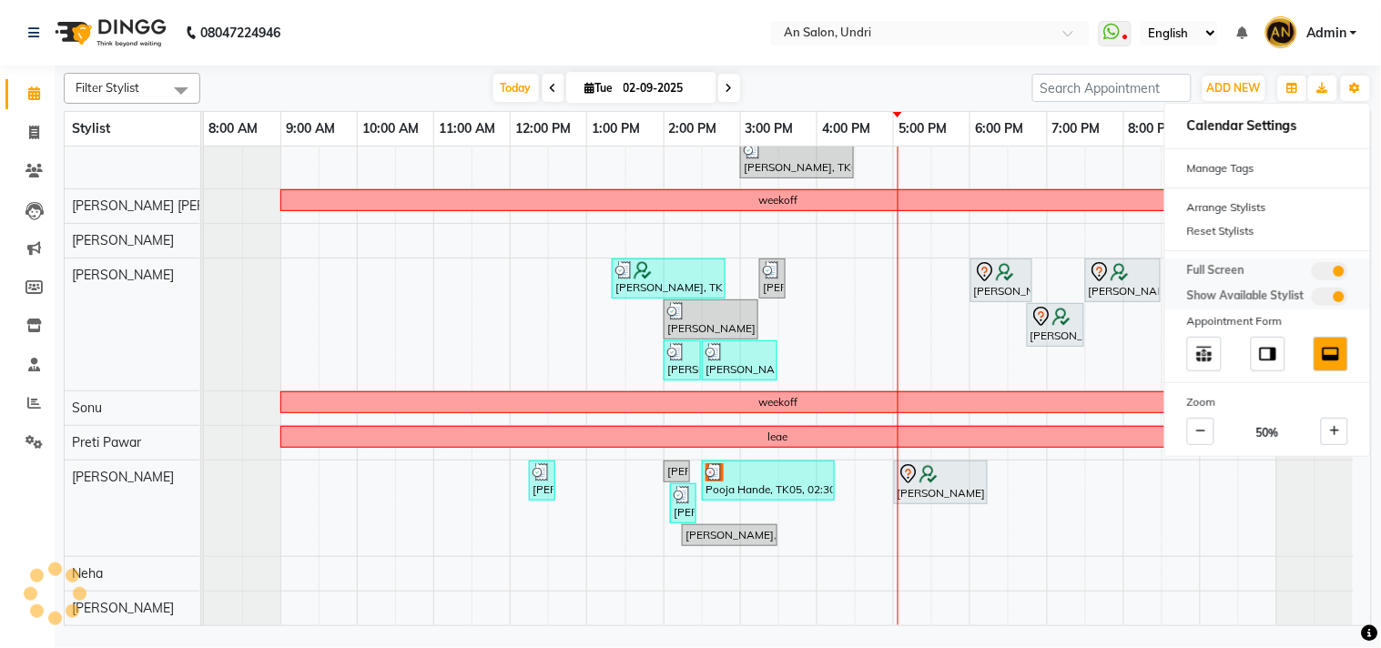
click at [1322, 268] on span at bounding box center [1330, 271] width 36 height 18
click at [1312, 274] on input "checkbox" at bounding box center [1312, 274] width 0 height 0
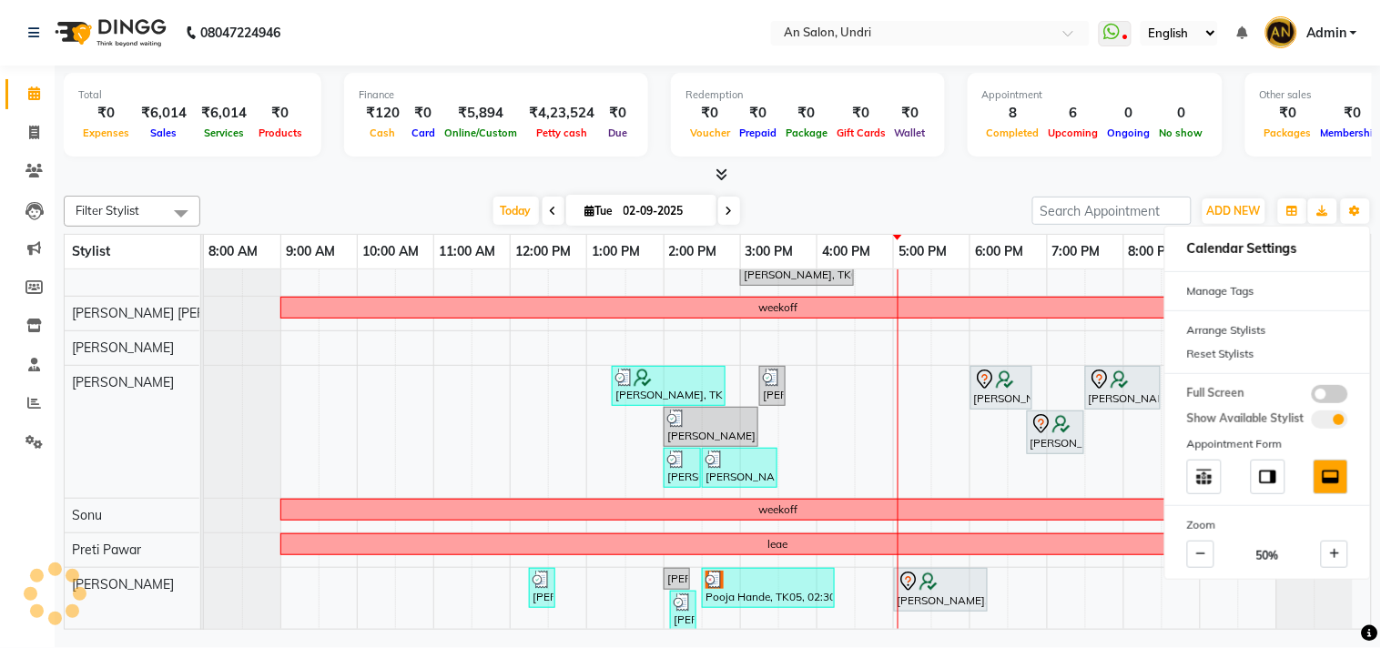
click at [877, 184] on div at bounding box center [718, 175] width 1308 height 19
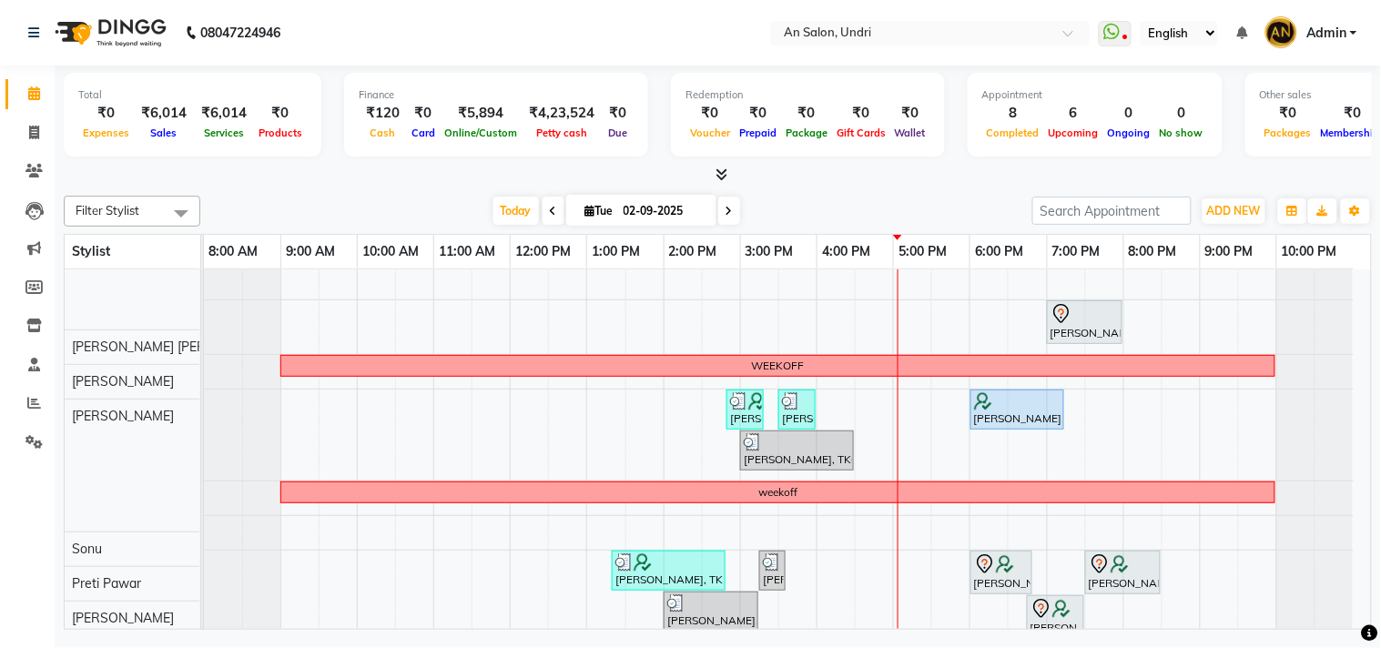
scroll to position [4, 0]
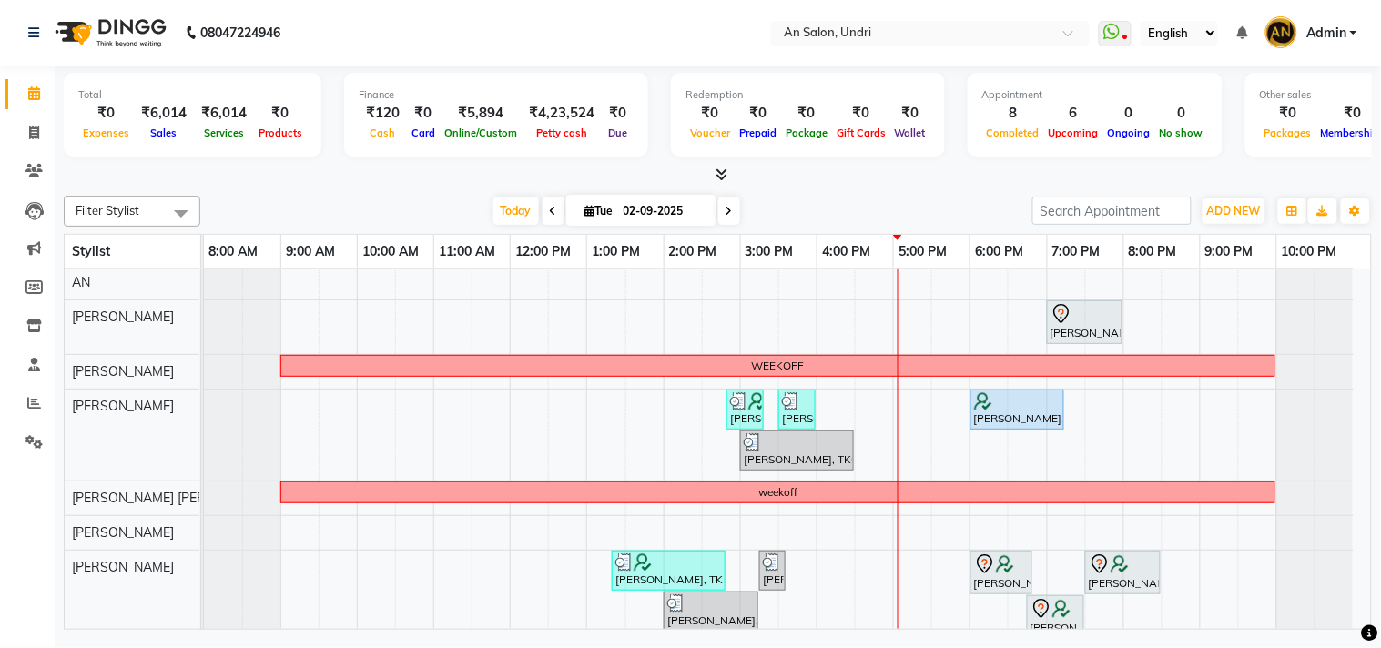
click at [473, 643] on div "08047224946 Select Location × An Salon, Undri WhatsApp Status ✕ Status: Disconn…" at bounding box center [690, 324] width 1381 height 648
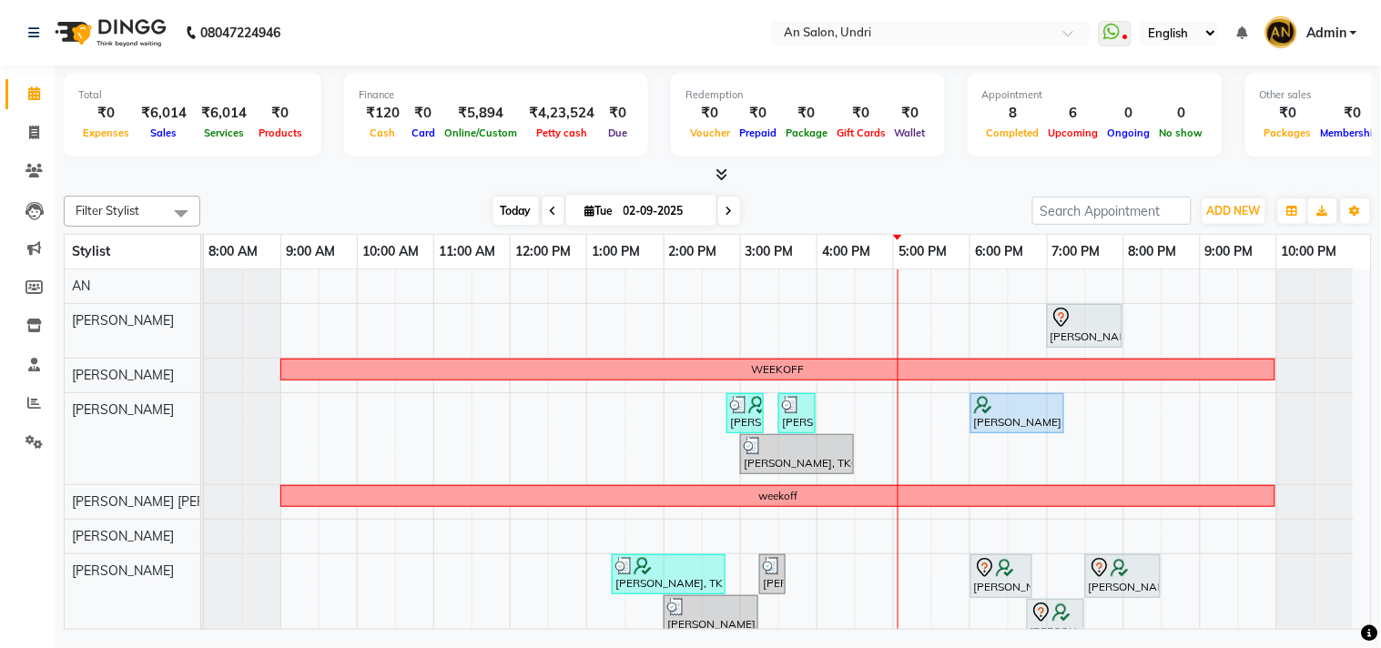
click at [516, 215] on span "Today" at bounding box center [516, 211] width 46 height 28
click at [729, 167] on div at bounding box center [718, 175] width 1308 height 19
click at [721, 173] on icon at bounding box center [721, 174] width 12 height 14
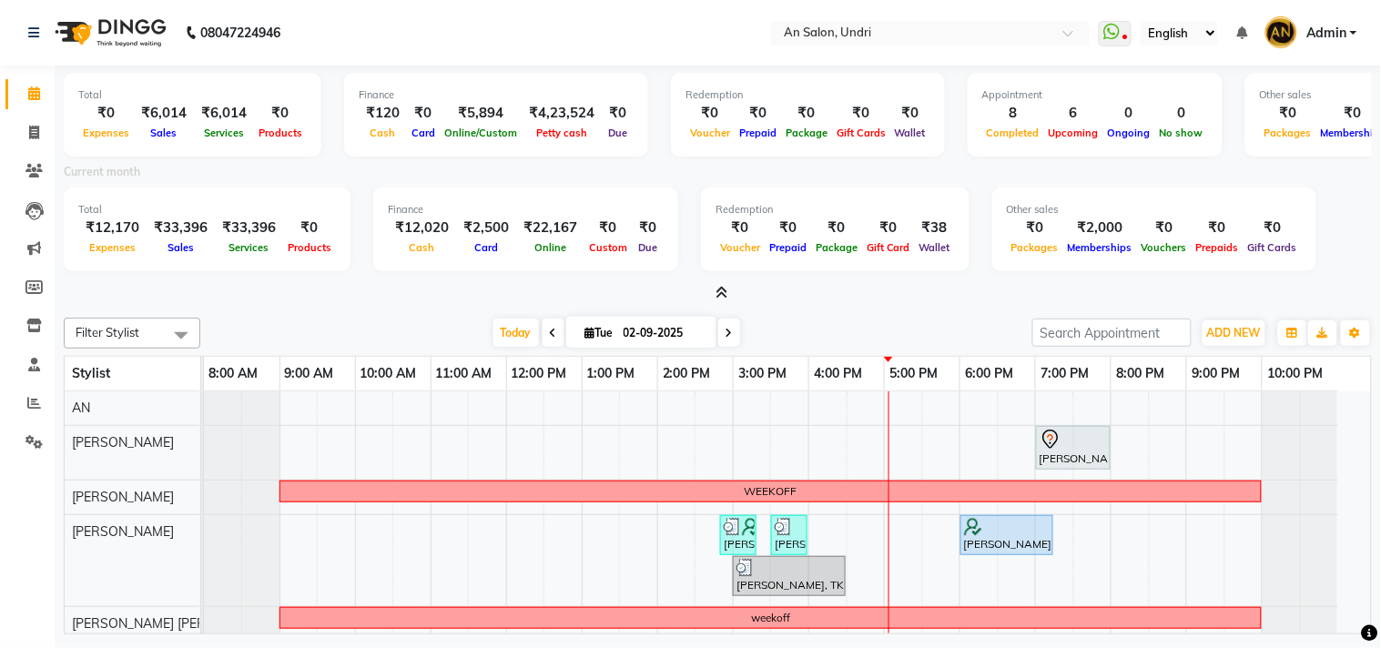
click at [726, 289] on icon at bounding box center [721, 293] width 12 height 14
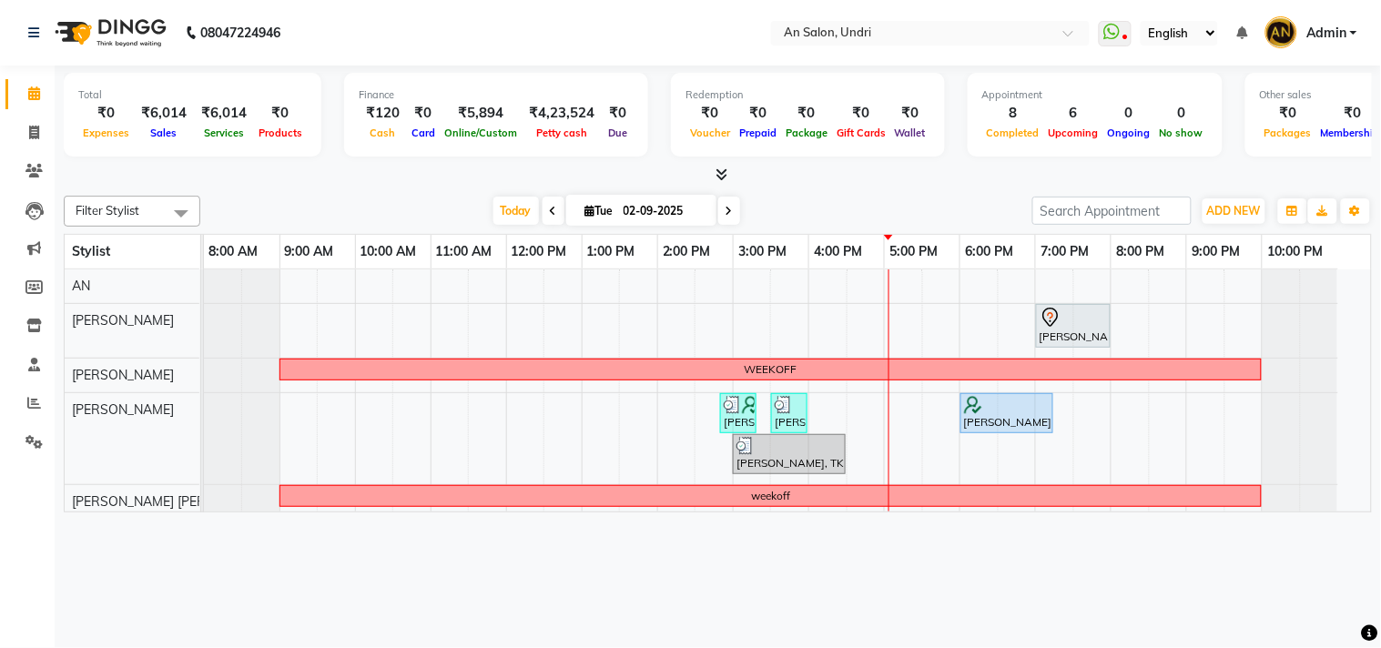
click at [875, 186] on div "Total ₹0 Expenses ₹6,014 Sales ₹6,014 Services ₹0 Products Finance ₹120 Cash ₹0…" at bounding box center [718, 291] width 1326 height 451
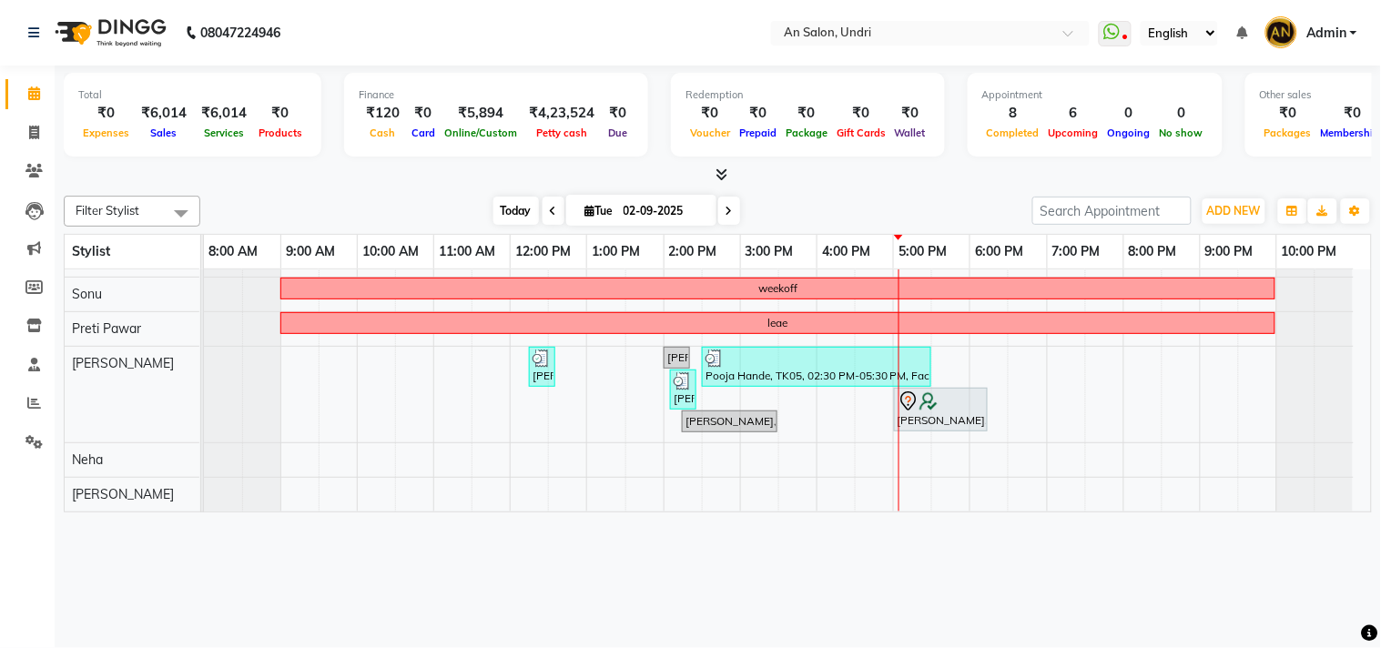
click at [501, 222] on span "Today" at bounding box center [516, 211] width 46 height 28
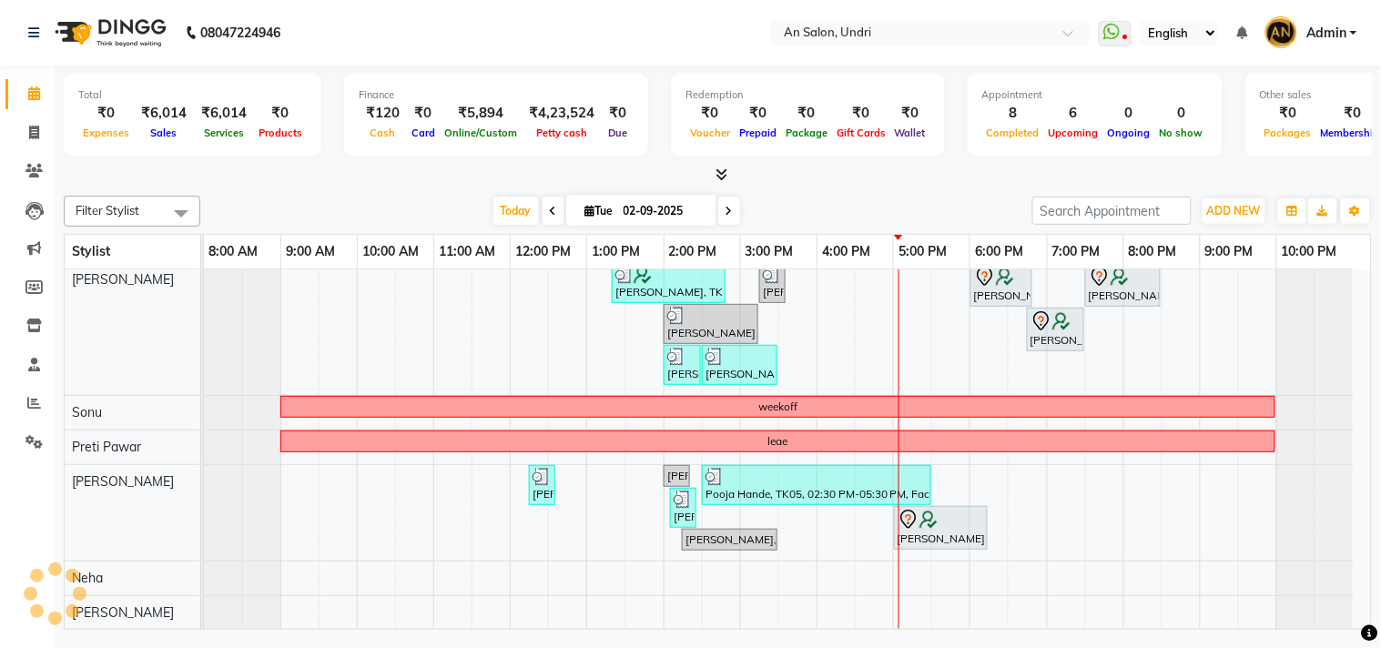
click at [712, 164] on div "Total ₹0 Expenses ₹6,014 Sales ₹6,014 Services ₹0 Products Finance ₹120 Cash ₹0…" at bounding box center [718, 125] width 1308 height 119
click at [715, 171] on icon at bounding box center [721, 174] width 12 height 14
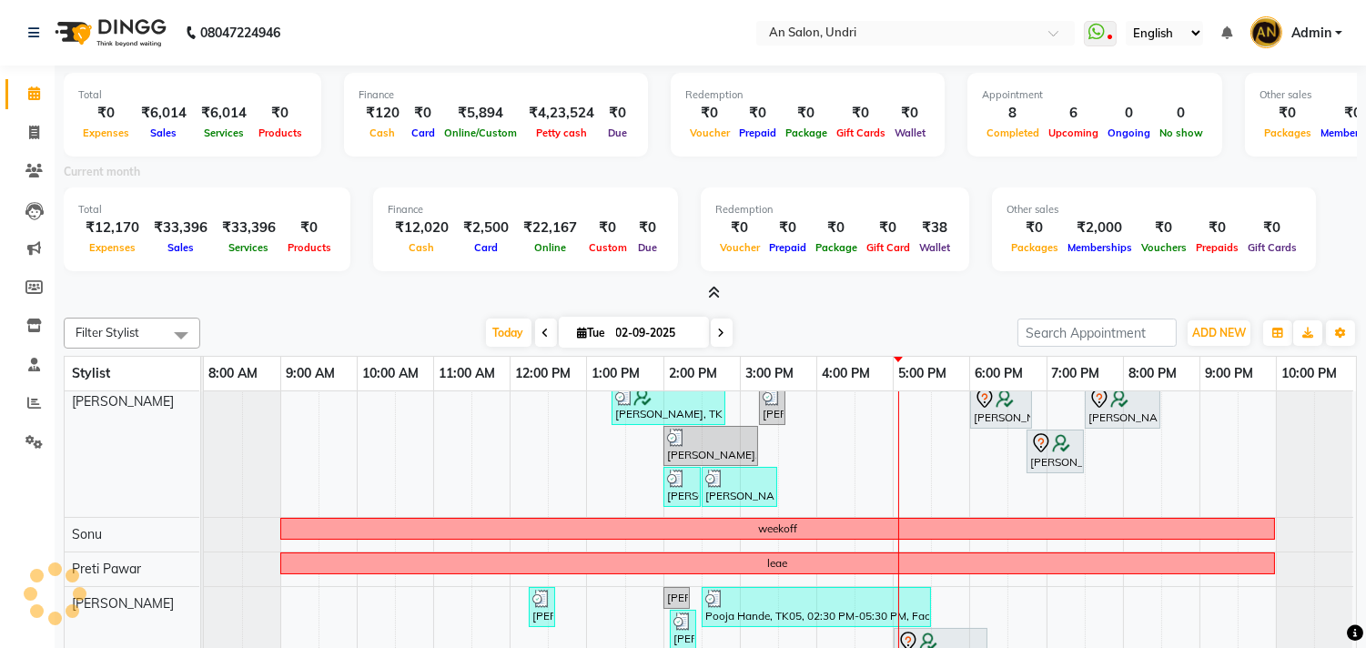
click at [710, 286] on icon at bounding box center [714, 293] width 12 height 14
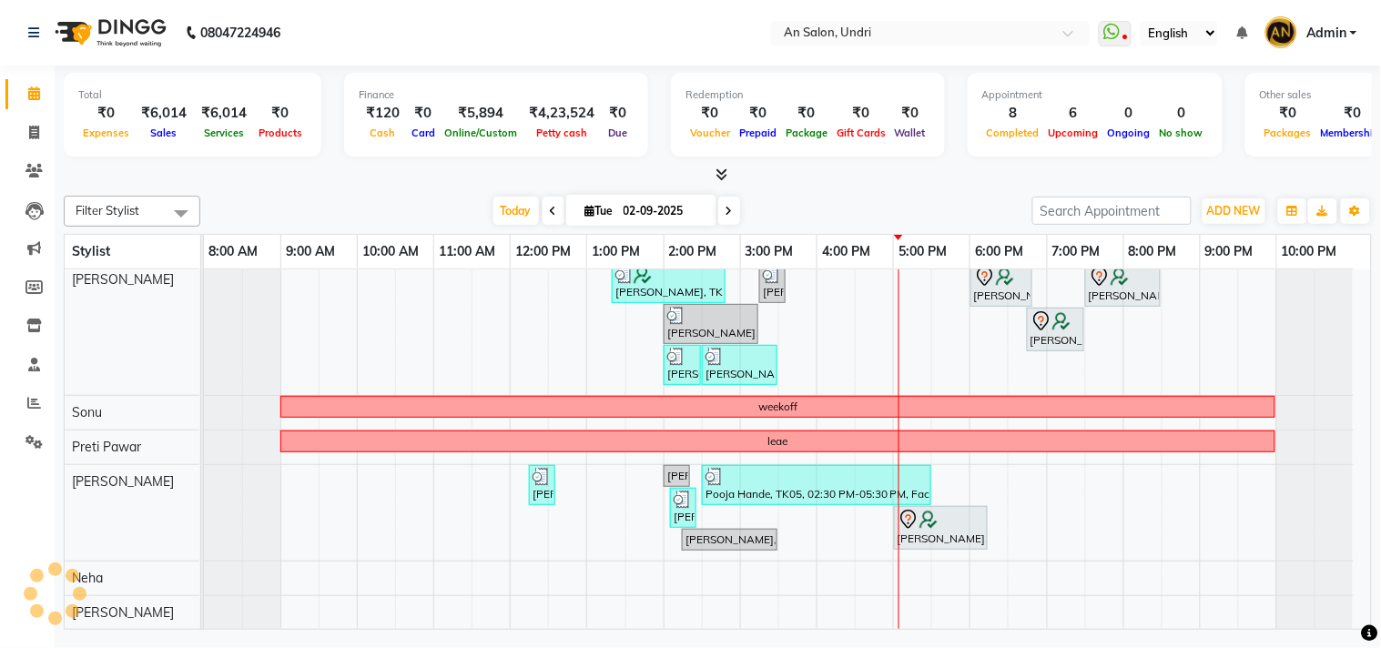
click at [897, 188] on div "Filter Stylist Select All AN [PERSON_NAME] [PERSON_NAME] [PERSON_NAME] [PERSON_…" at bounding box center [718, 408] width 1308 height 441
